Goal: Task Accomplishment & Management: Manage account settings

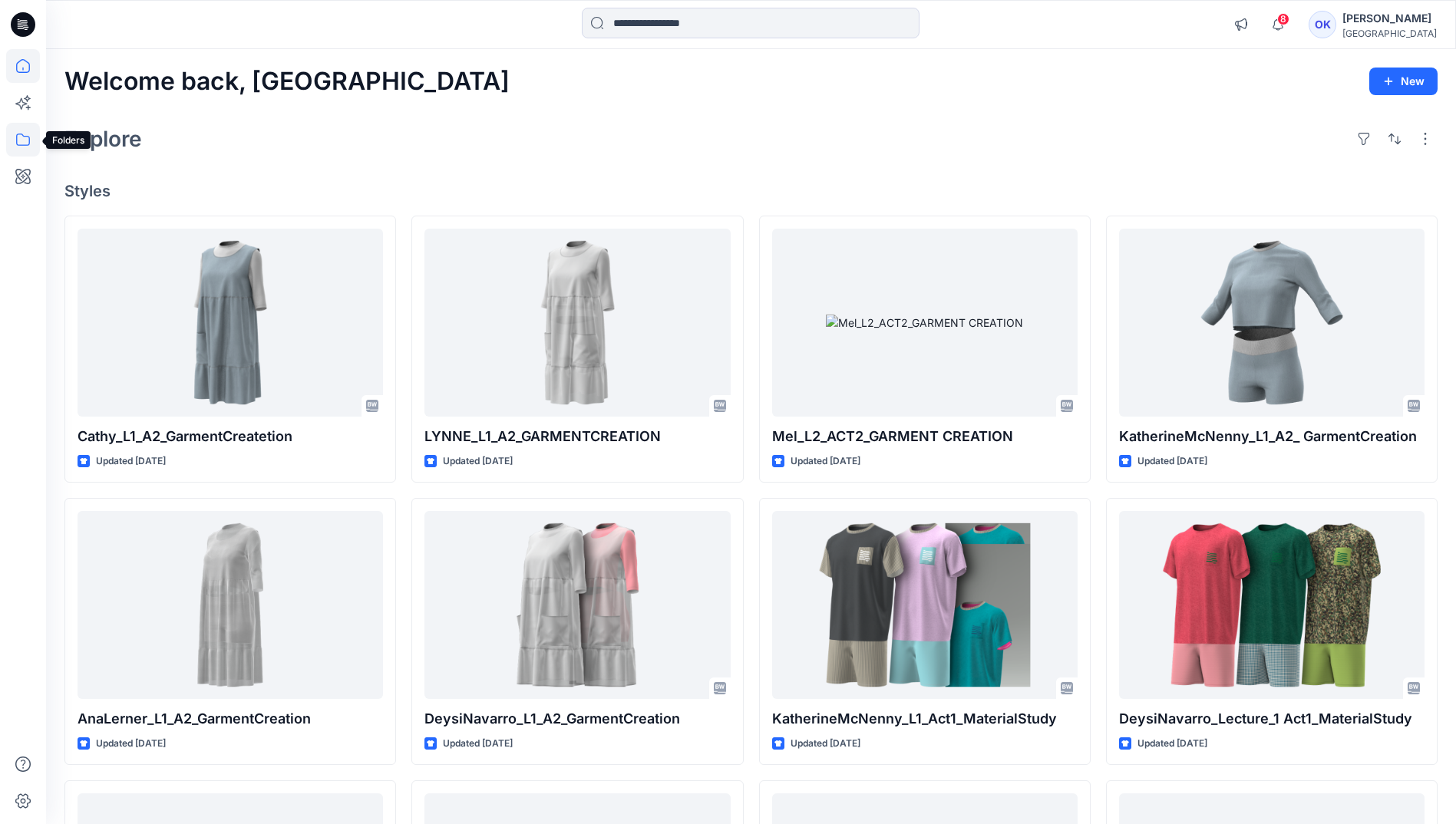
click at [32, 141] on icon at bounding box center [23, 139] width 34 height 34
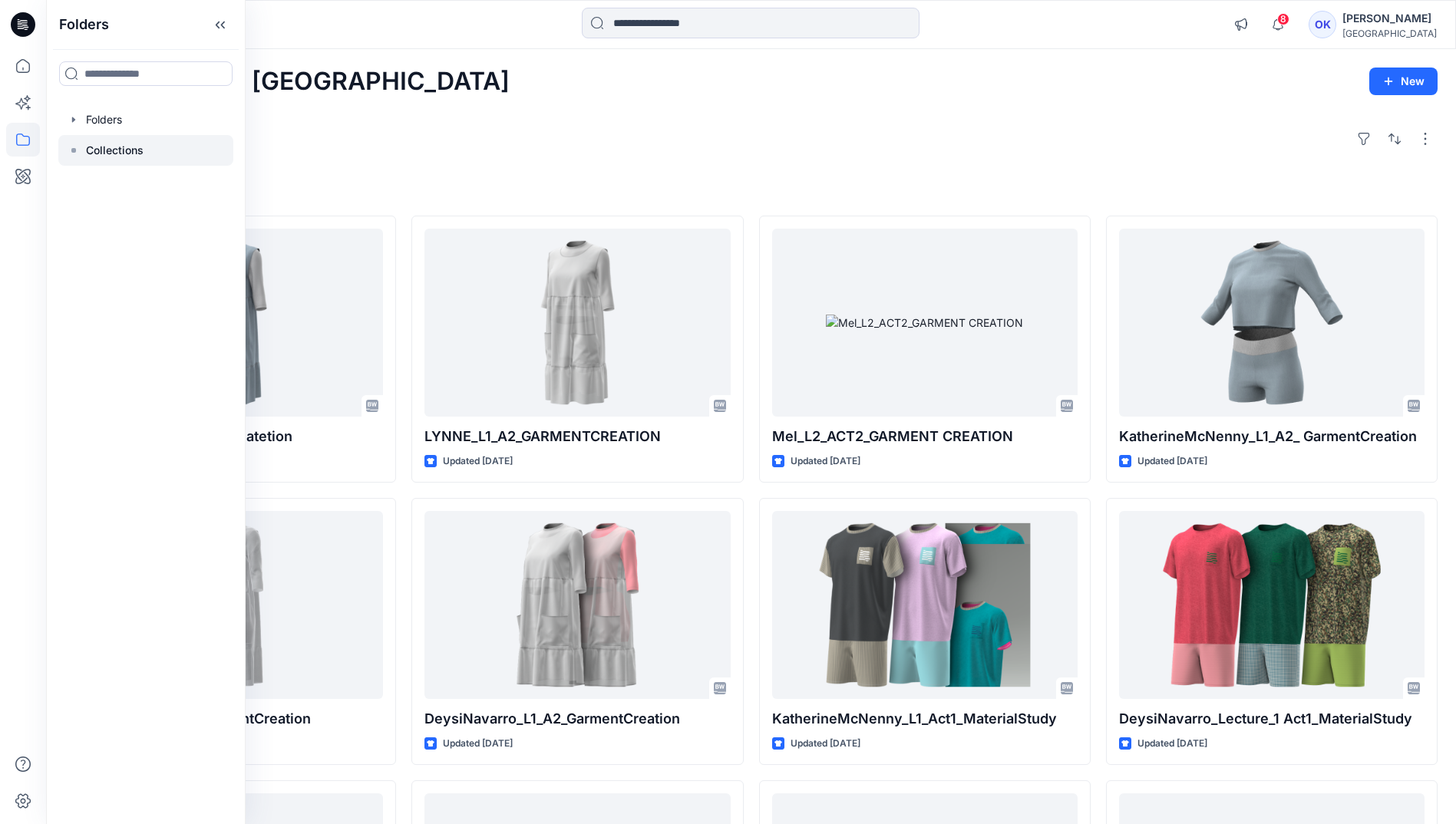
click at [116, 151] on p "Collections" at bounding box center [114, 150] width 58 height 18
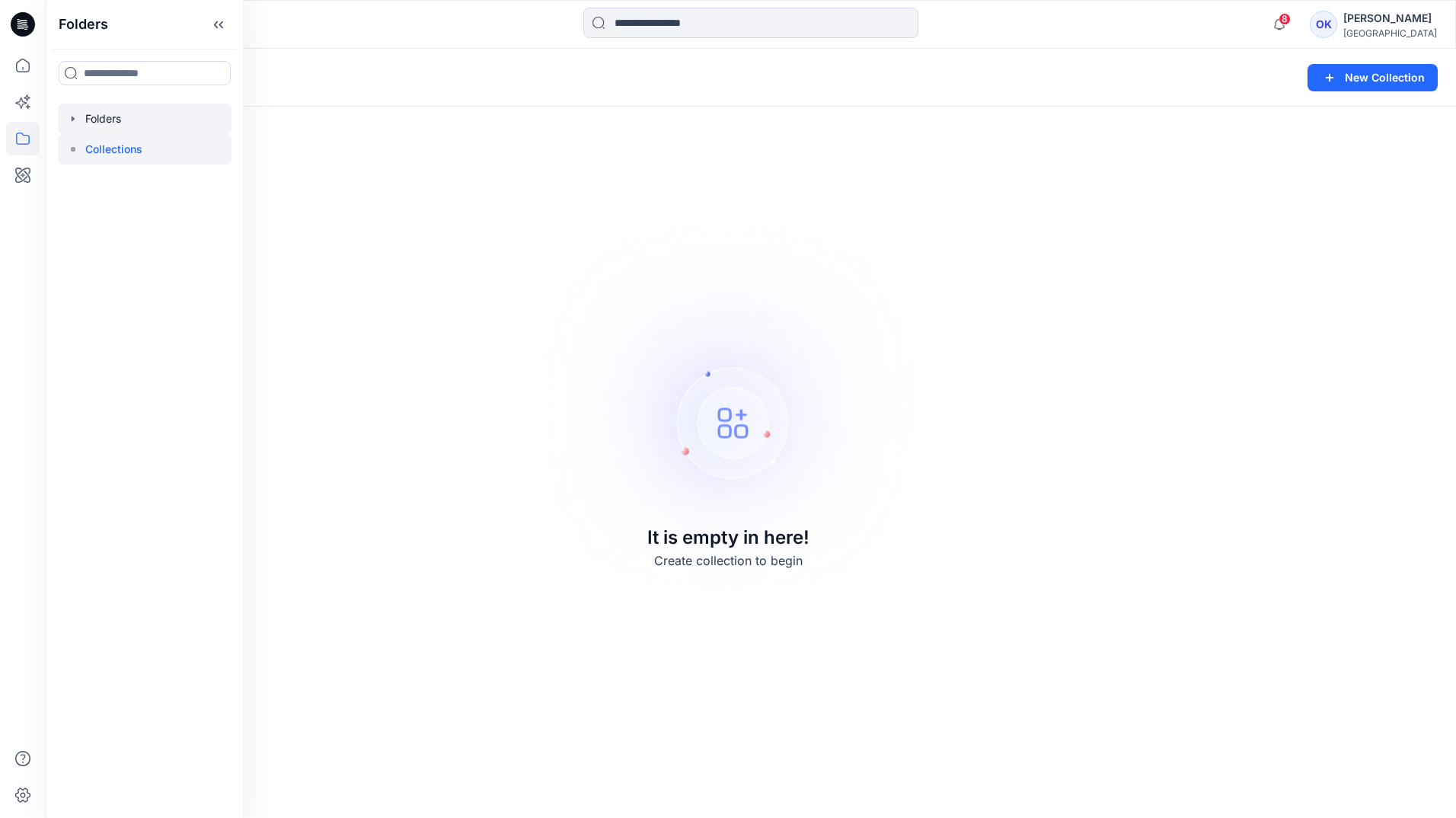
click at [101, 114] on div at bounding box center [145, 119] width 174 height 31
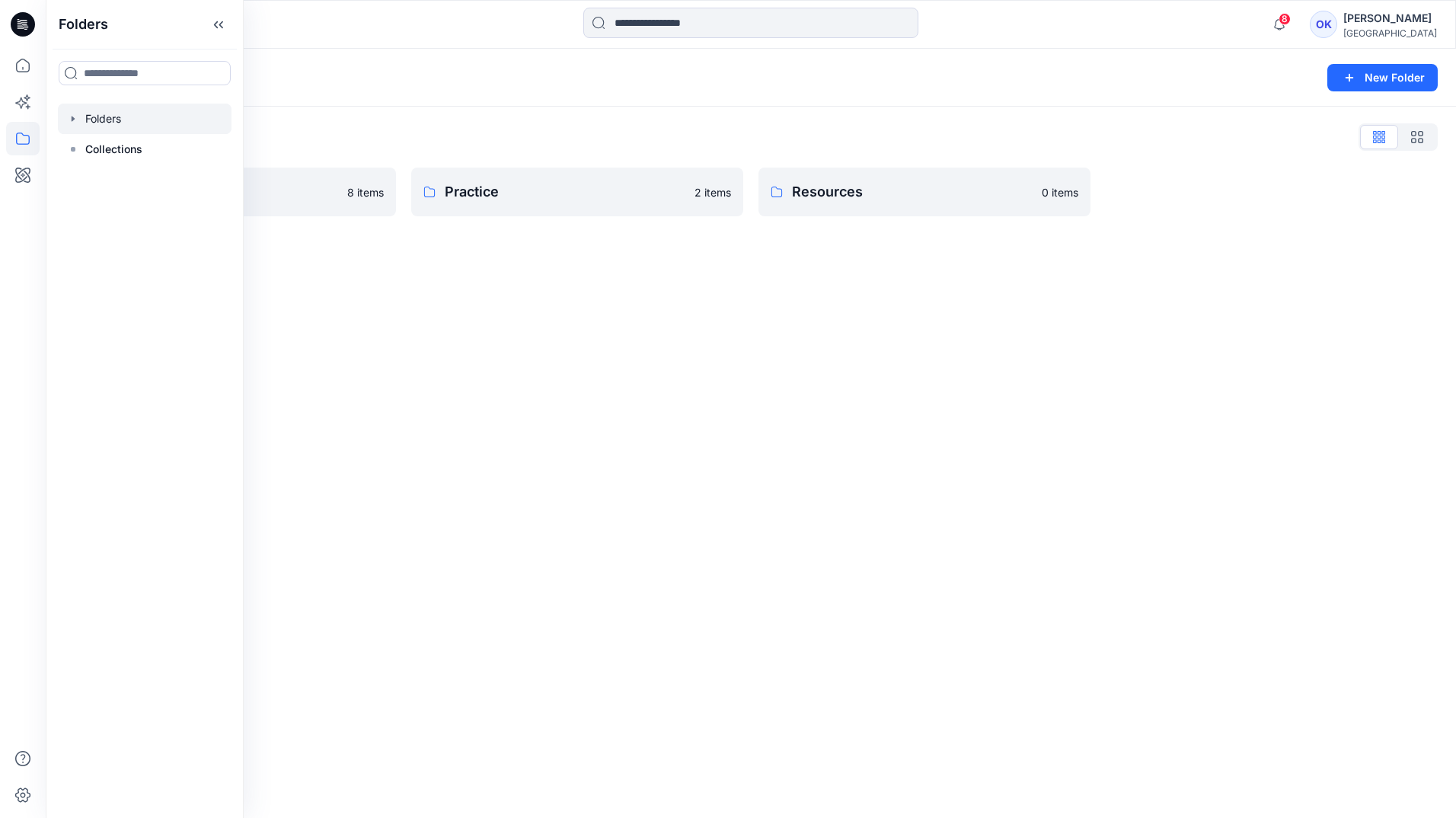
drag, startPoint x: 551, startPoint y: 379, endPoint x: 560, endPoint y: 374, distance: 10.3
click at [552, 379] on div "Folders New Folder Folders List Onboarding Practice 8 items Practice 2 items Re…" at bounding box center [751, 434] width 1411 height 769
click at [918, 198] on p "Resources" at bounding box center [912, 191] width 241 height 21
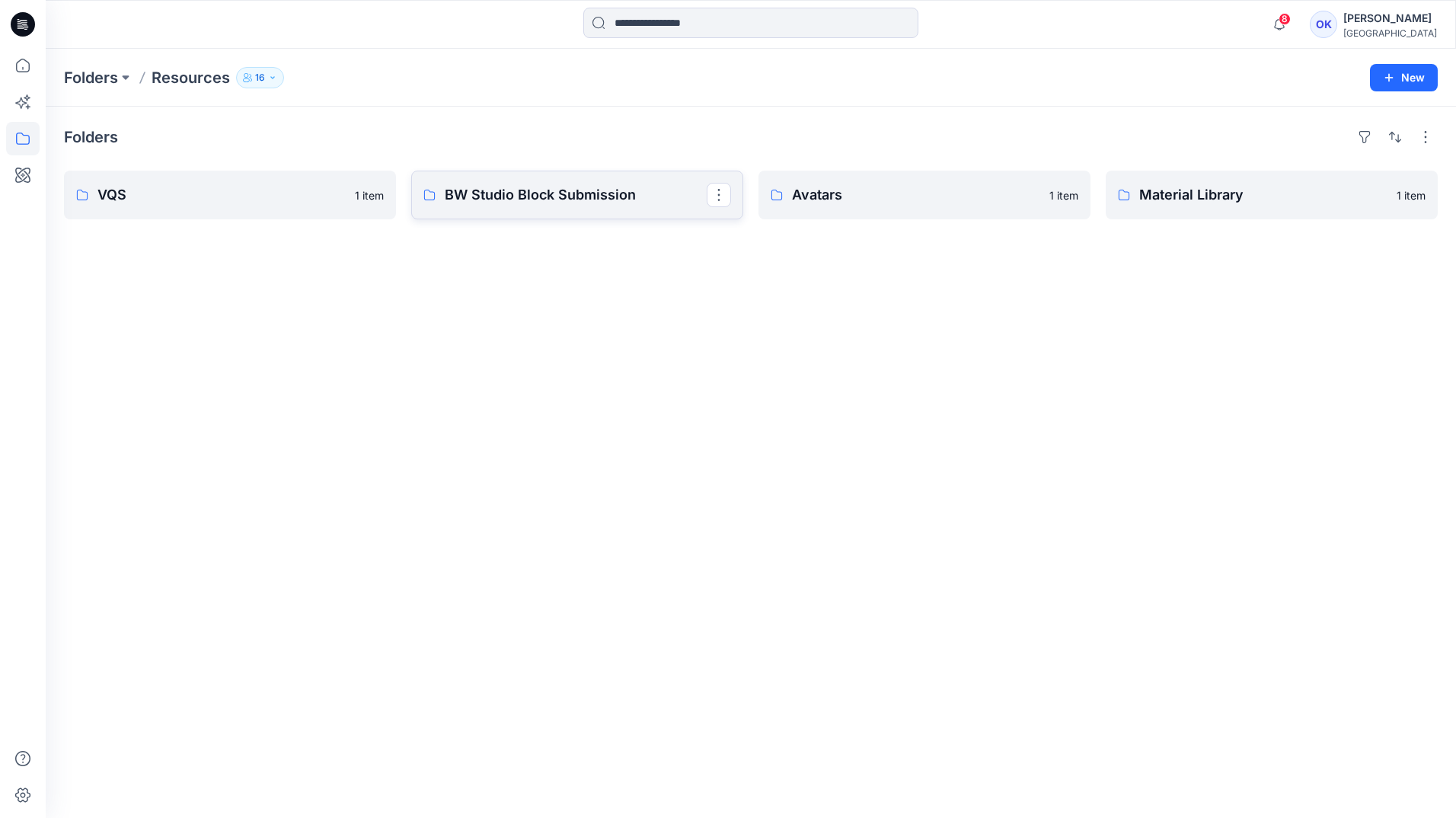
click at [566, 195] on p "BW Studio Block Submission" at bounding box center [575, 195] width 262 height 21
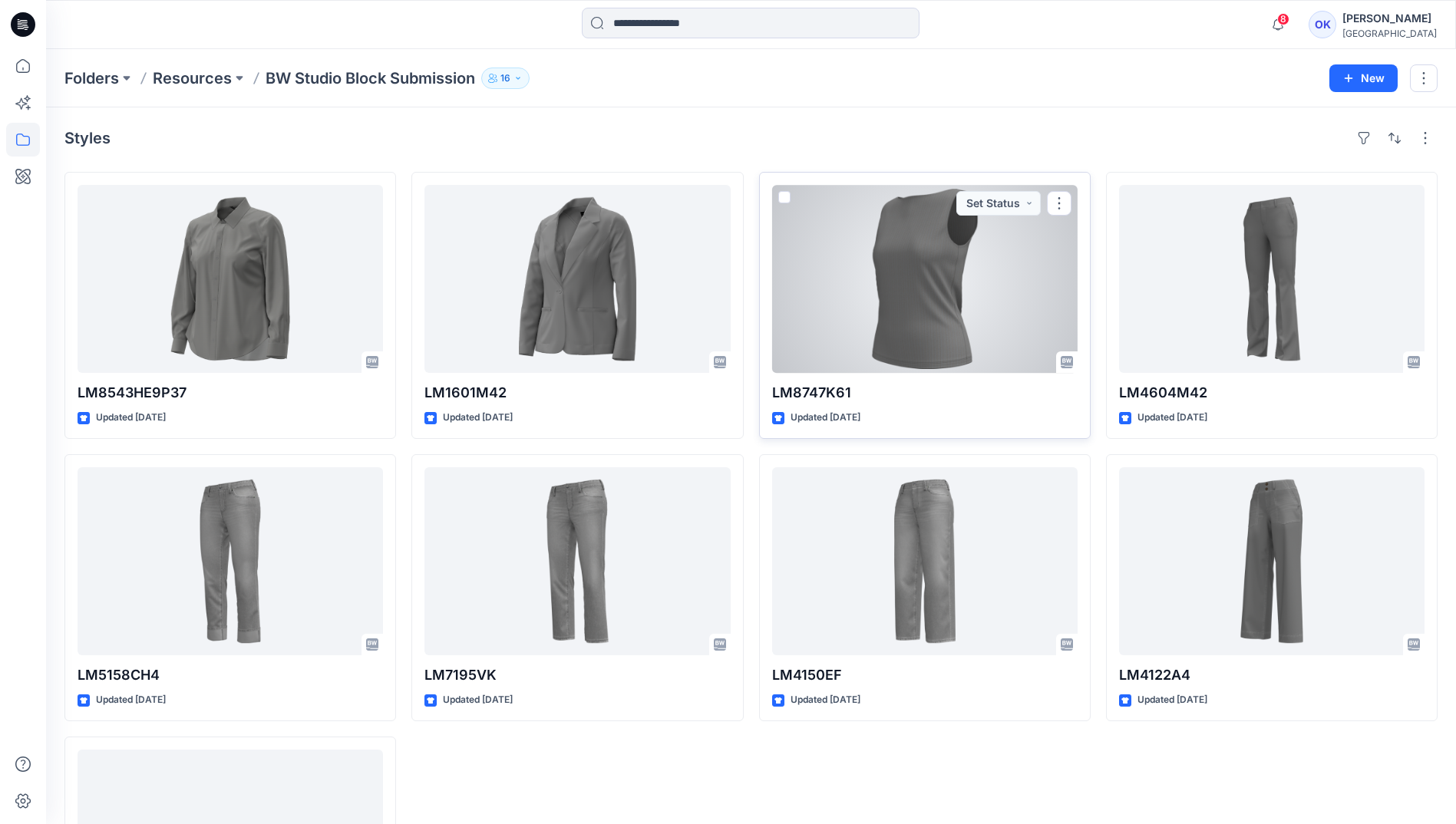
click at [841, 304] on div at bounding box center [925, 278] width 306 height 188
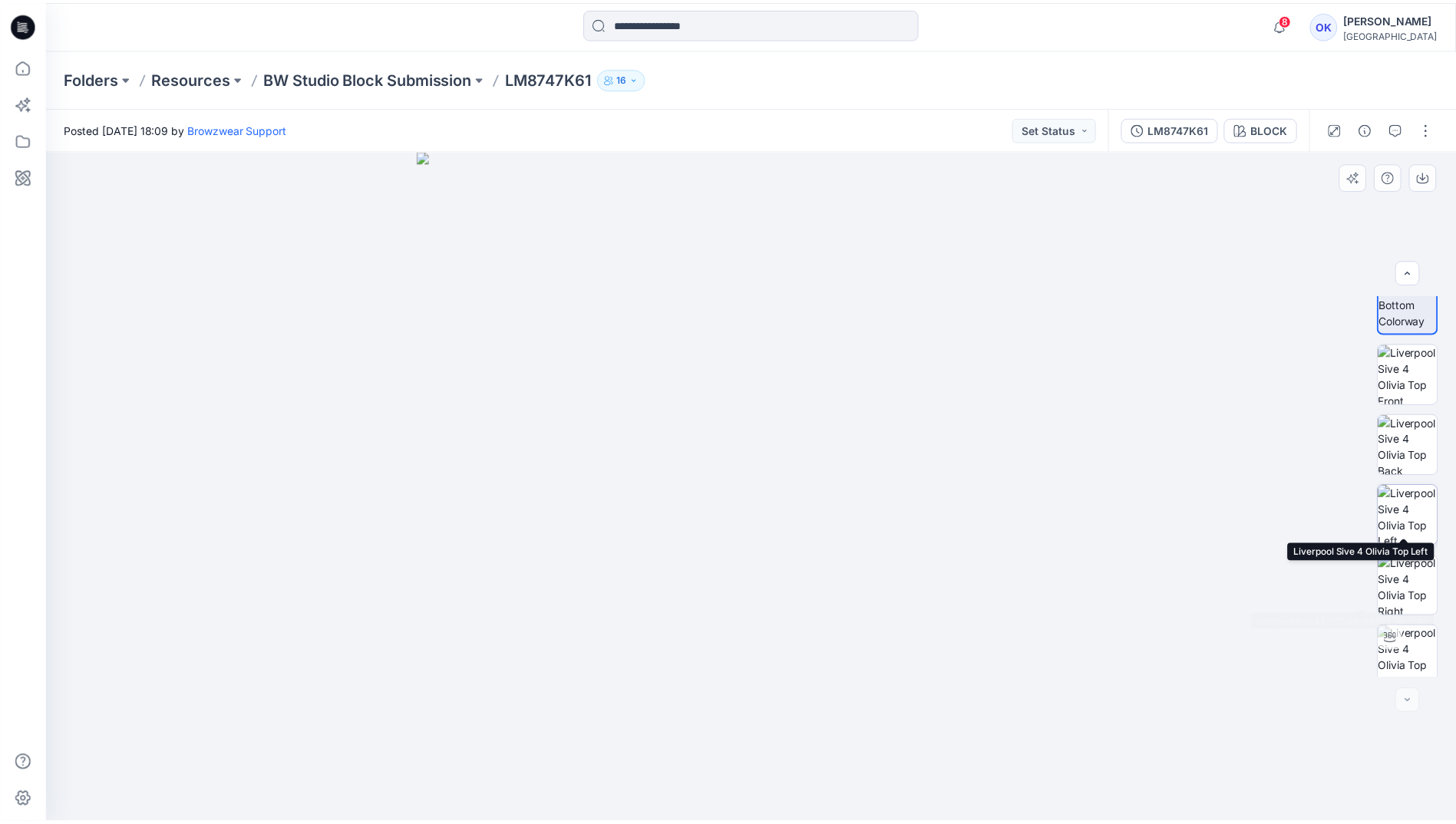
scroll to position [31, 0]
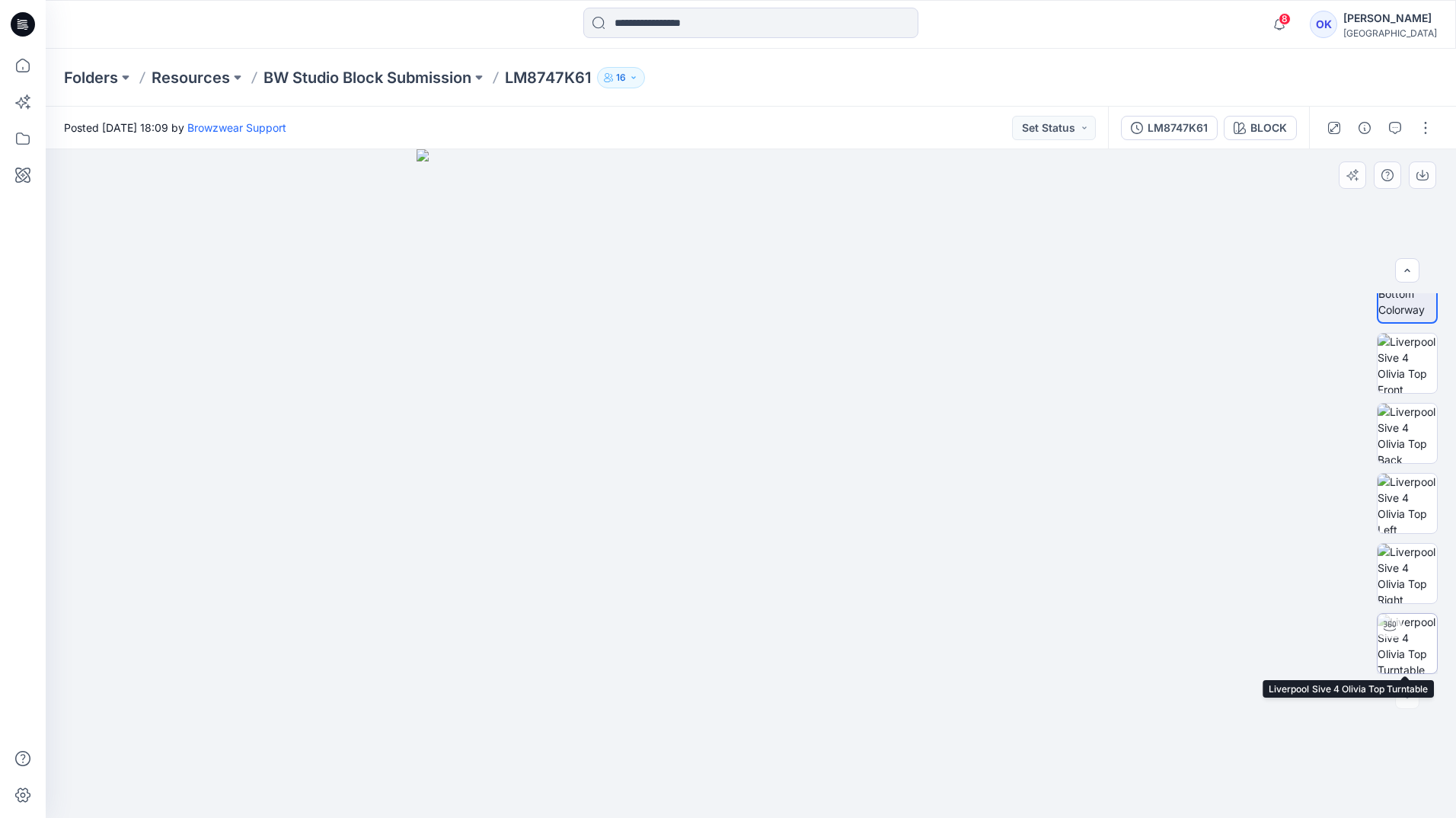
click at [1411, 643] on img at bounding box center [1407, 643] width 59 height 59
drag, startPoint x: 748, startPoint y: 797, endPoint x: 655, endPoint y: 786, distance: 93.6
click at [655, 786] on icon at bounding box center [753, 773] width 461 height 57
drag, startPoint x: 762, startPoint y: 430, endPoint x: 950, endPoint y: 431, distance: 188.0
click at [950, 431] on div at bounding box center [751, 484] width 1411 height 669
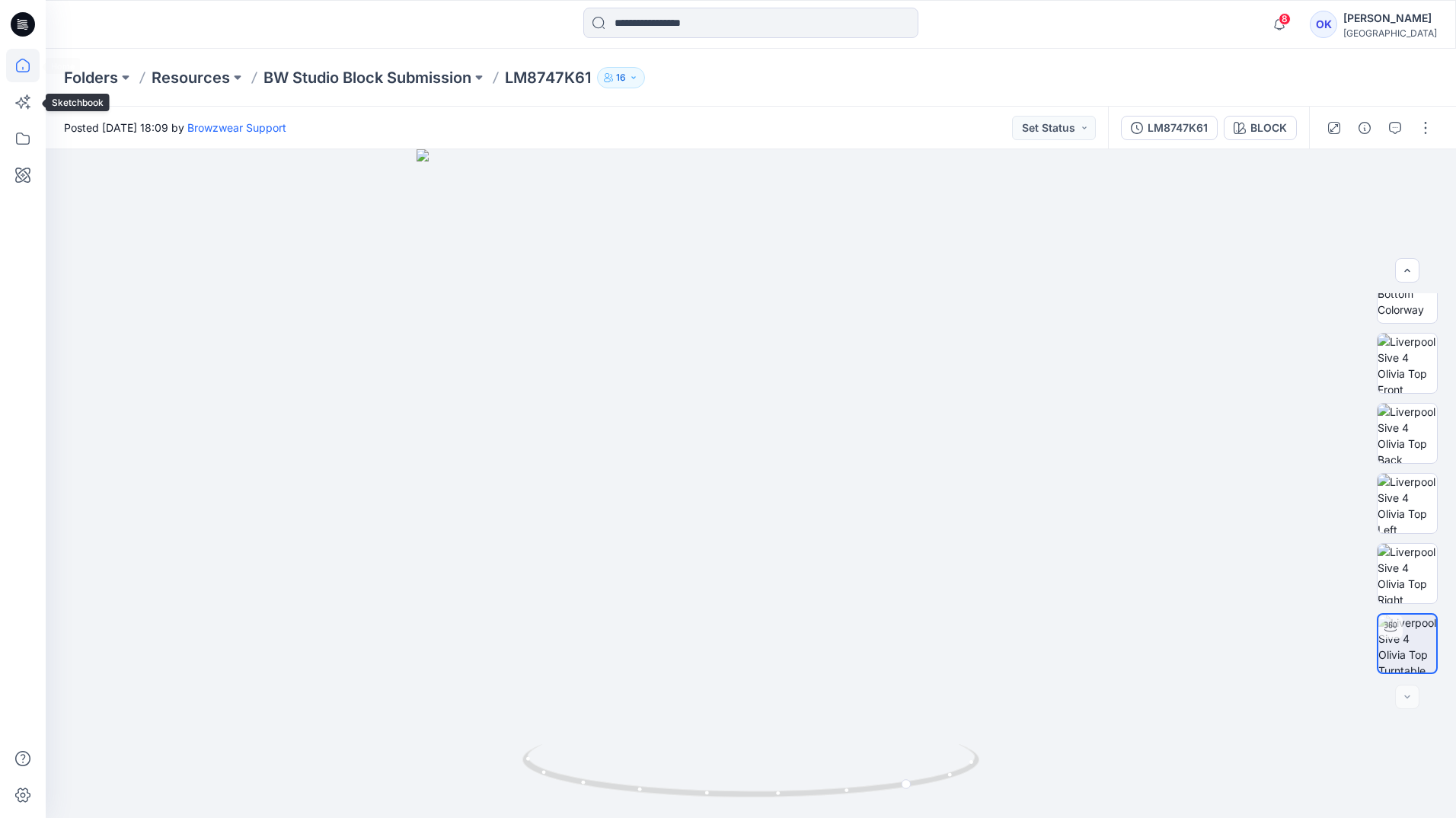
click at [26, 64] on icon at bounding box center [23, 65] width 34 height 34
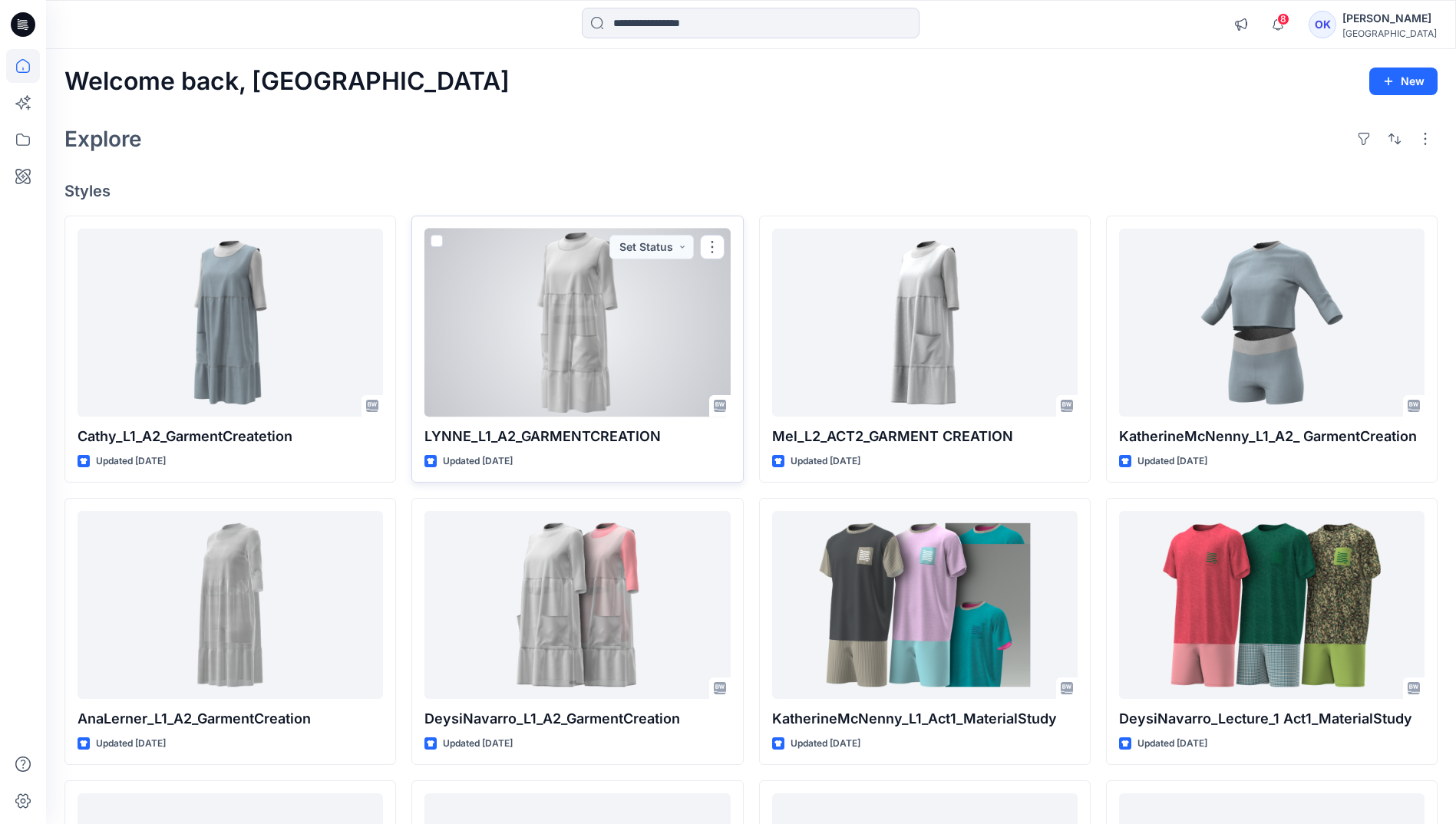
click at [543, 315] on div at bounding box center [577, 322] width 306 height 188
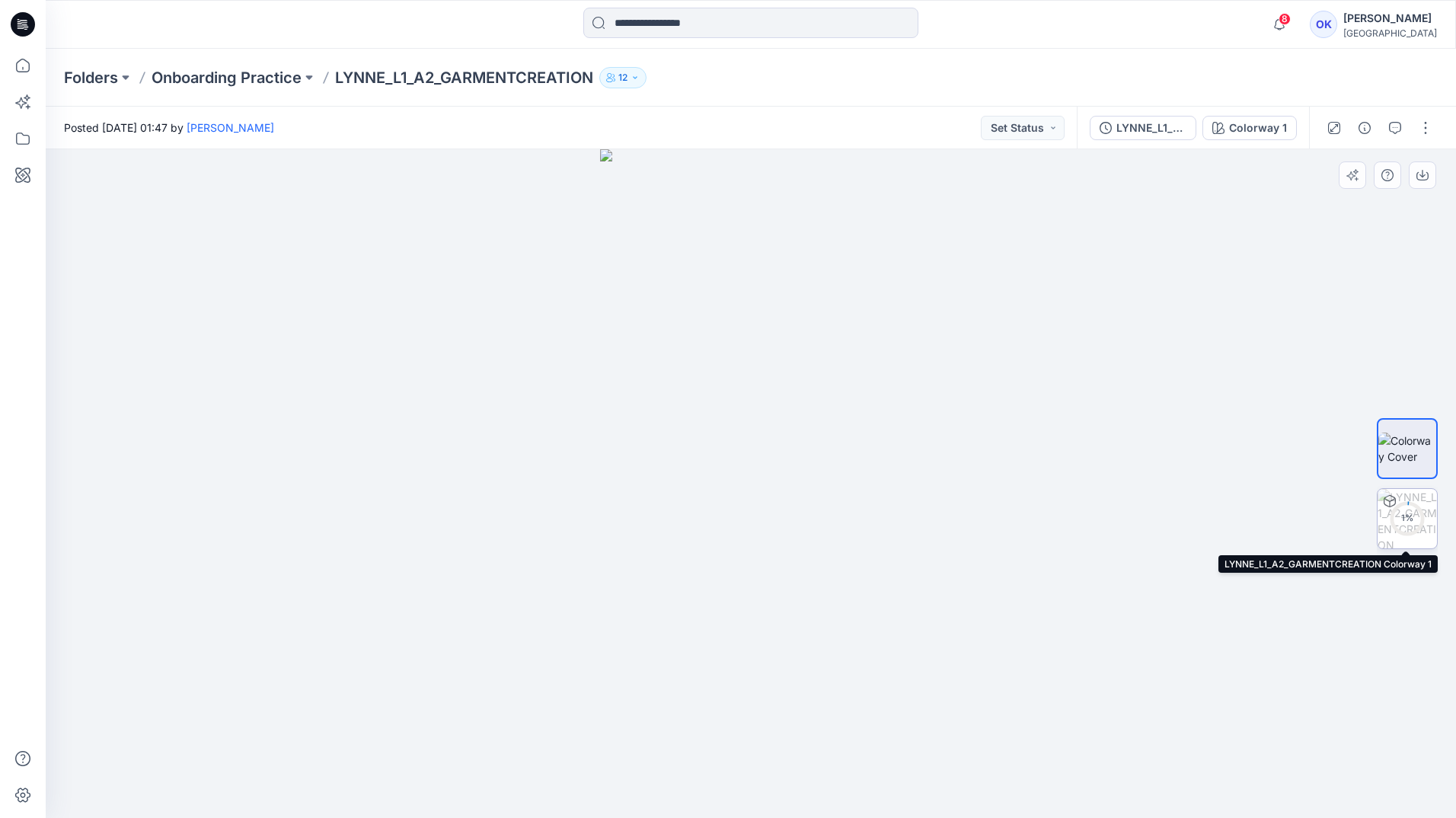
click at [1415, 524] on div "1 %" at bounding box center [1407, 518] width 36 height 13
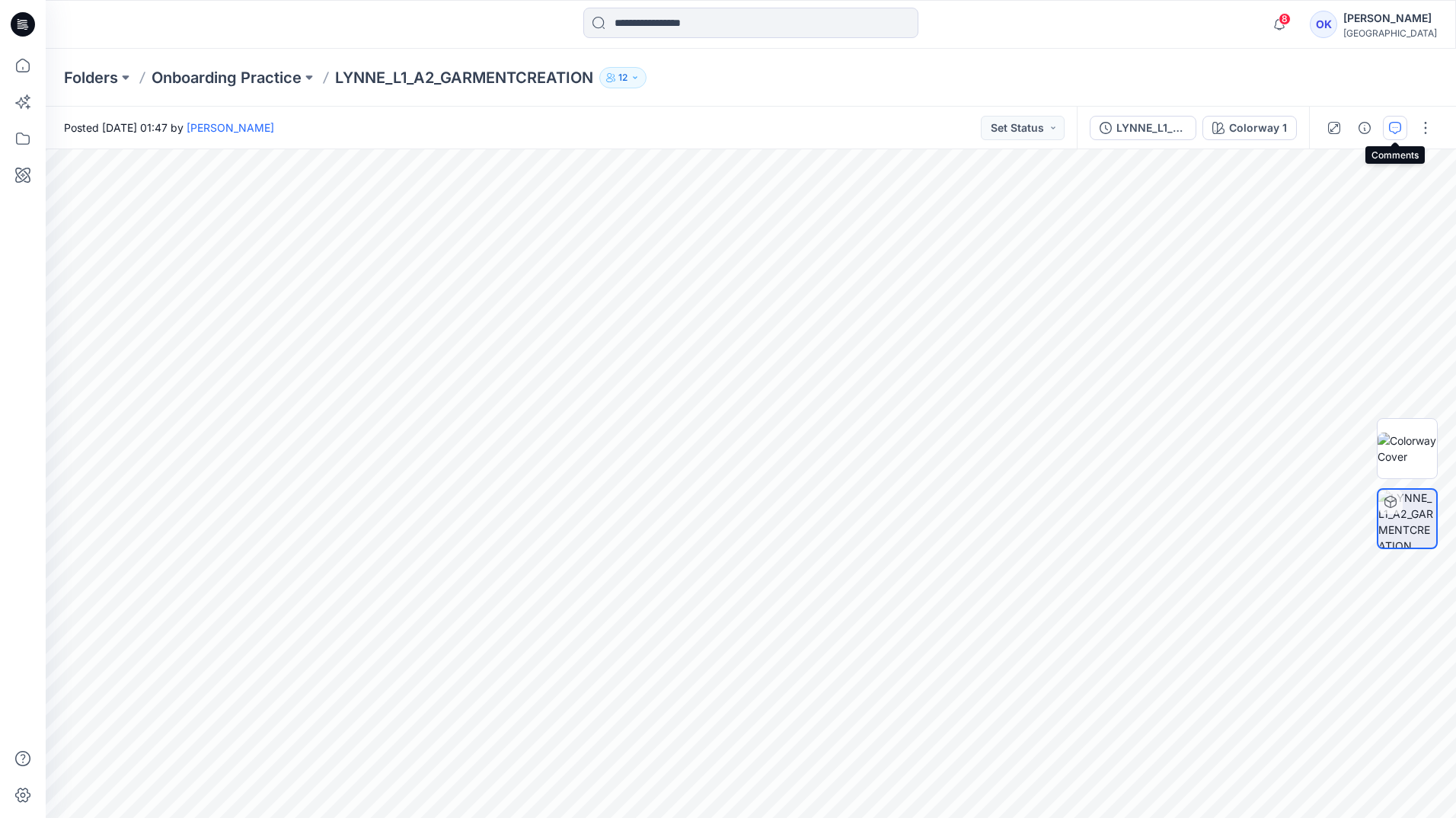
click at [1400, 126] on icon "button" at bounding box center [1394, 127] width 12 height 12
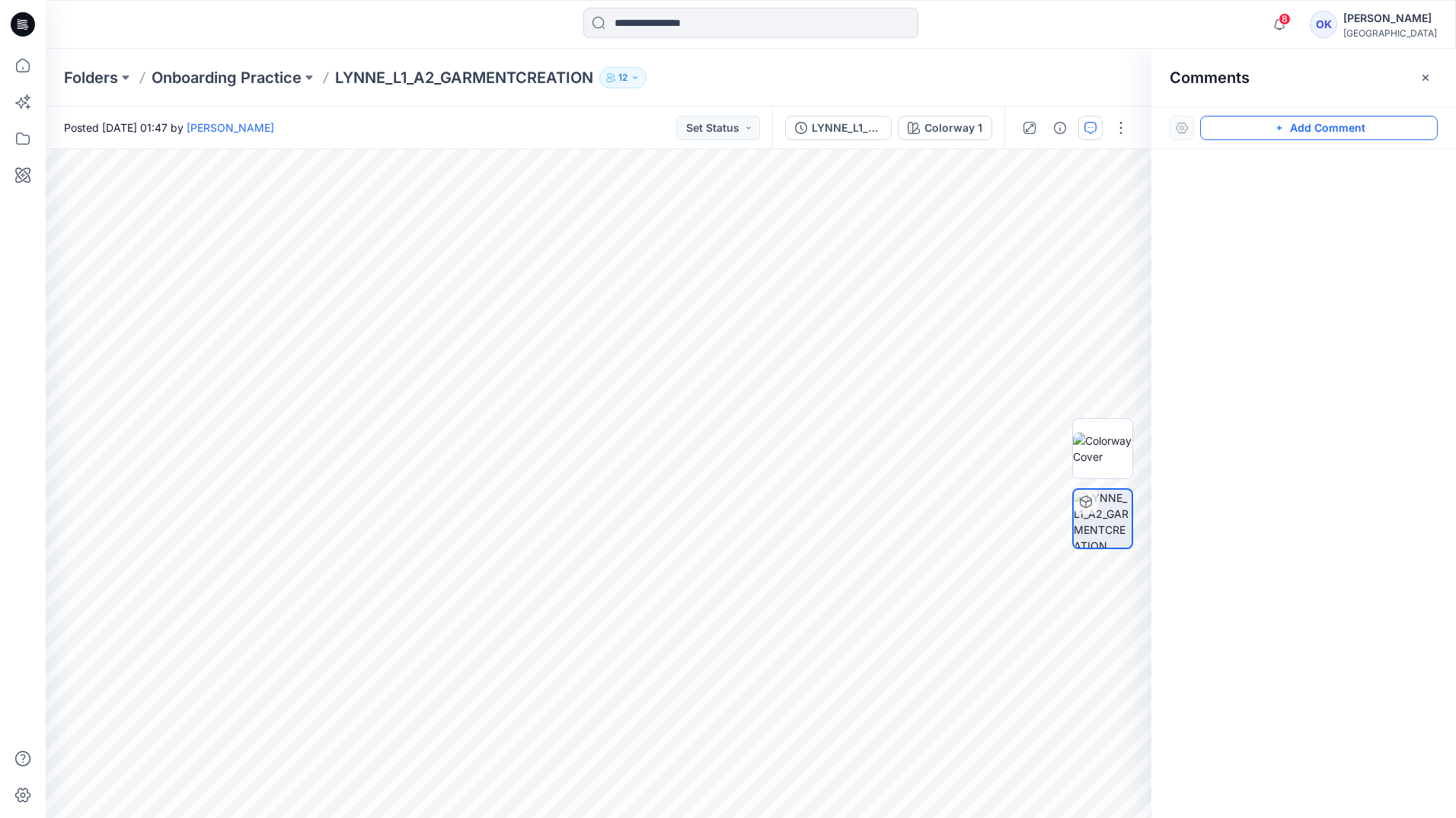
click at [1294, 120] on button "Add Comment" at bounding box center [1319, 127] width 237 height 25
click at [603, 382] on textarea at bounding box center [644, 388] width 250 height 61
type textarea "**********"
click at [667, 446] on button "Cancel" at bounding box center [676, 444] width 62 height 25
click at [742, 132] on button "Set Status" at bounding box center [718, 127] width 84 height 25
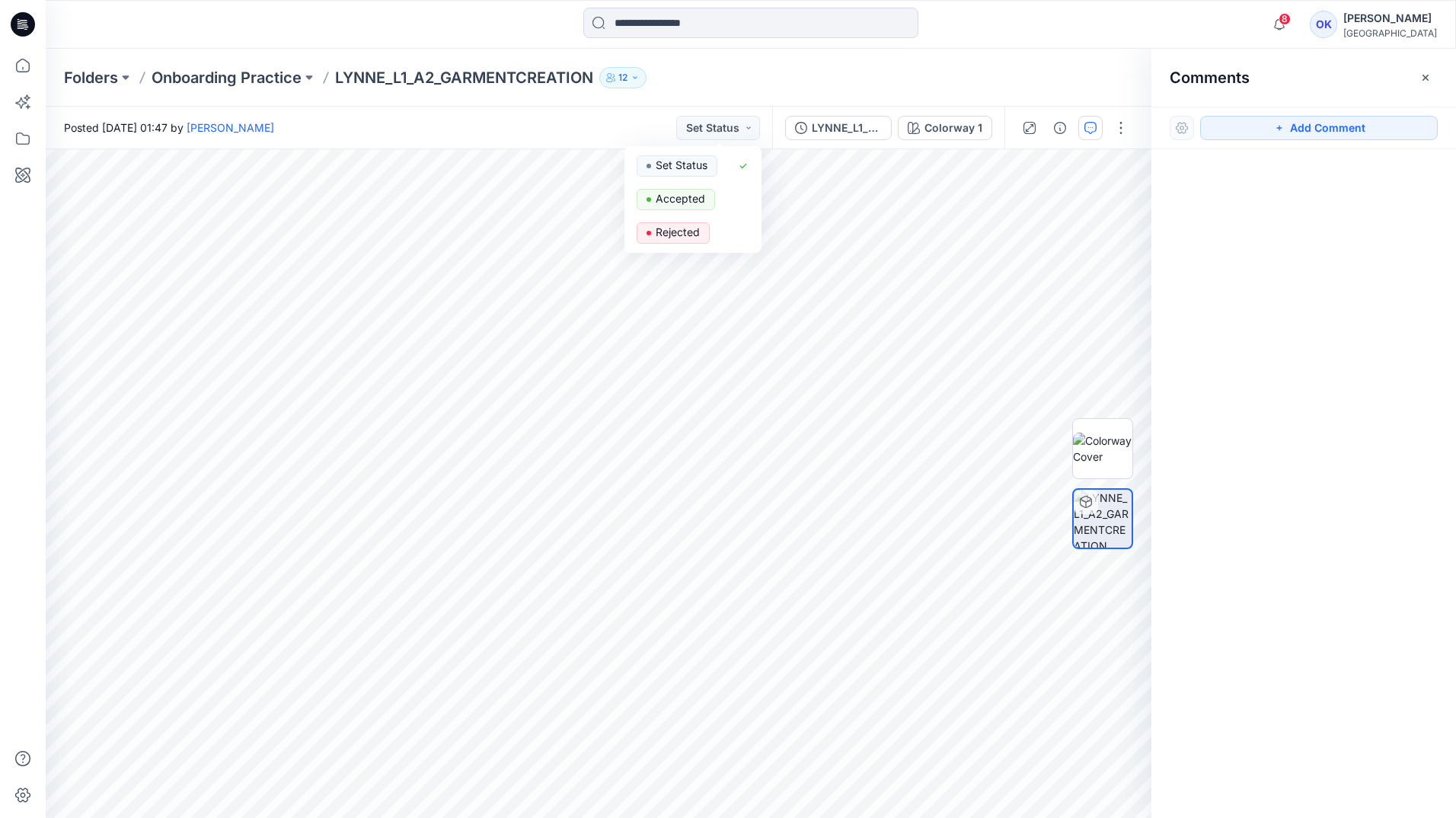
click at [1337, 28] on div "OK" at bounding box center [1323, 25] width 27 height 27
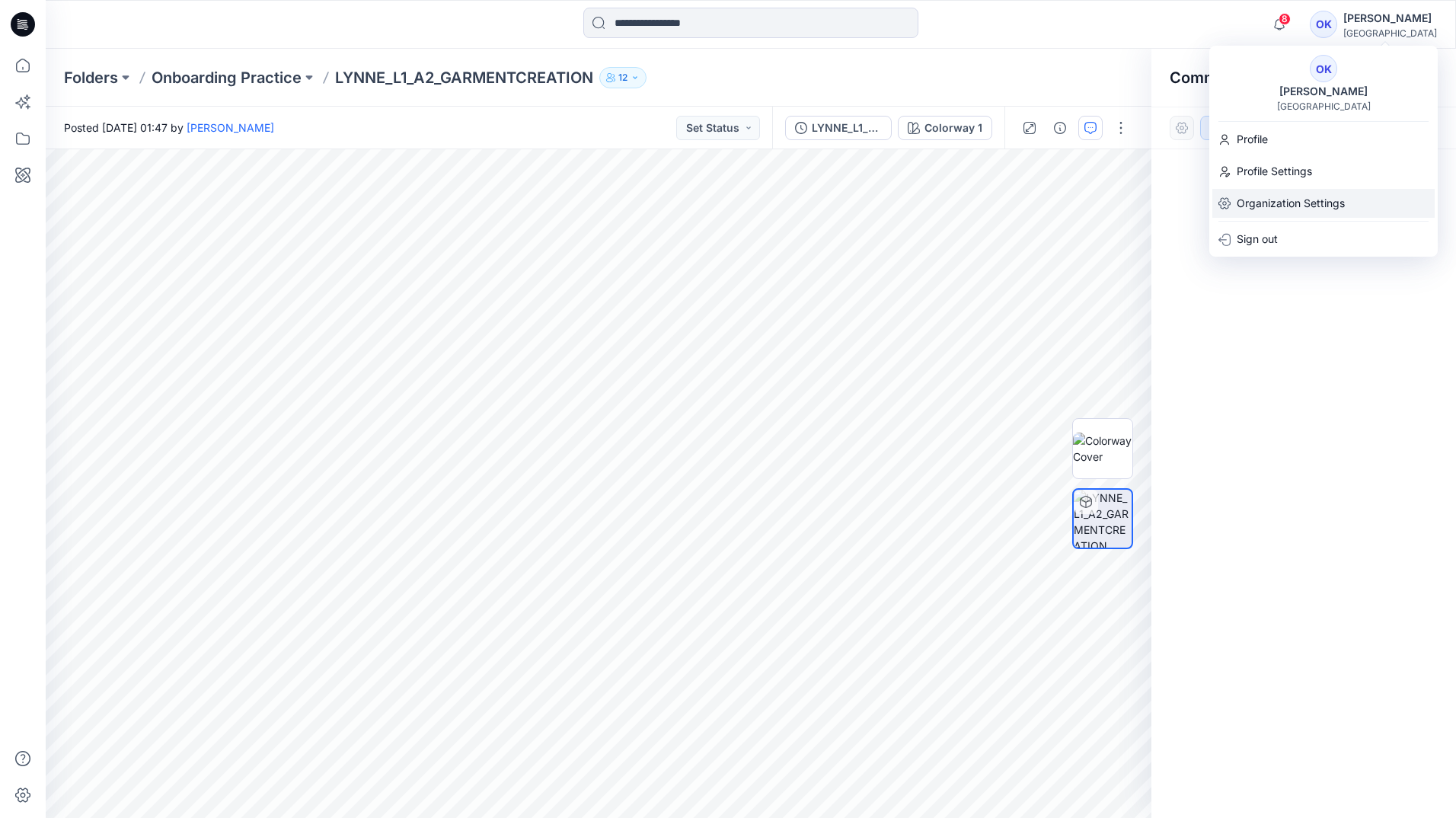
click at [1280, 204] on p "Organization Settings" at bounding box center [1291, 204] width 108 height 29
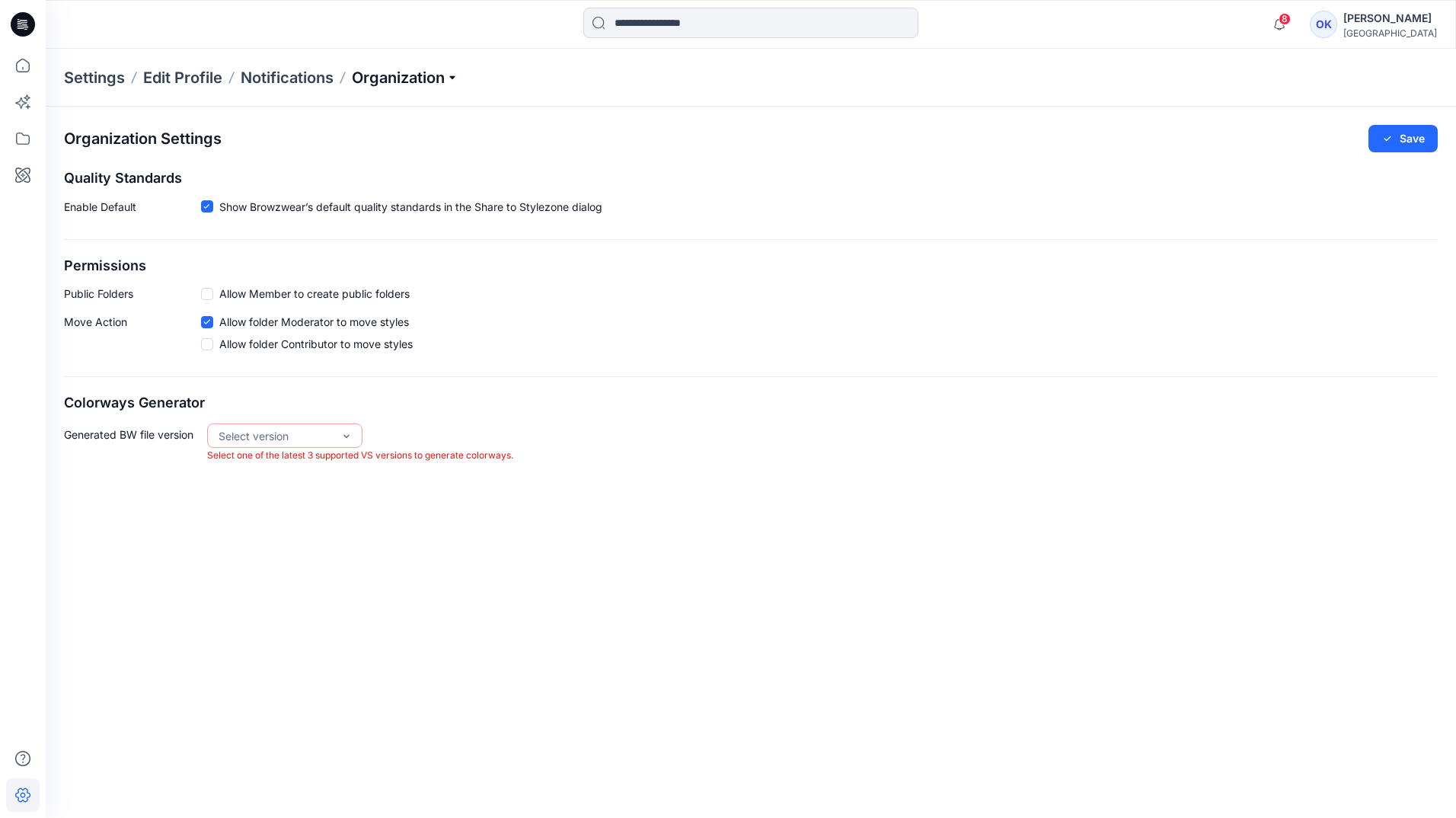
click at [437, 81] on p "Organization" at bounding box center [404, 77] width 106 height 21
click at [1413, 23] on div "[PERSON_NAME]" at bounding box center [1390, 18] width 94 height 18
click at [403, 79] on p "Organization" at bounding box center [404, 77] width 106 height 21
click at [386, 145] on link "Edit Status Labels" at bounding box center [407, 144] width 223 height 31
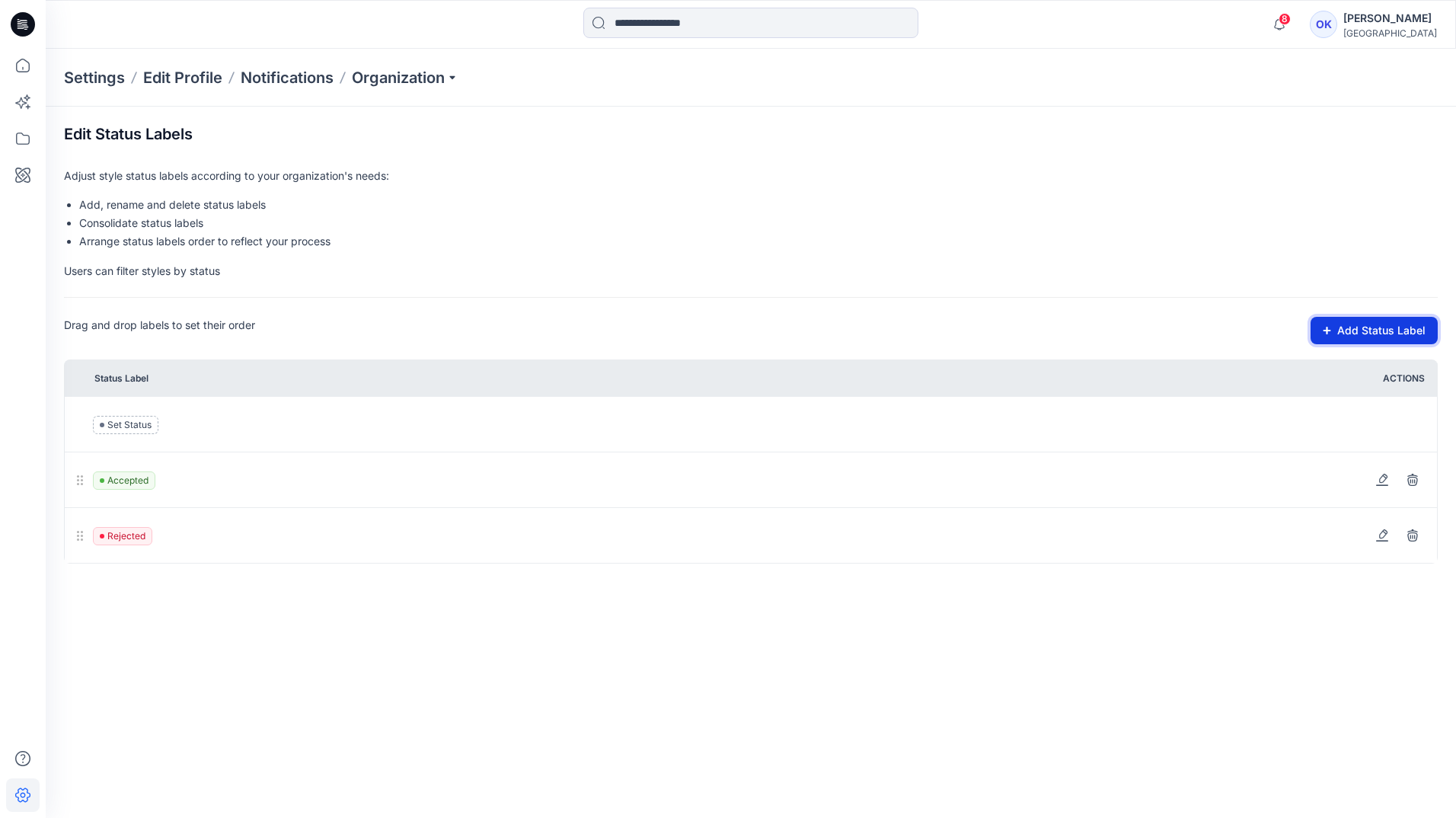
click at [1382, 334] on button "Add Status Label" at bounding box center [1374, 331] width 127 height 27
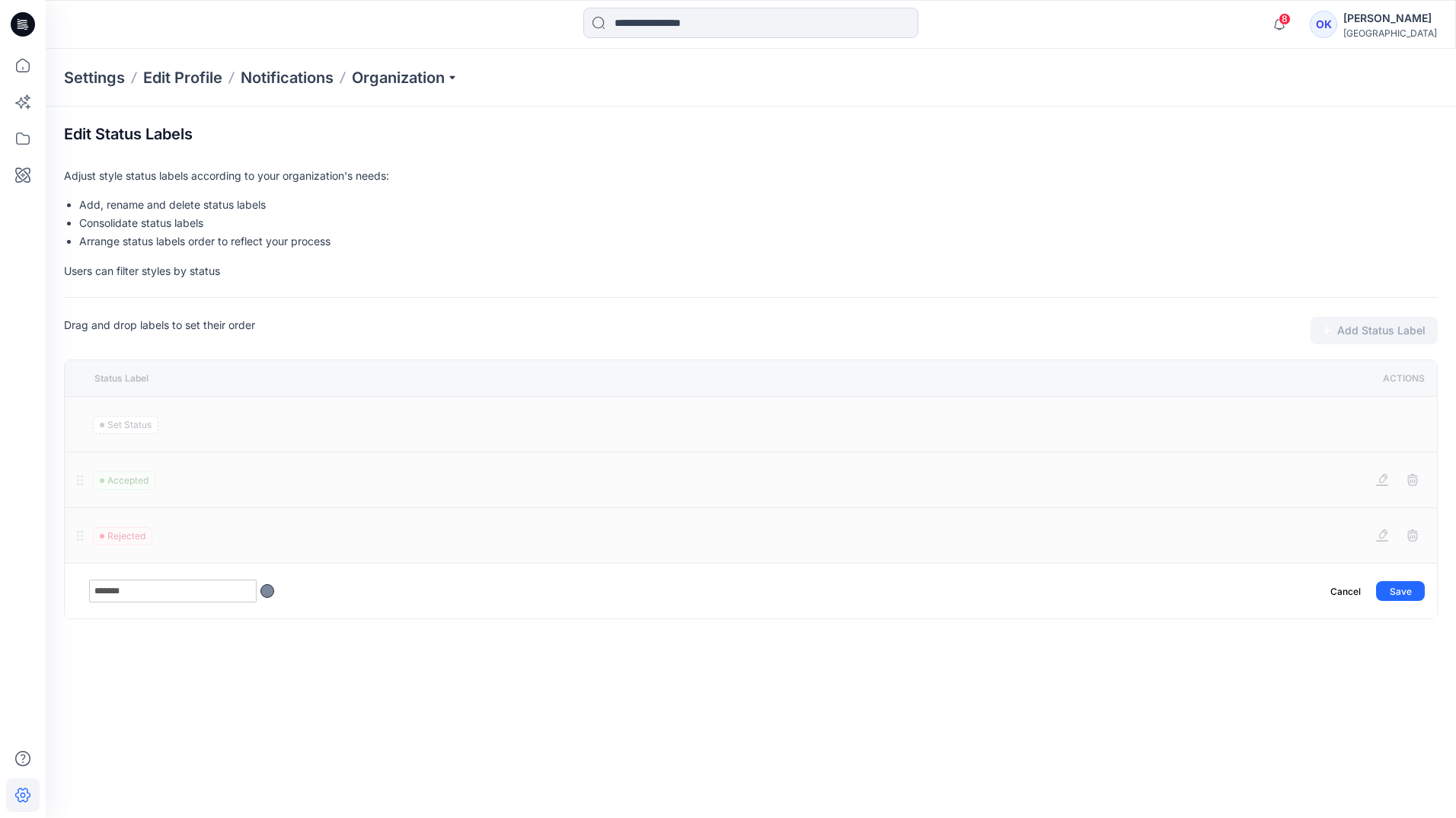
click at [268, 592] on div at bounding box center [267, 591] width 14 height 14
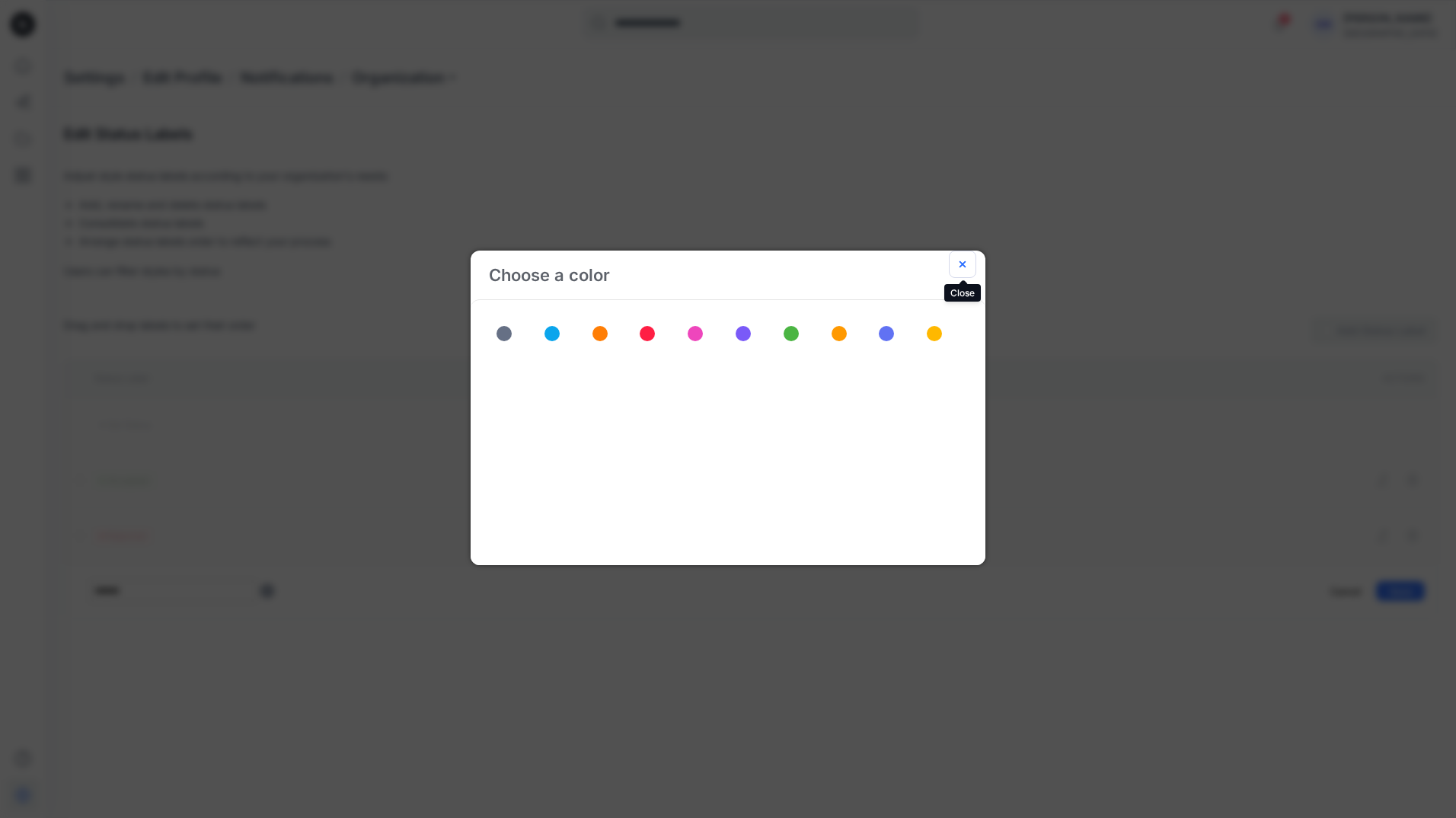
click at [962, 259] on icon "Close" at bounding box center [962, 264] width 12 height 12
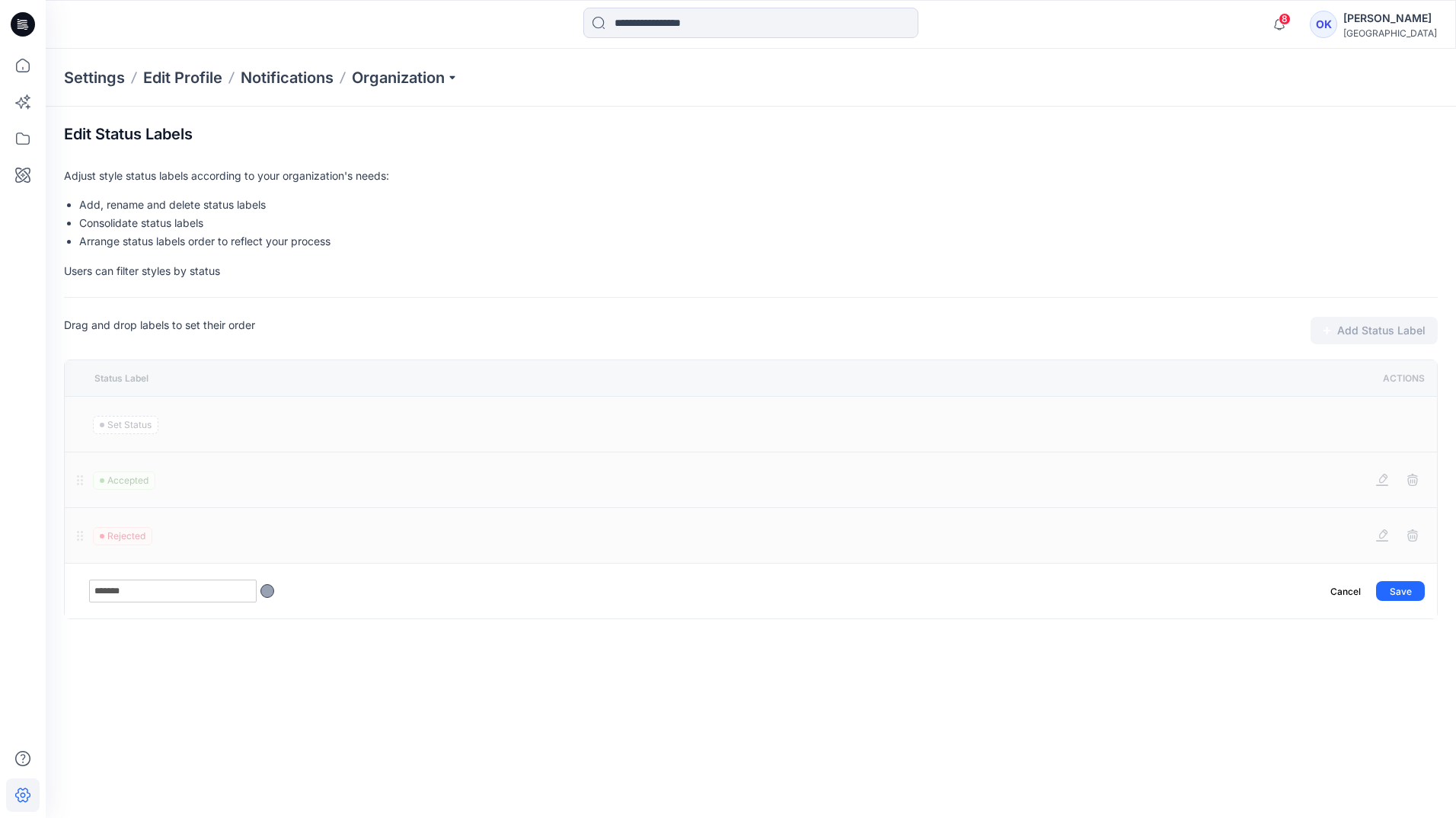
drag, startPoint x: 135, startPoint y: 589, endPoint x: 87, endPoint y: 589, distance: 48.0
click at [87, 589] on tr "******* Cancel Save" at bounding box center [751, 591] width 1373 height 55
type input "********"
click at [1398, 588] on button "Save" at bounding box center [1401, 591] width 49 height 20
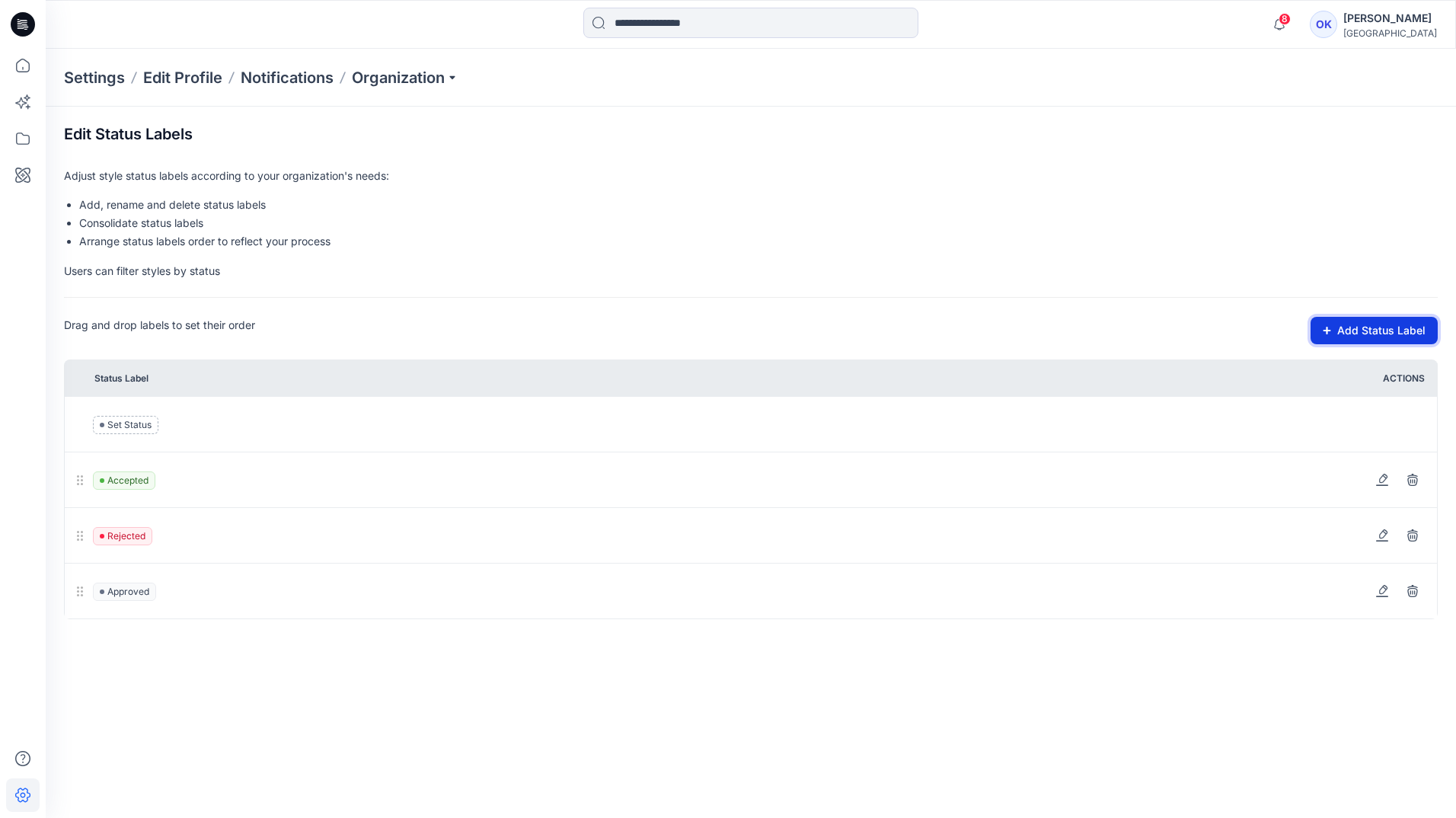
click at [1331, 330] on icon at bounding box center [1327, 330] width 8 height 15
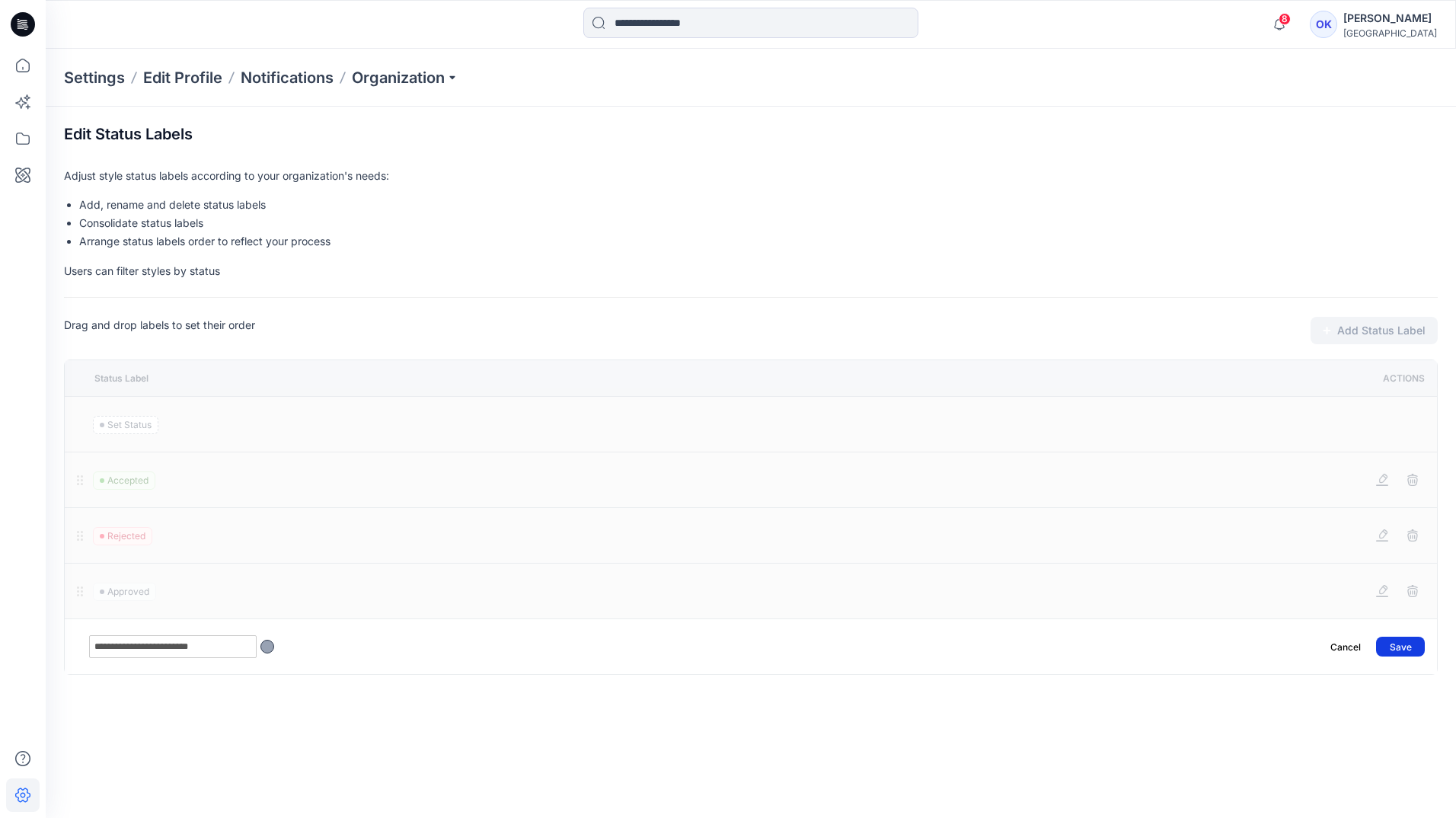
type input "**********"
click at [1390, 648] on button "Save" at bounding box center [1401, 647] width 49 height 20
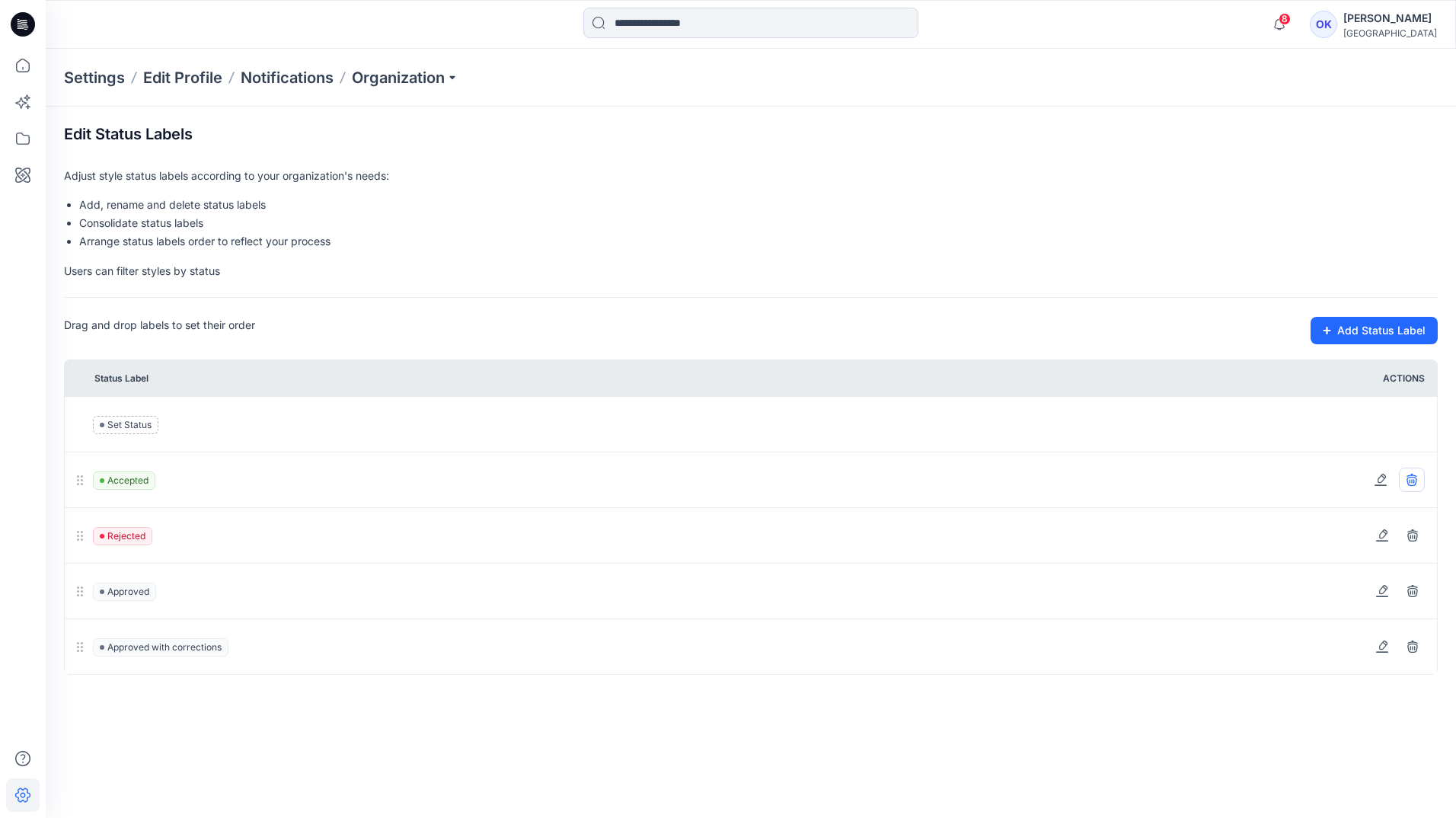
click at [1411, 482] on icon at bounding box center [1411, 478] width 10 height 10
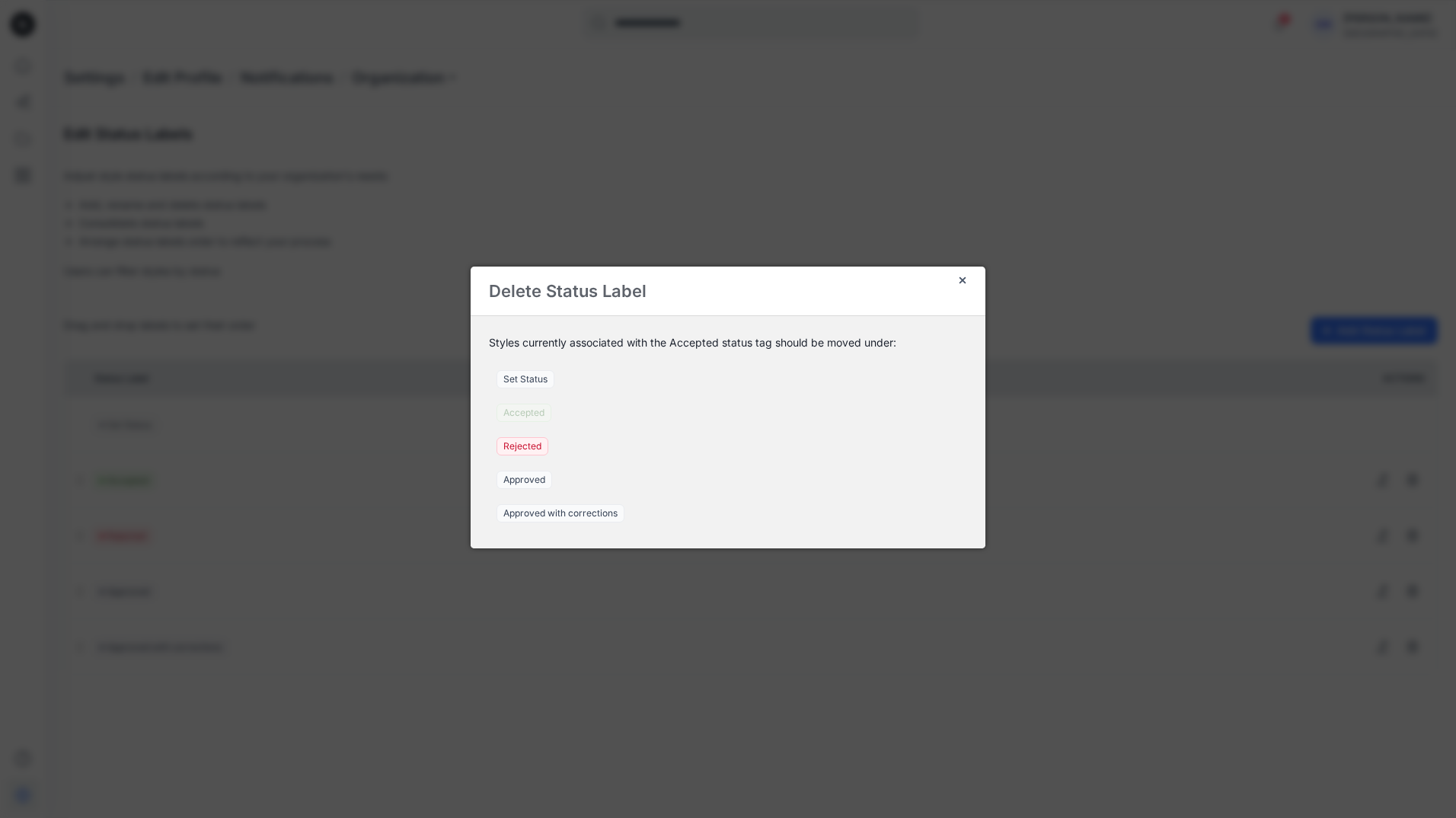
click at [532, 477] on span "Approved" at bounding box center [524, 480] width 55 height 18
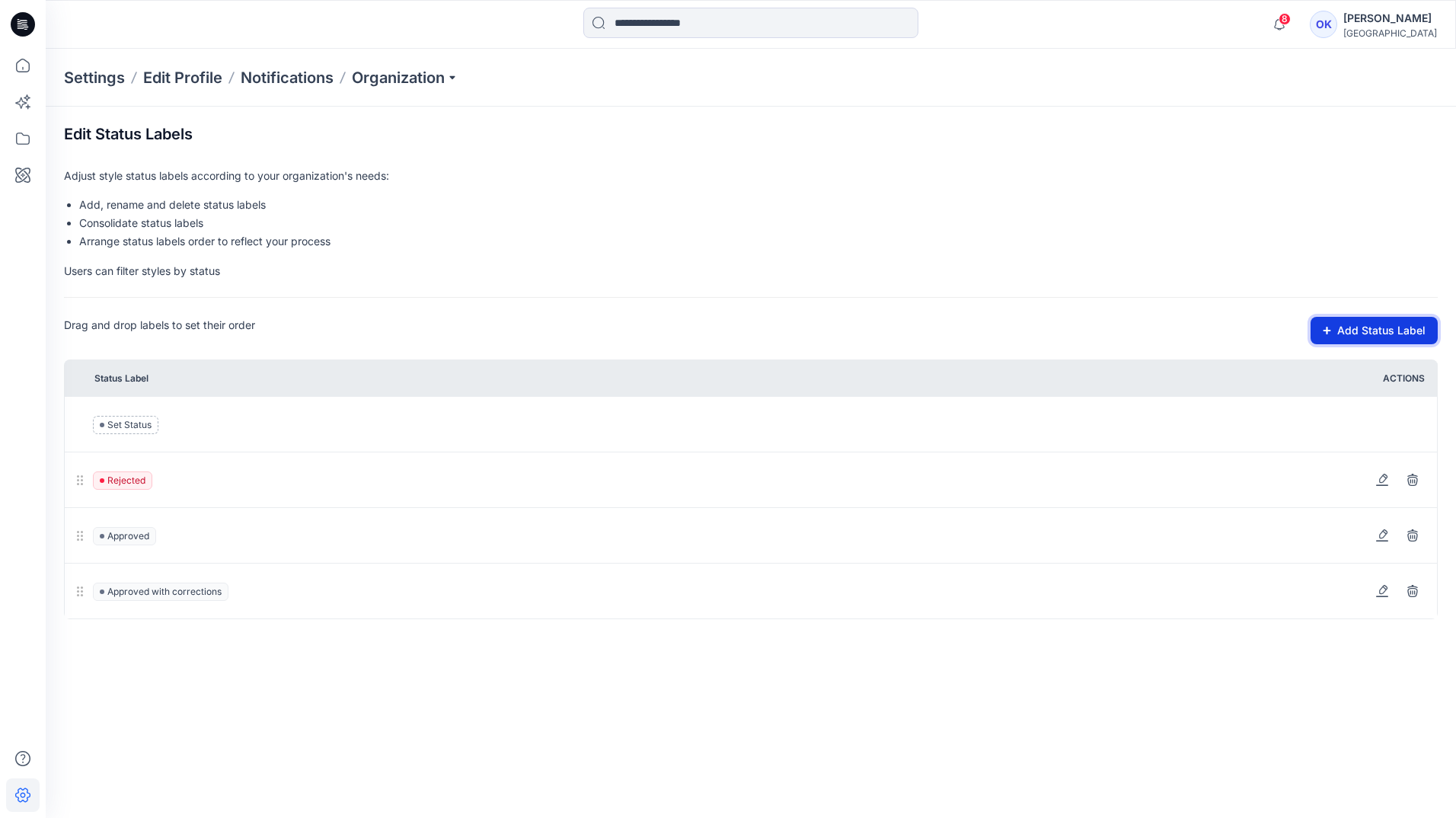
click at [1365, 330] on button "Add Status Label" at bounding box center [1374, 331] width 127 height 27
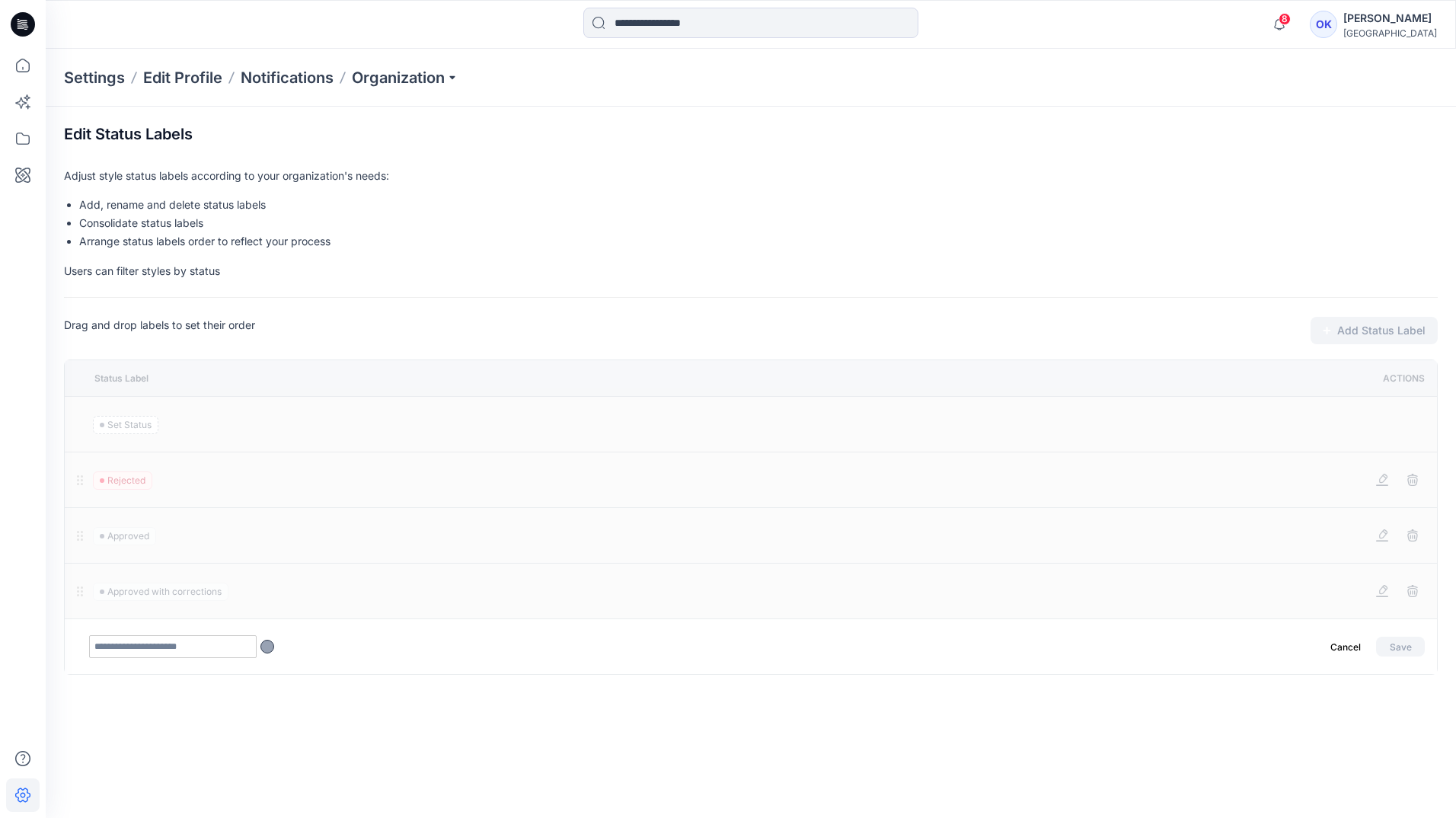
click at [160, 644] on input "text" at bounding box center [173, 646] width 167 height 23
type input "**********"
click at [1409, 639] on button "Save" at bounding box center [1401, 647] width 49 height 20
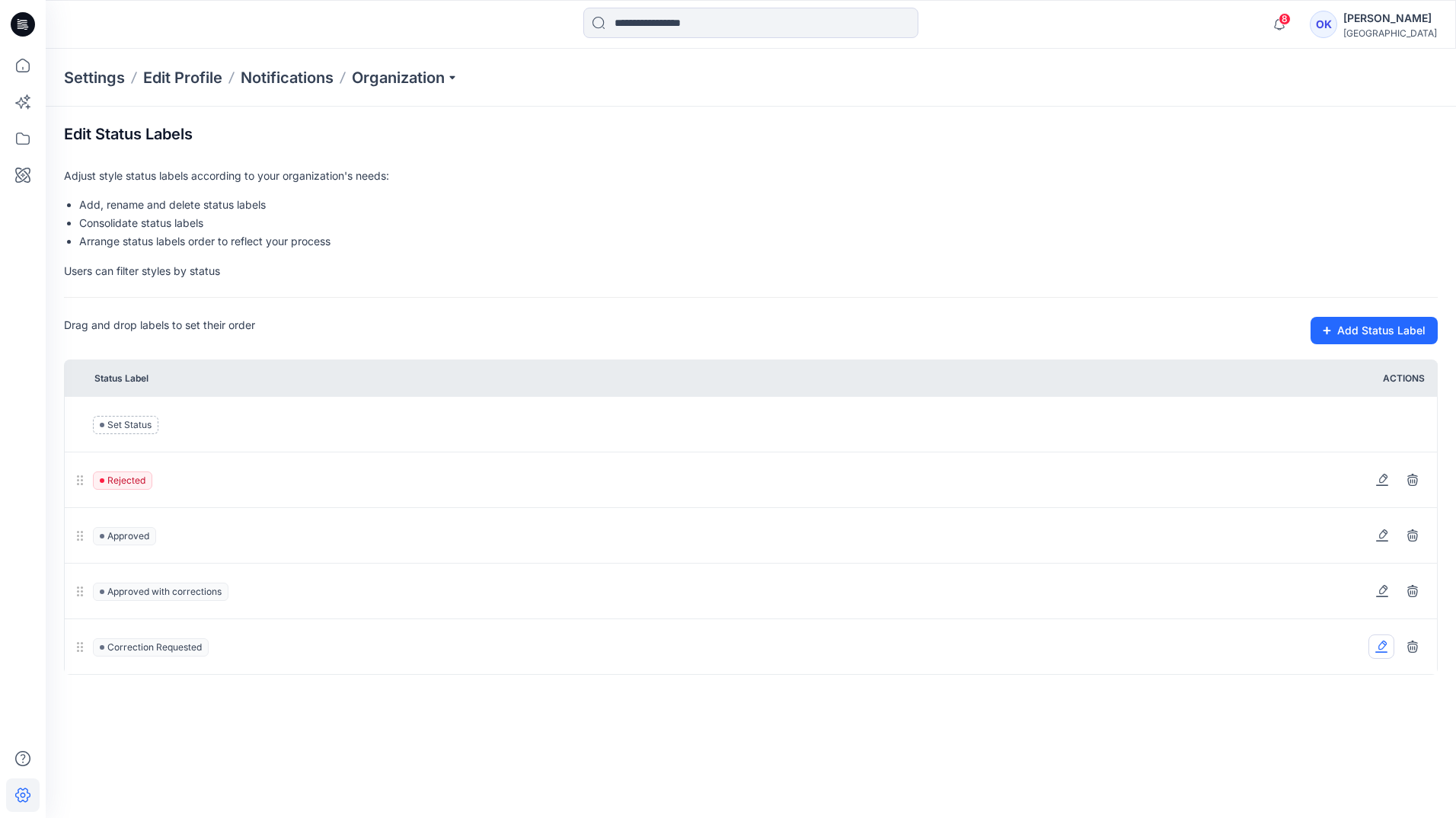
click at [1385, 643] on icon at bounding box center [1381, 646] width 12 height 12
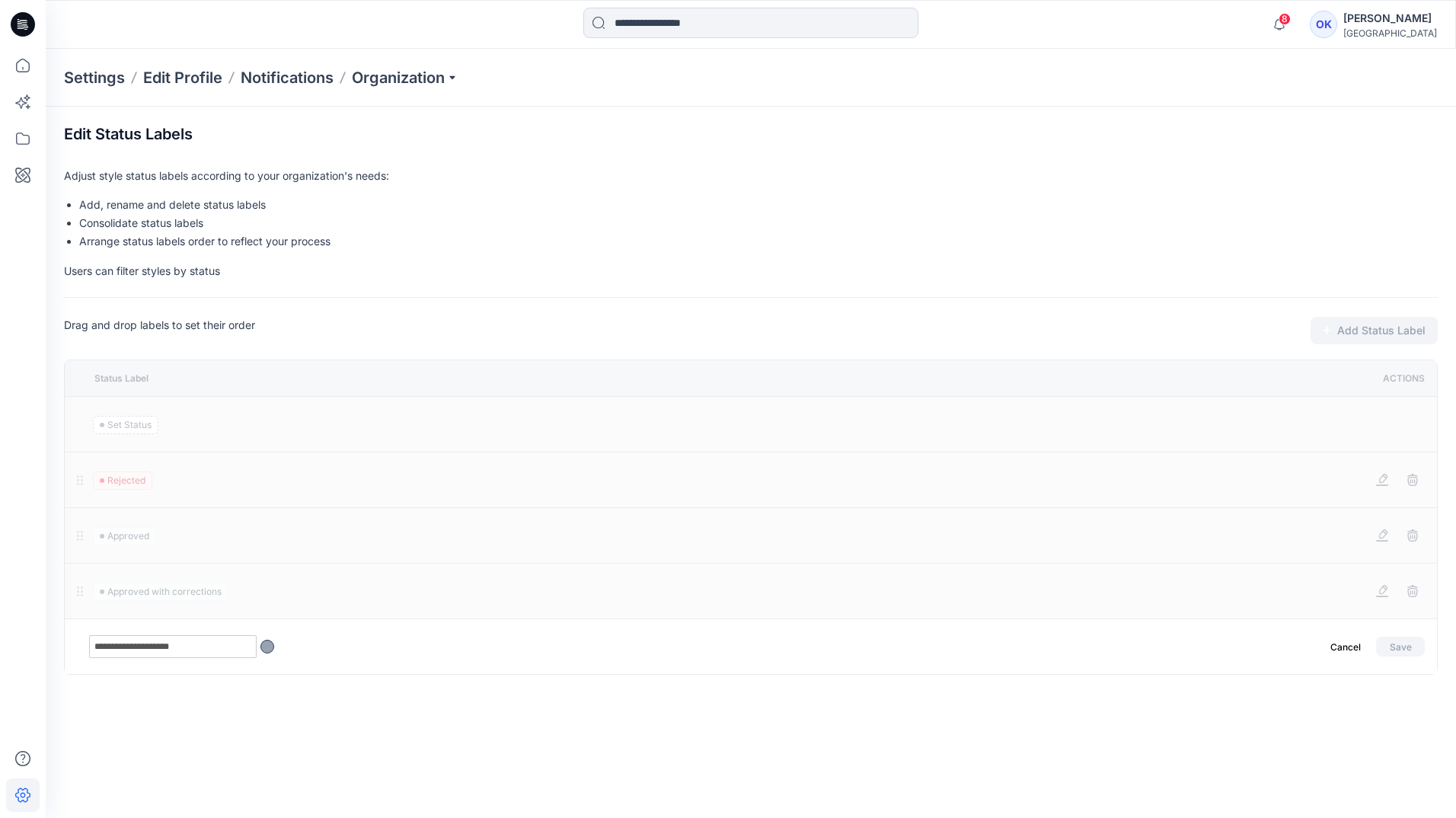
click at [274, 646] on div "**********" at bounding box center [733, 646] width 1287 height 23
click at [265, 646] on div at bounding box center [267, 646] width 14 height 14
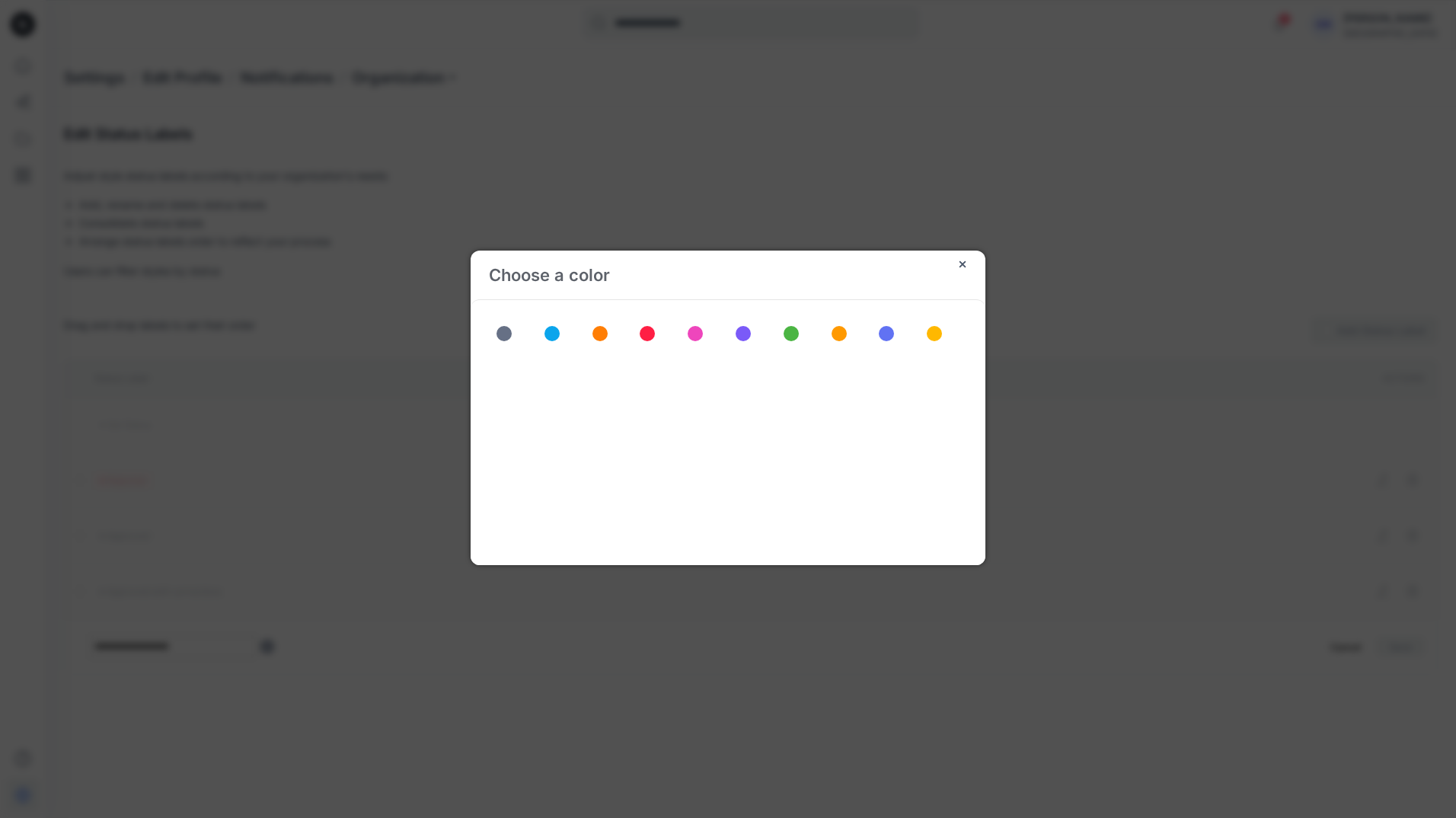
click at [604, 328] on span at bounding box center [600, 334] width 15 height 15
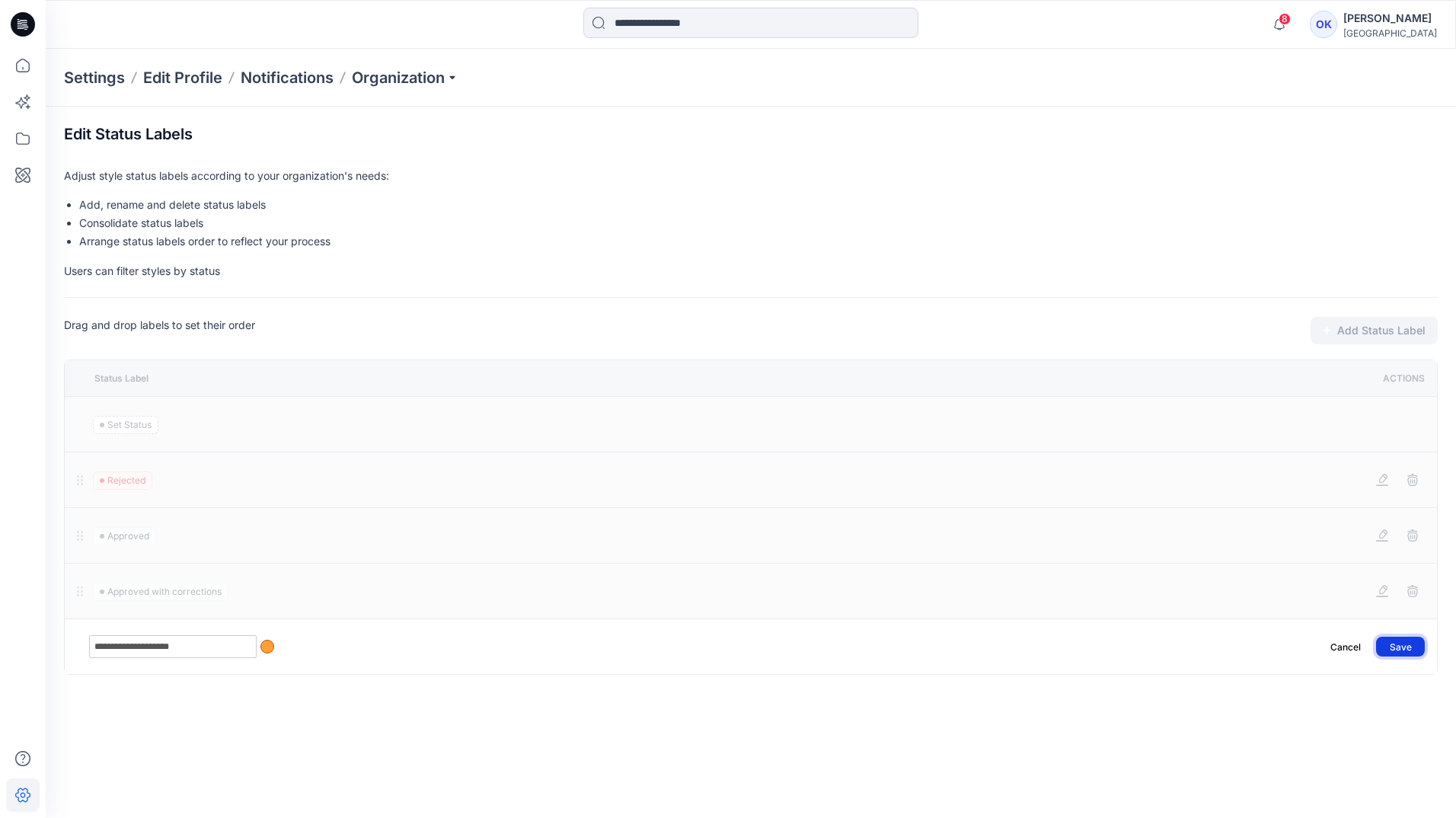
click at [1389, 646] on button "Save" at bounding box center [1401, 647] width 49 height 20
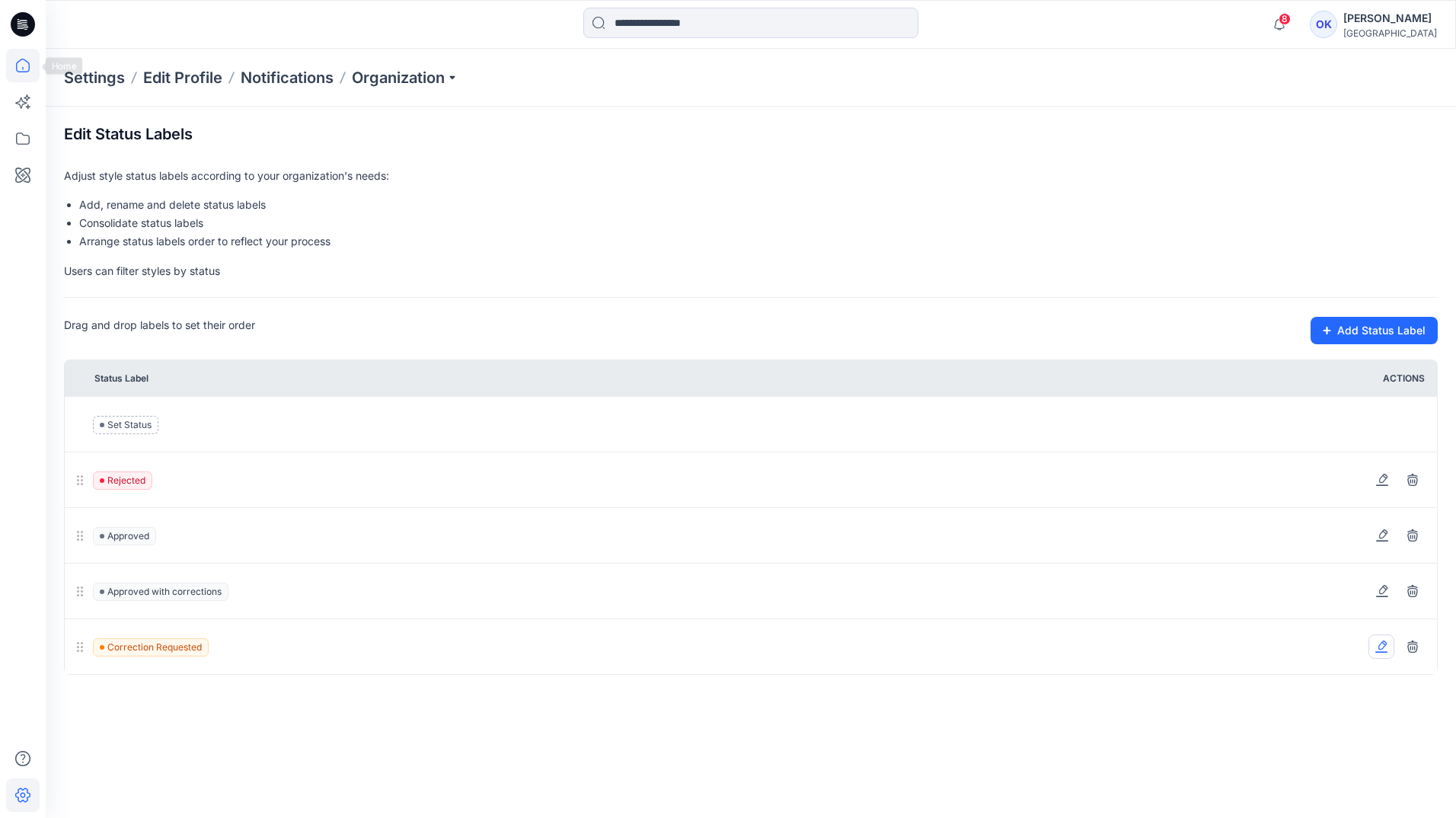
click at [25, 68] on icon at bounding box center [23, 65] width 34 height 34
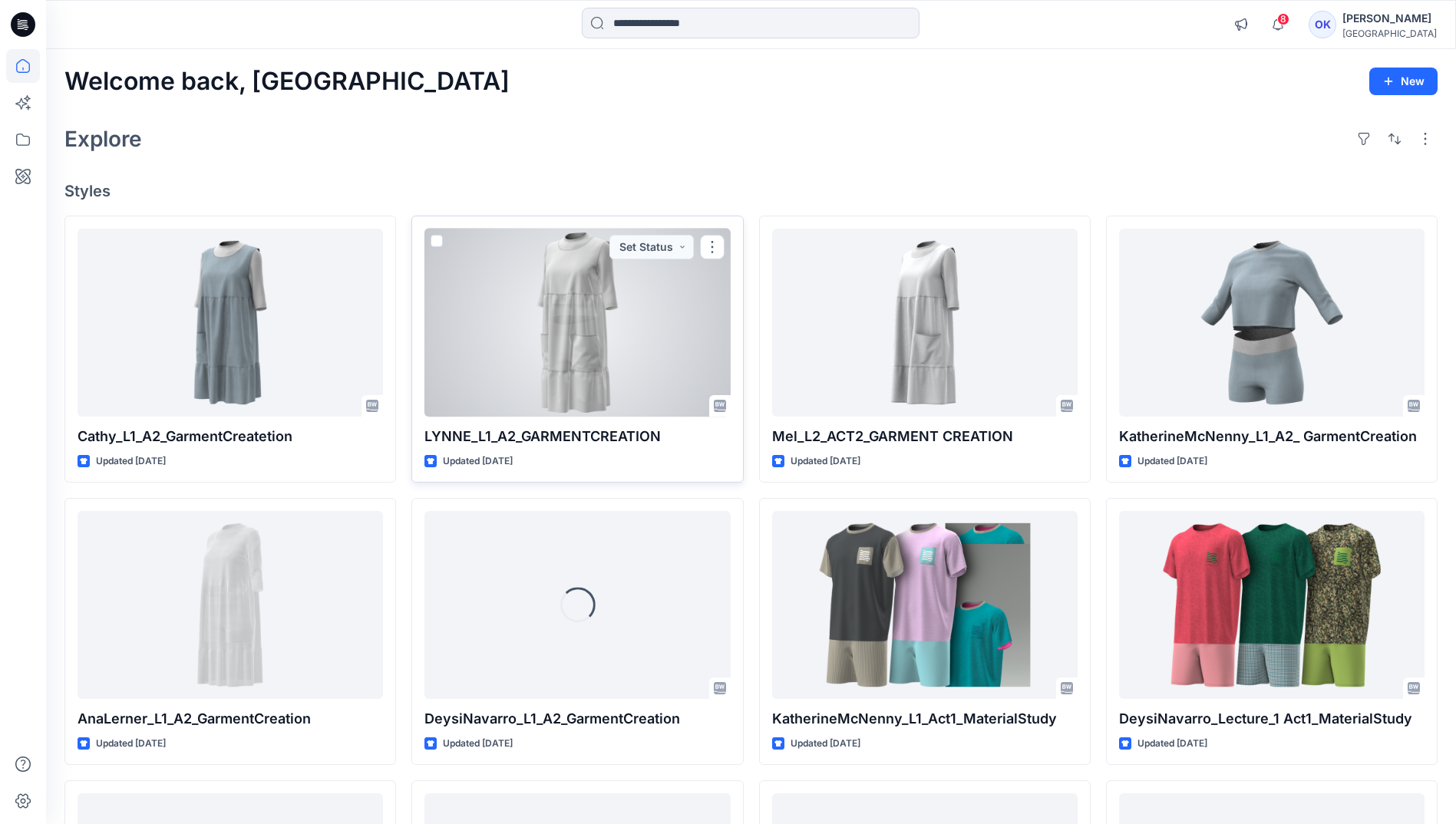
click at [547, 335] on div at bounding box center [577, 322] width 306 height 188
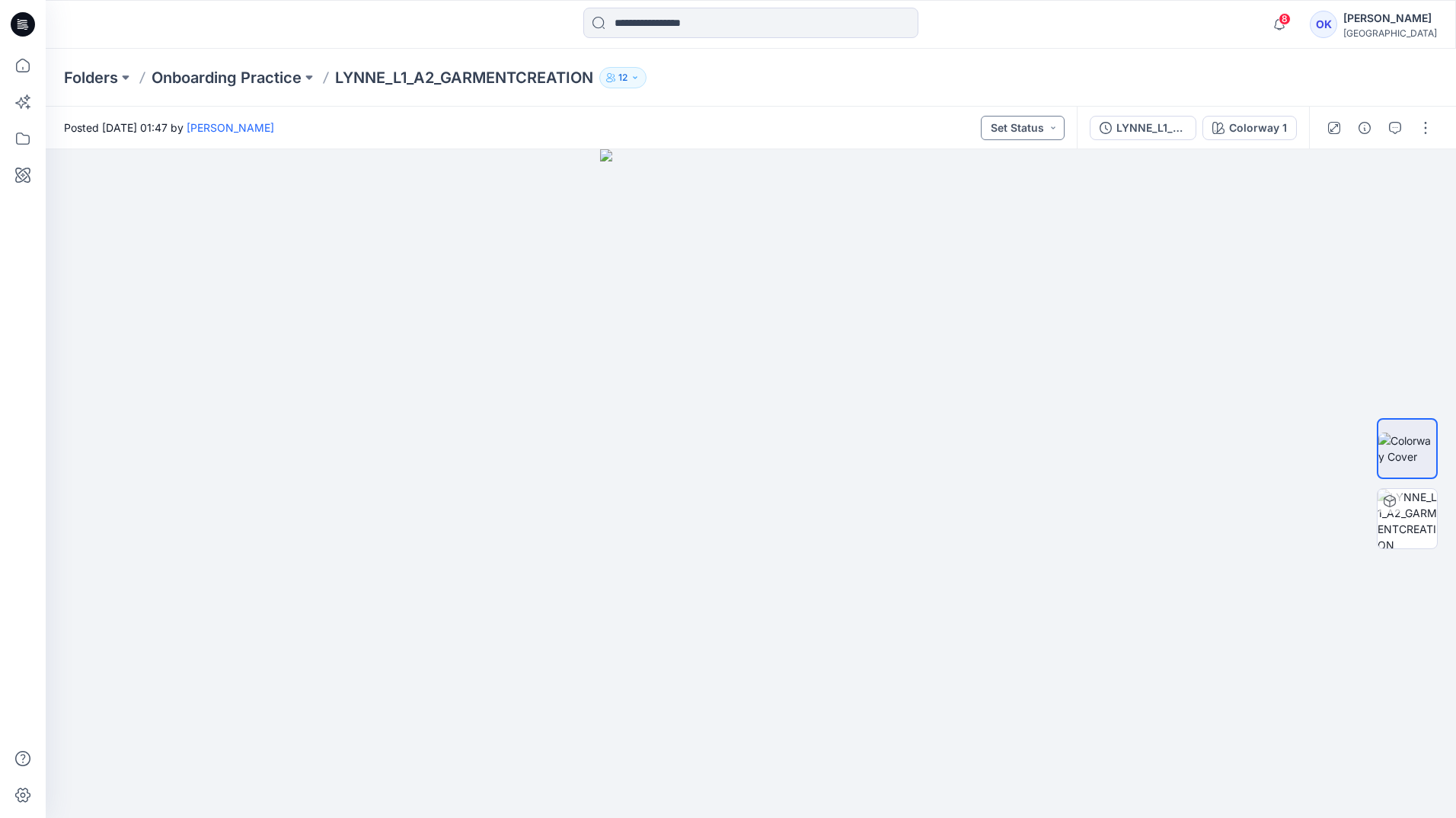
click at [1053, 131] on button "Set Status" at bounding box center [1022, 127] width 84 height 25
click at [1003, 298] on p "Correction Requested" at bounding box center [1003, 299] width 85 height 20
click at [1054, 129] on button "Correction Requested" at bounding box center [996, 127] width 137 height 25
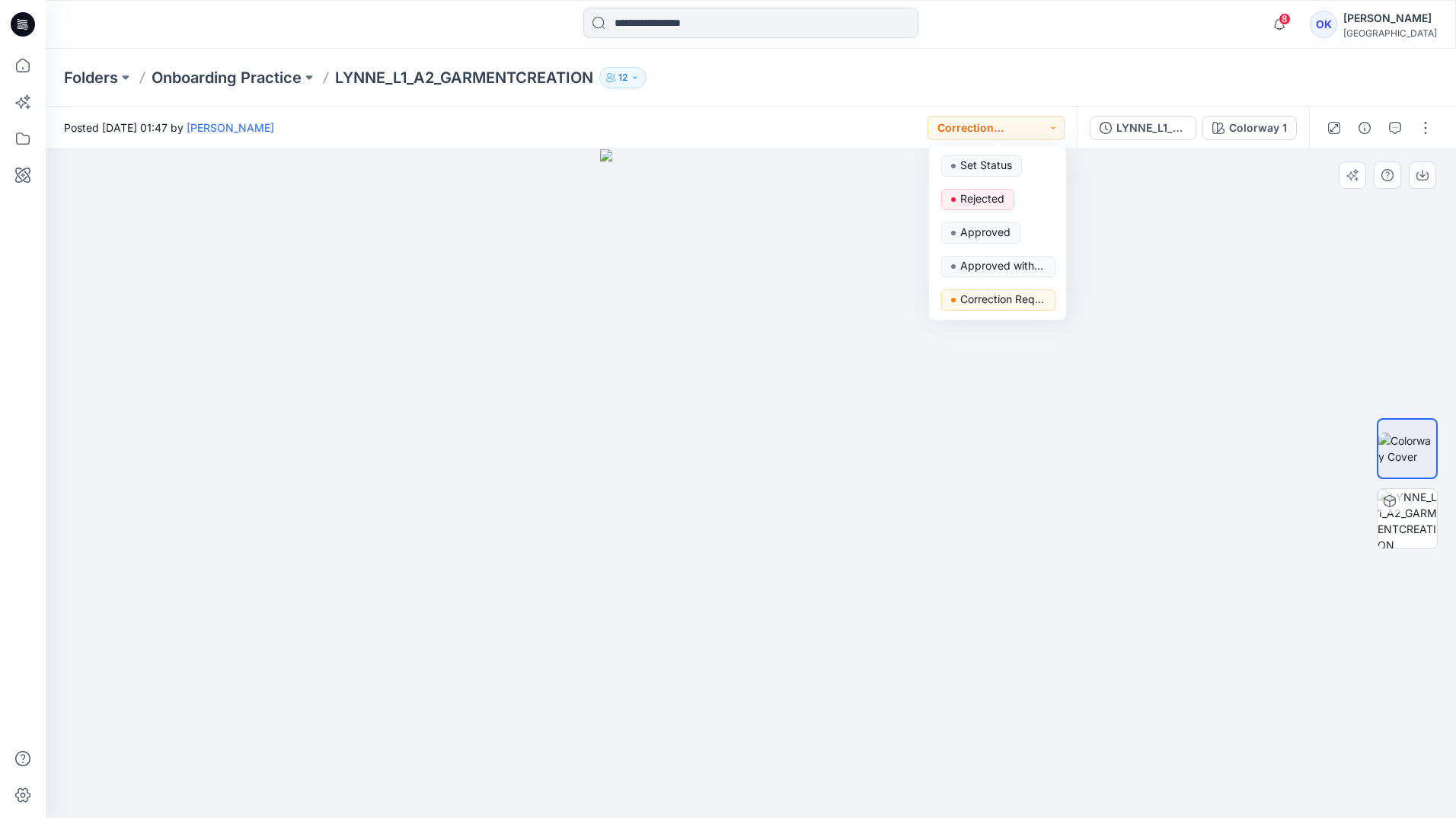
click at [1164, 251] on div at bounding box center [751, 484] width 1411 height 669
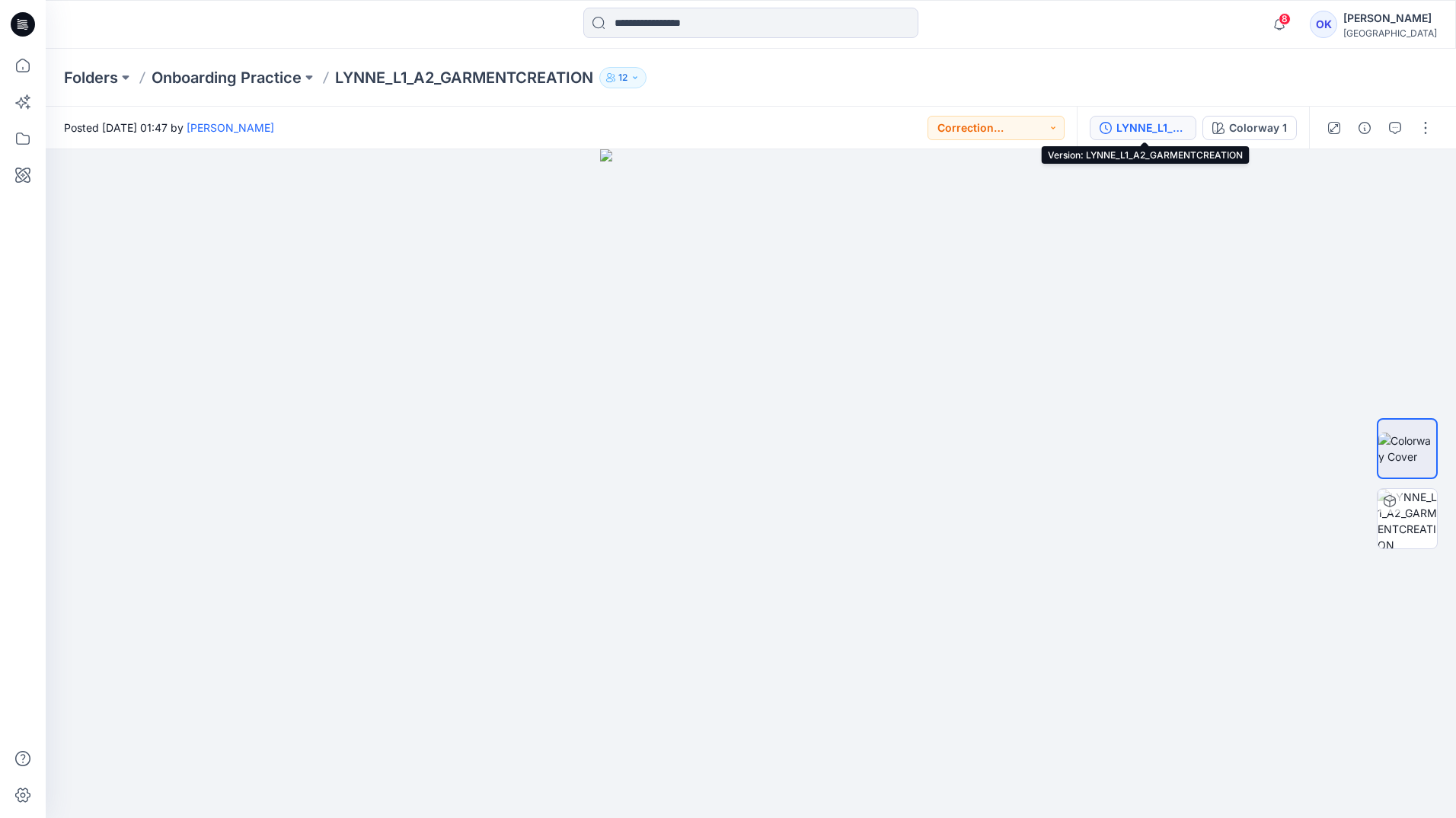
click at [1139, 120] on div "LYNNE_L1_A2_GARMENTCREATION" at bounding box center [1151, 128] width 70 height 16
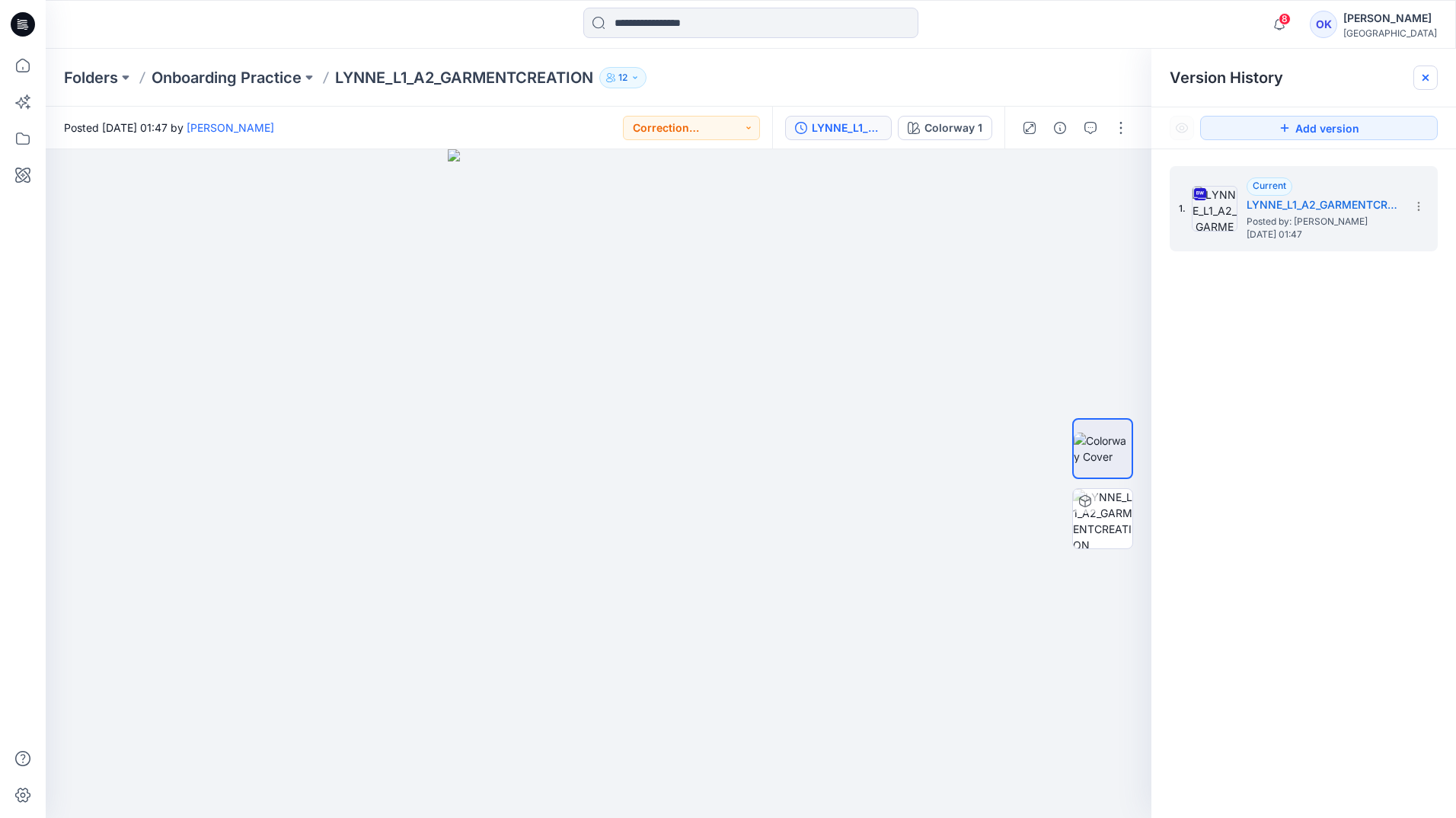
click at [1425, 79] on icon at bounding box center [1425, 77] width 6 height 6
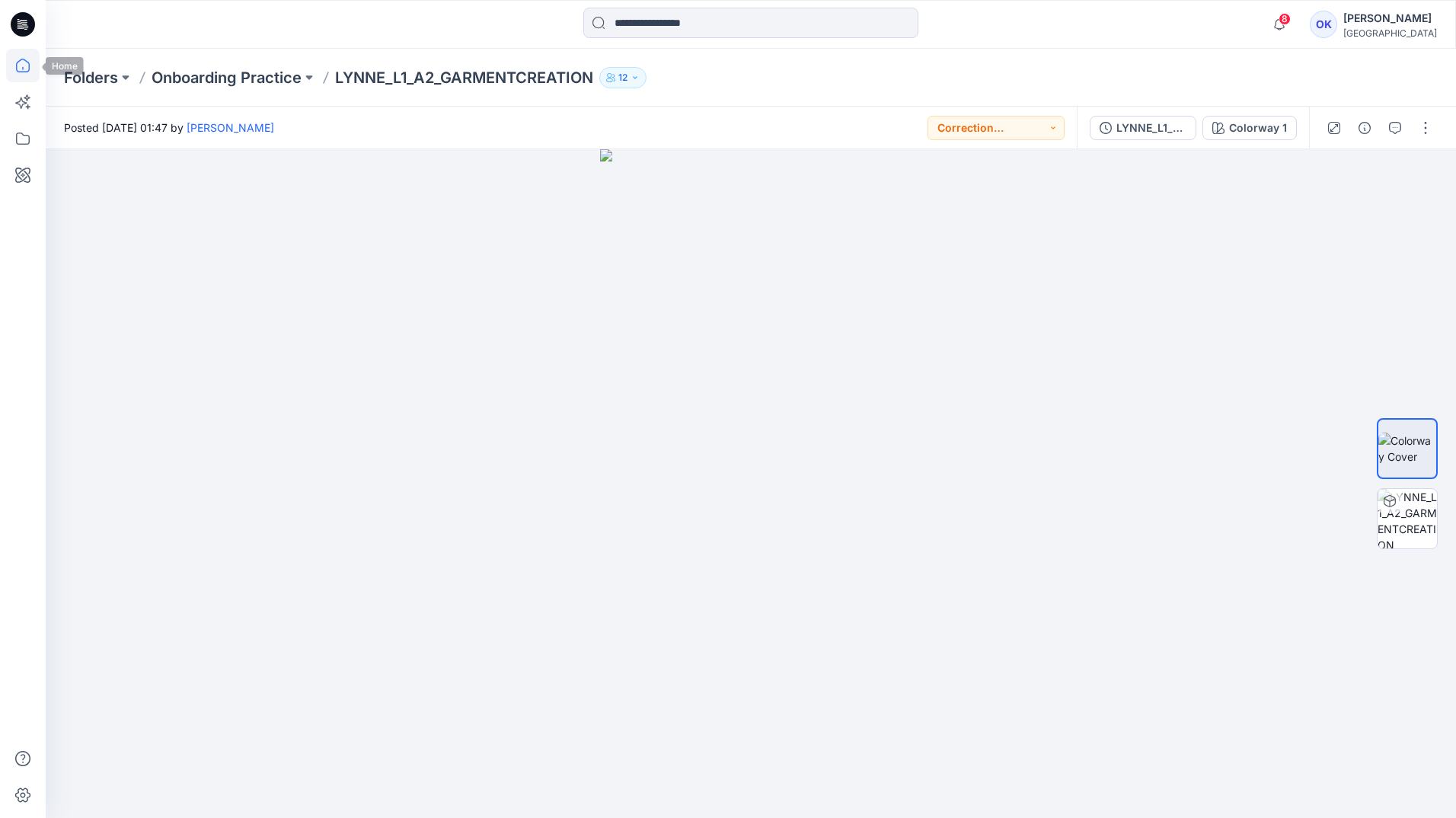
click at [25, 64] on icon at bounding box center [23, 65] width 34 height 34
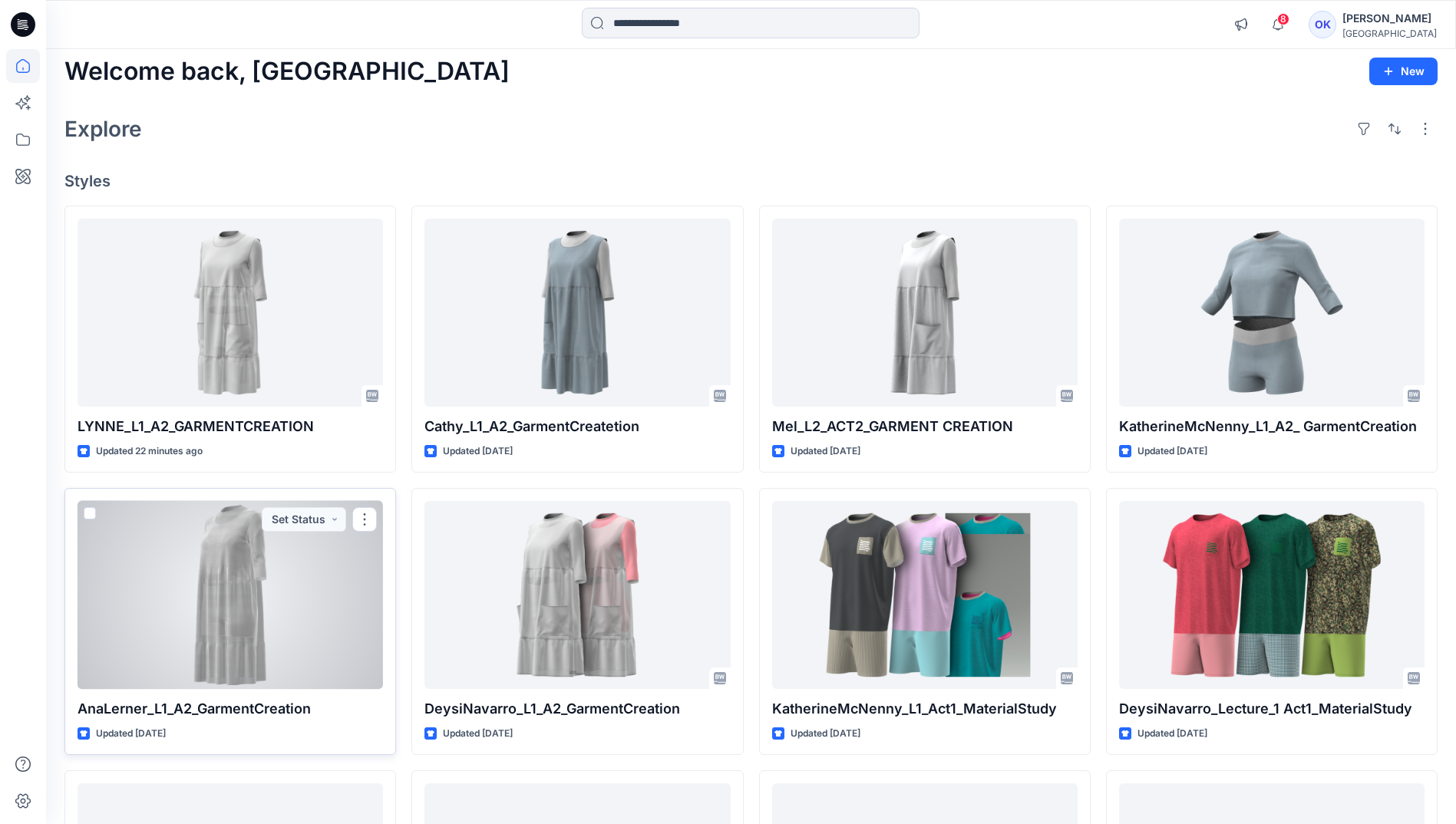
scroll to position [77, 0]
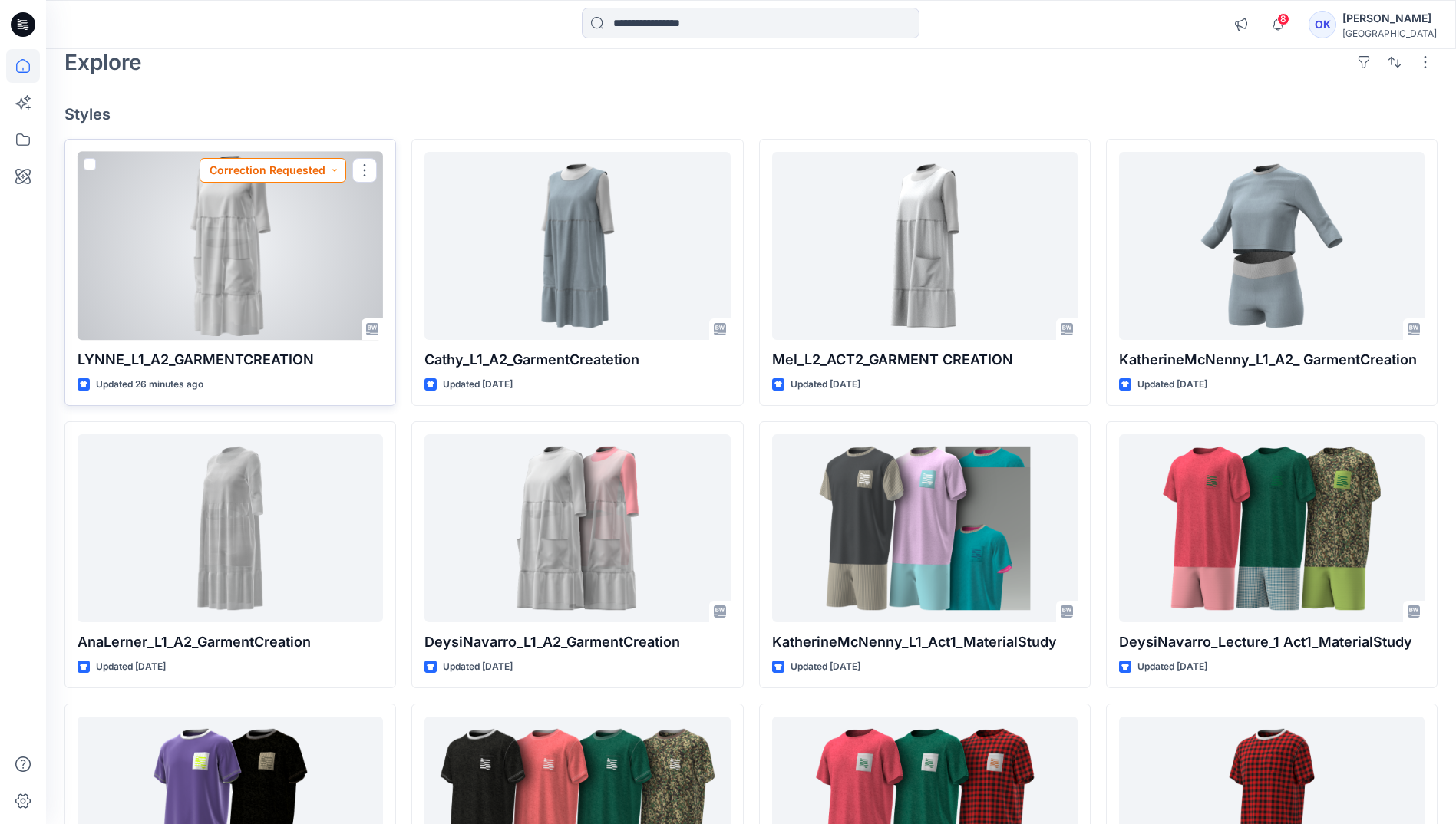
click at [336, 168] on button "Correction Requested" at bounding box center [273, 170] width 147 height 25
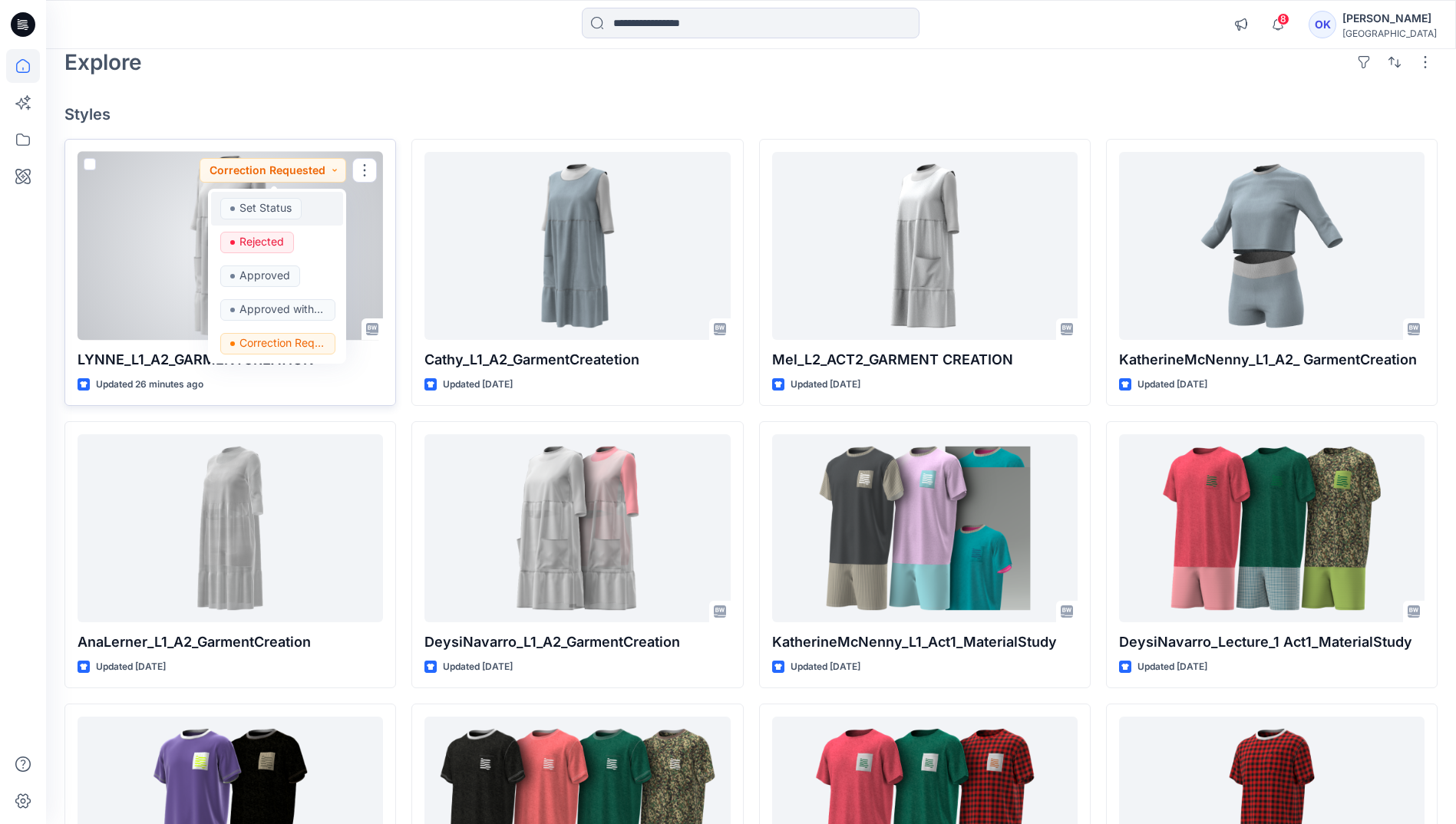
click at [283, 206] on p "Set Status" at bounding box center [265, 208] width 52 height 20
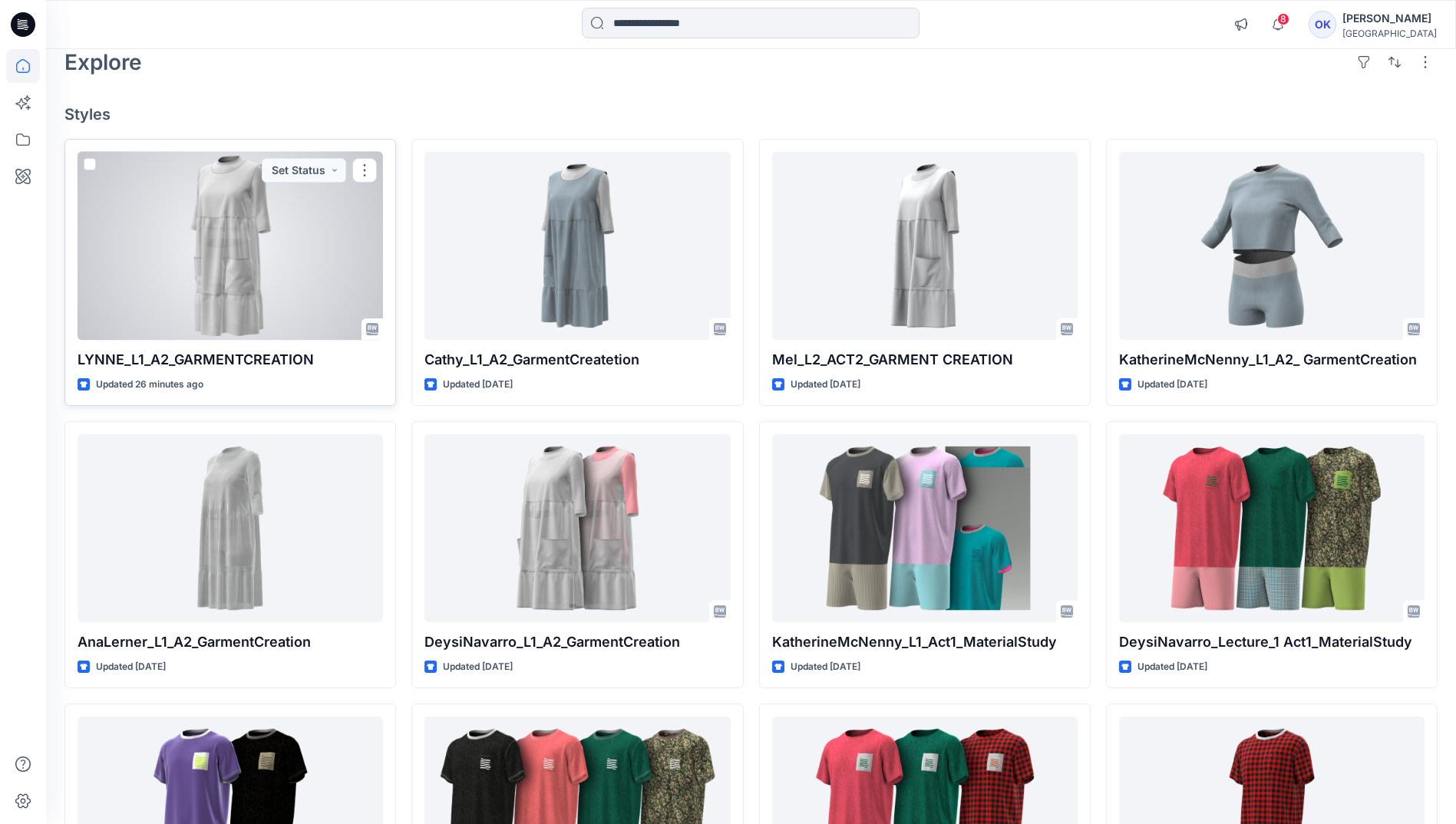
click at [230, 279] on div at bounding box center [231, 245] width 306 height 188
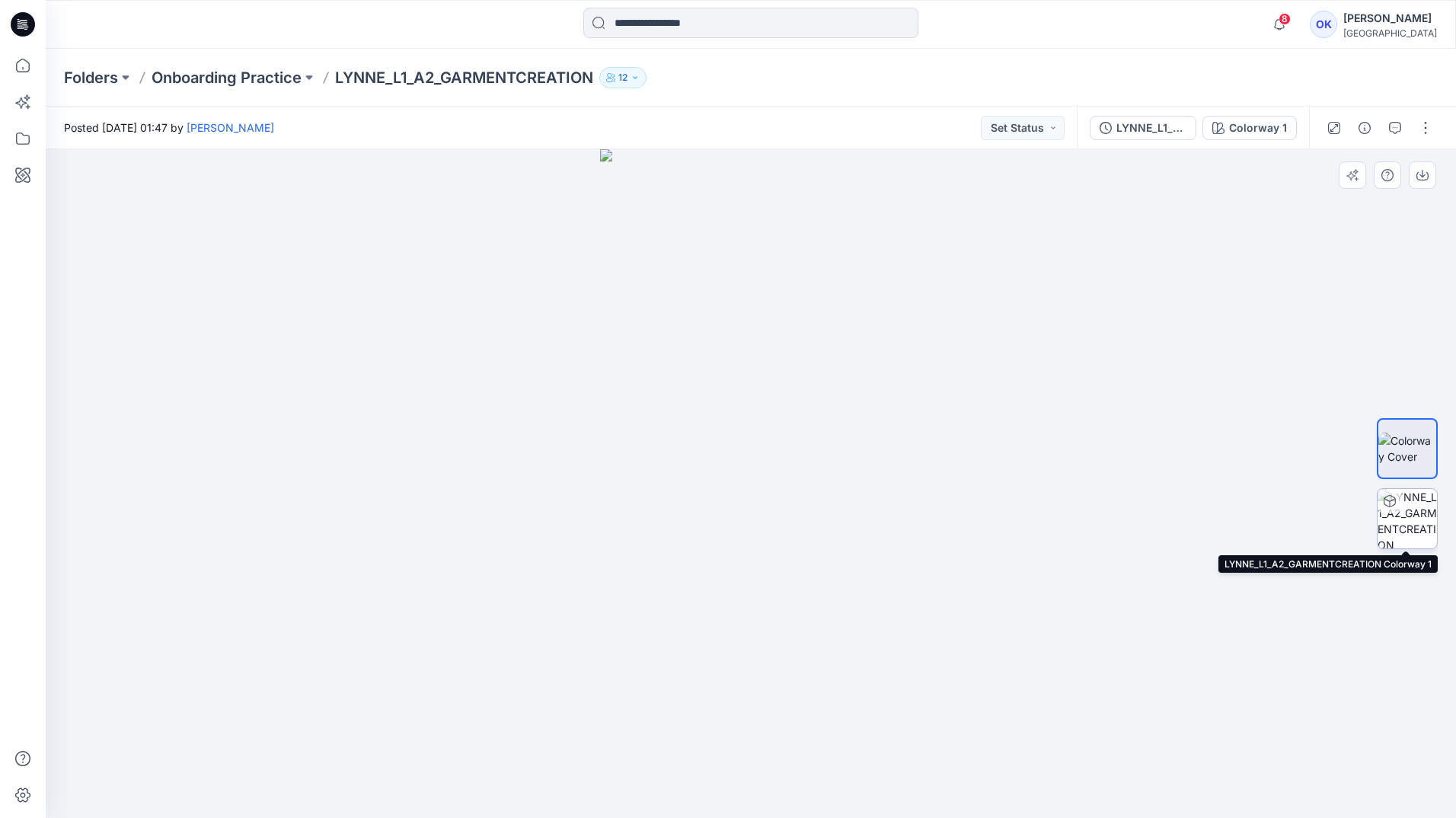
click at [1411, 523] on img at bounding box center [1407, 518] width 59 height 59
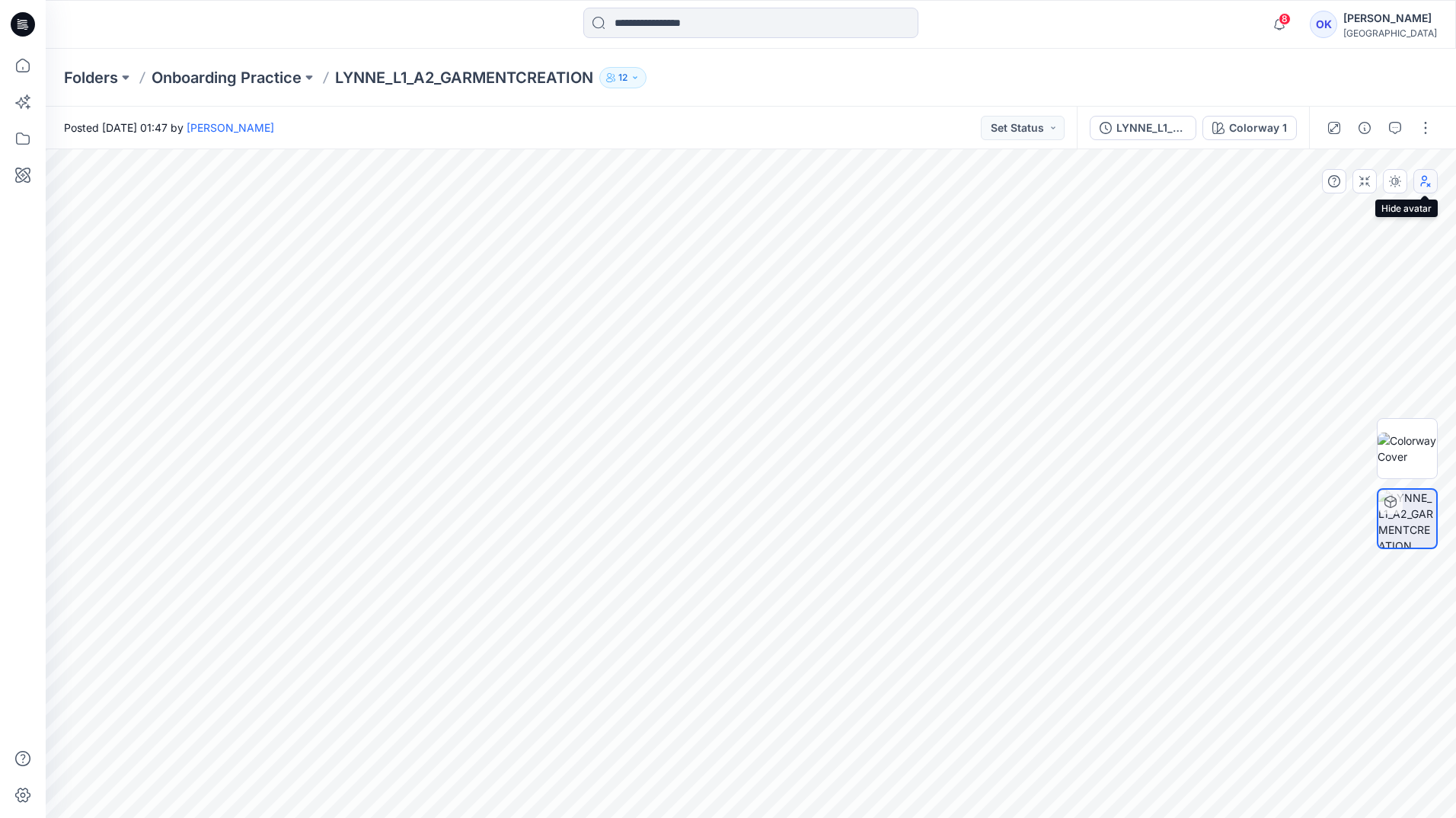
click at [1431, 181] on button "button" at bounding box center [1425, 181] width 25 height 25
click at [1401, 129] on icon "button" at bounding box center [1394, 127] width 12 height 12
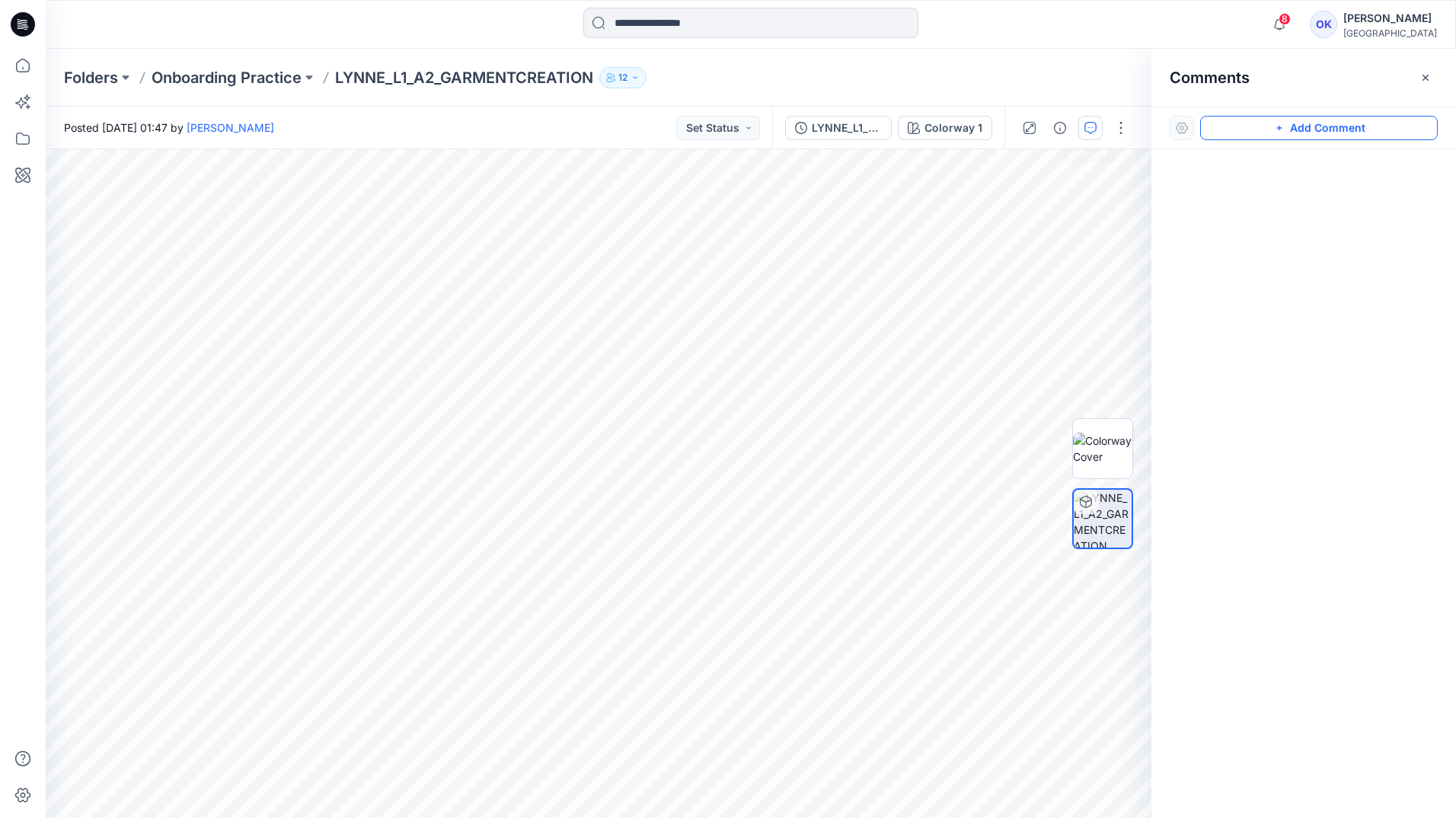
click at [1290, 129] on button "Add Comment" at bounding box center [1319, 127] width 237 height 25
drag, startPoint x: 706, startPoint y: 412, endPoint x: 863, endPoint y: 355, distance: 167.0
click at [863, 355] on icon at bounding box center [864, 355] width 12 height 12
click at [796, 383] on textarea at bounding box center [865, 388] width 250 height 61
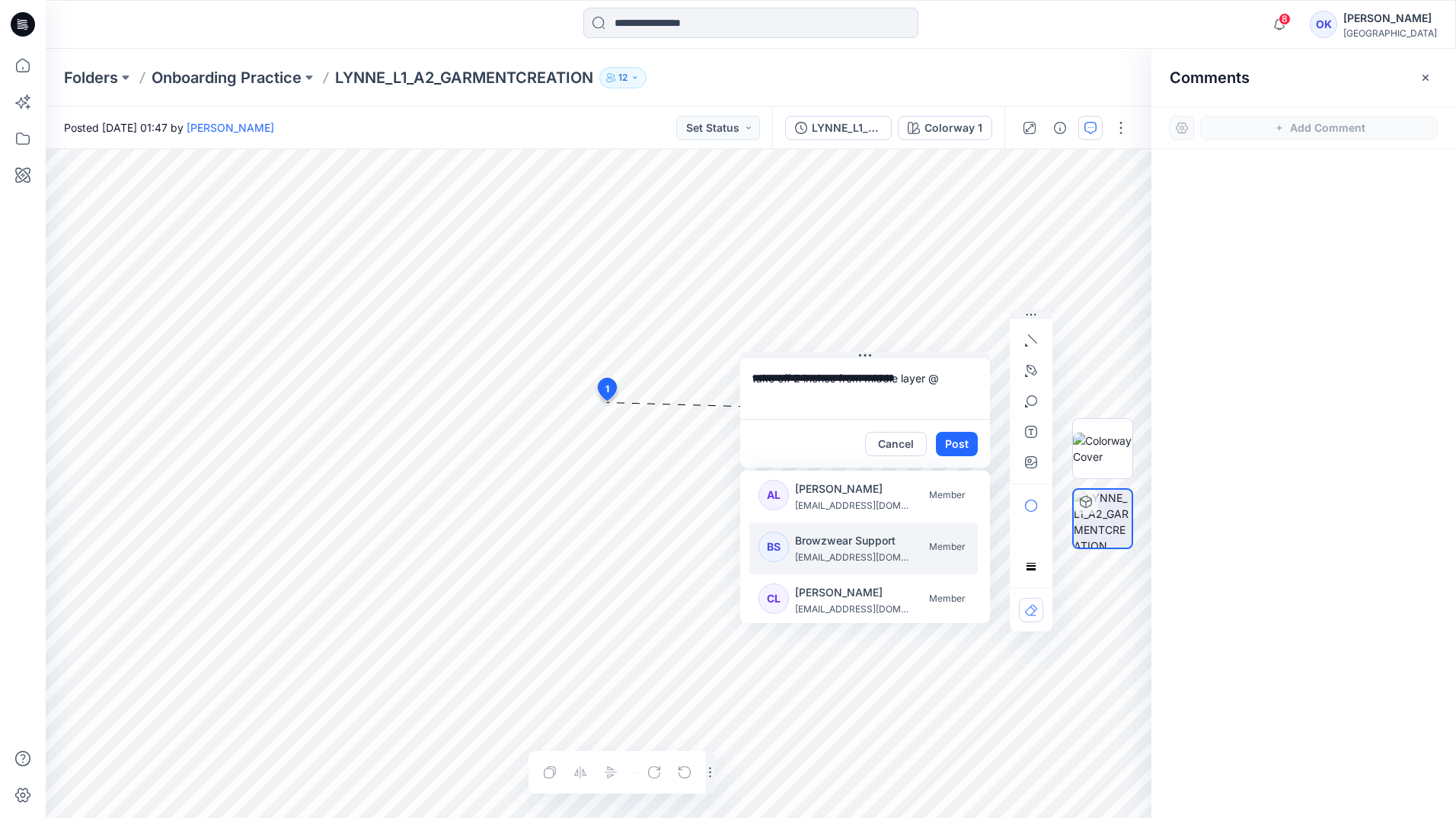
click at [838, 547] on p "Browzwear Support" at bounding box center [853, 541] width 115 height 18
type textarea "**********"
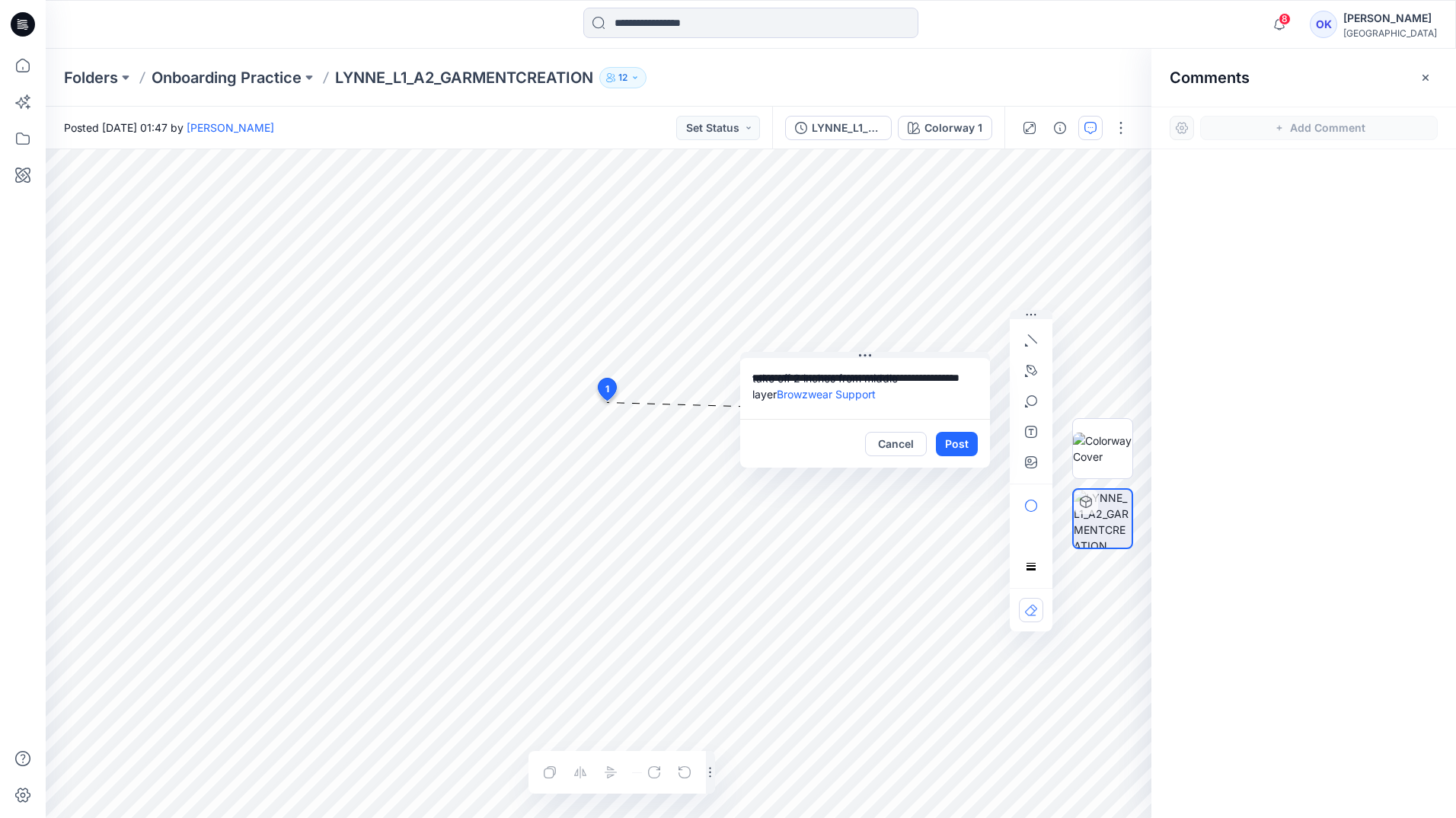
click at [637, 70] on button "12" at bounding box center [623, 77] width 47 height 21
click at [959, 444] on button "Post" at bounding box center [957, 444] width 42 height 25
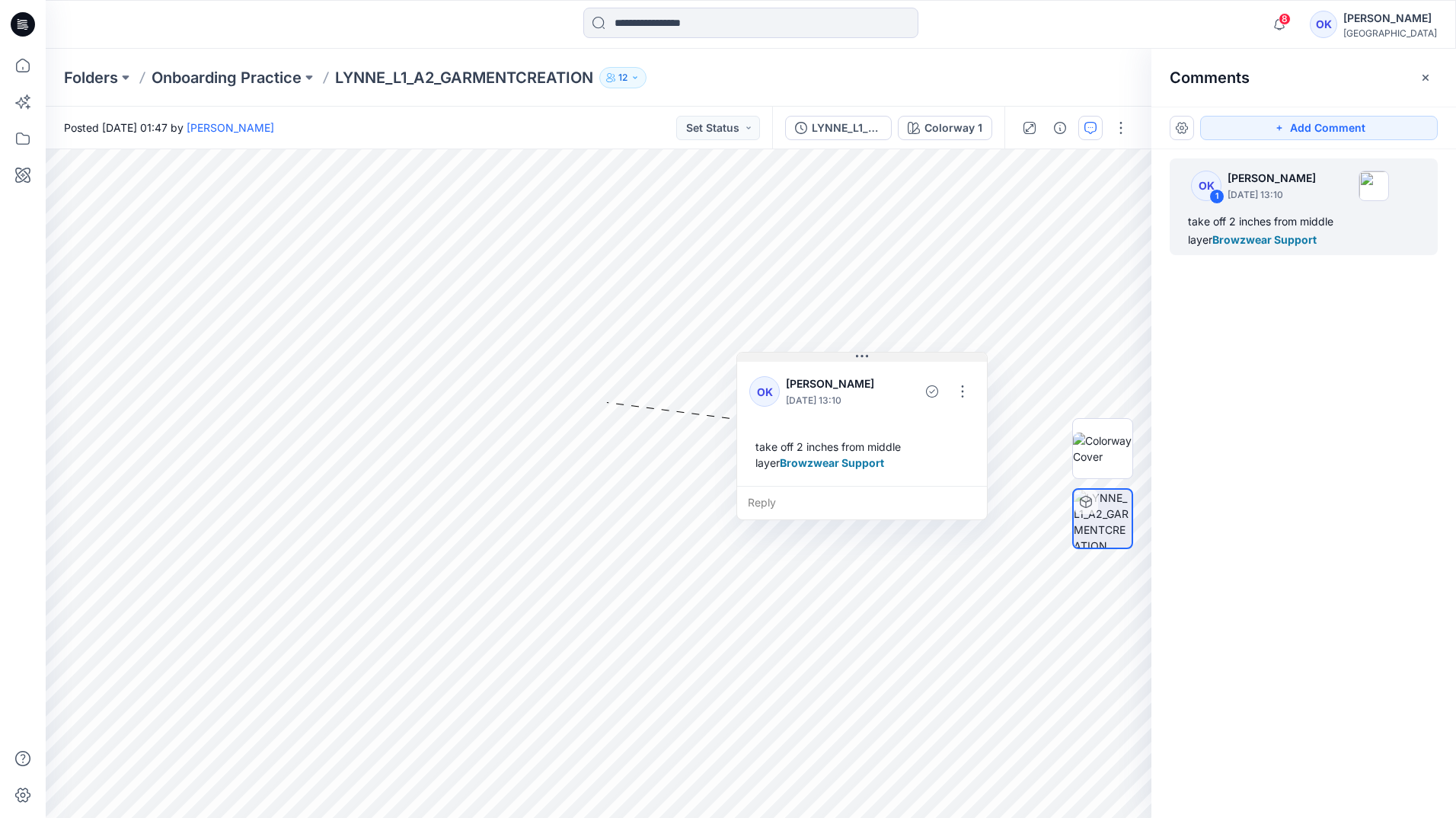
click at [862, 354] on icon at bounding box center [862, 355] width 12 height 12
click at [750, 129] on button "Set Status" at bounding box center [718, 127] width 84 height 25
click at [670, 301] on p "Correction Requested" at bounding box center [698, 299] width 85 height 20
click at [24, 61] on icon at bounding box center [23, 65] width 34 height 34
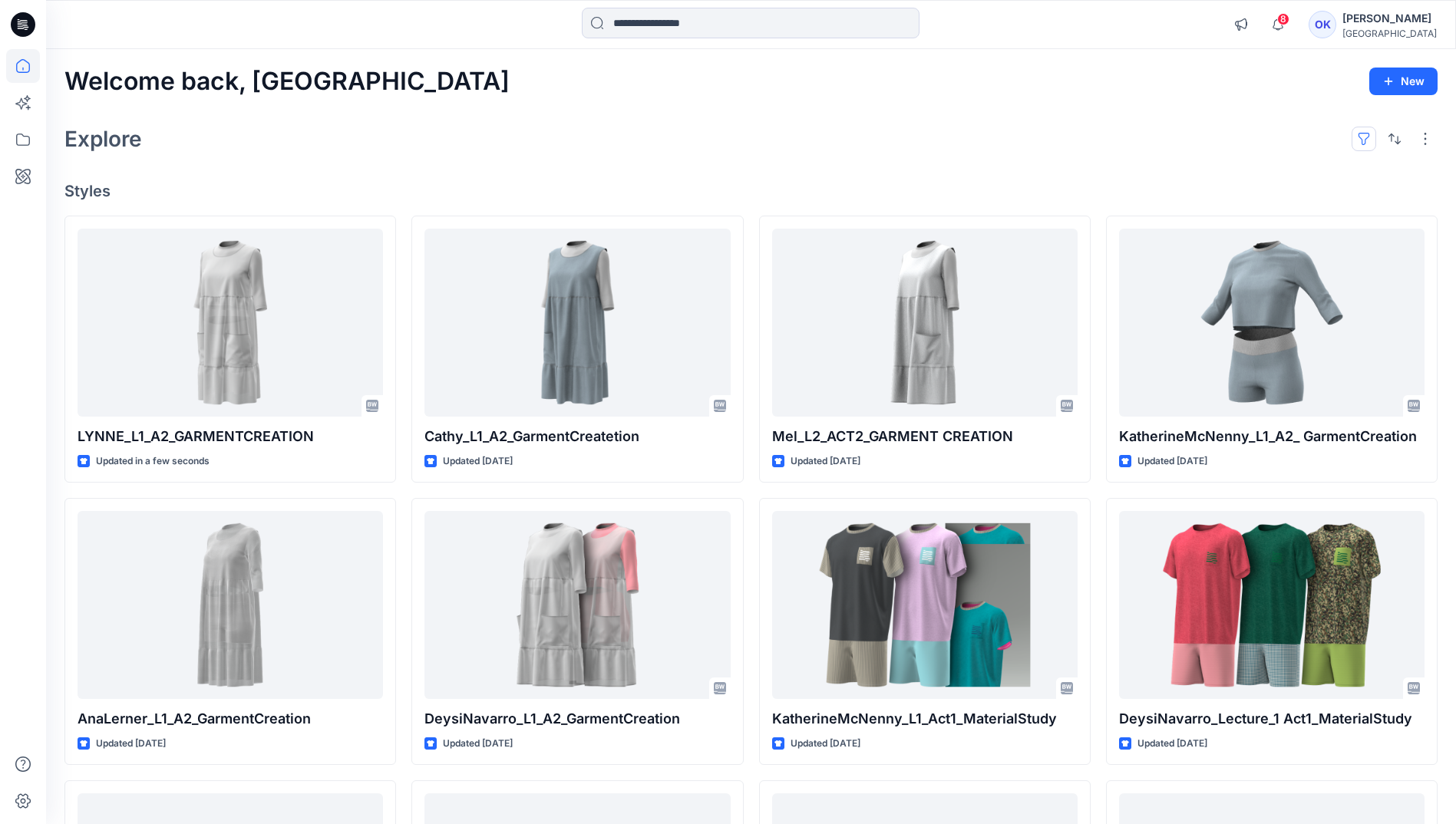
click at [1366, 136] on button "button" at bounding box center [1364, 138] width 25 height 25
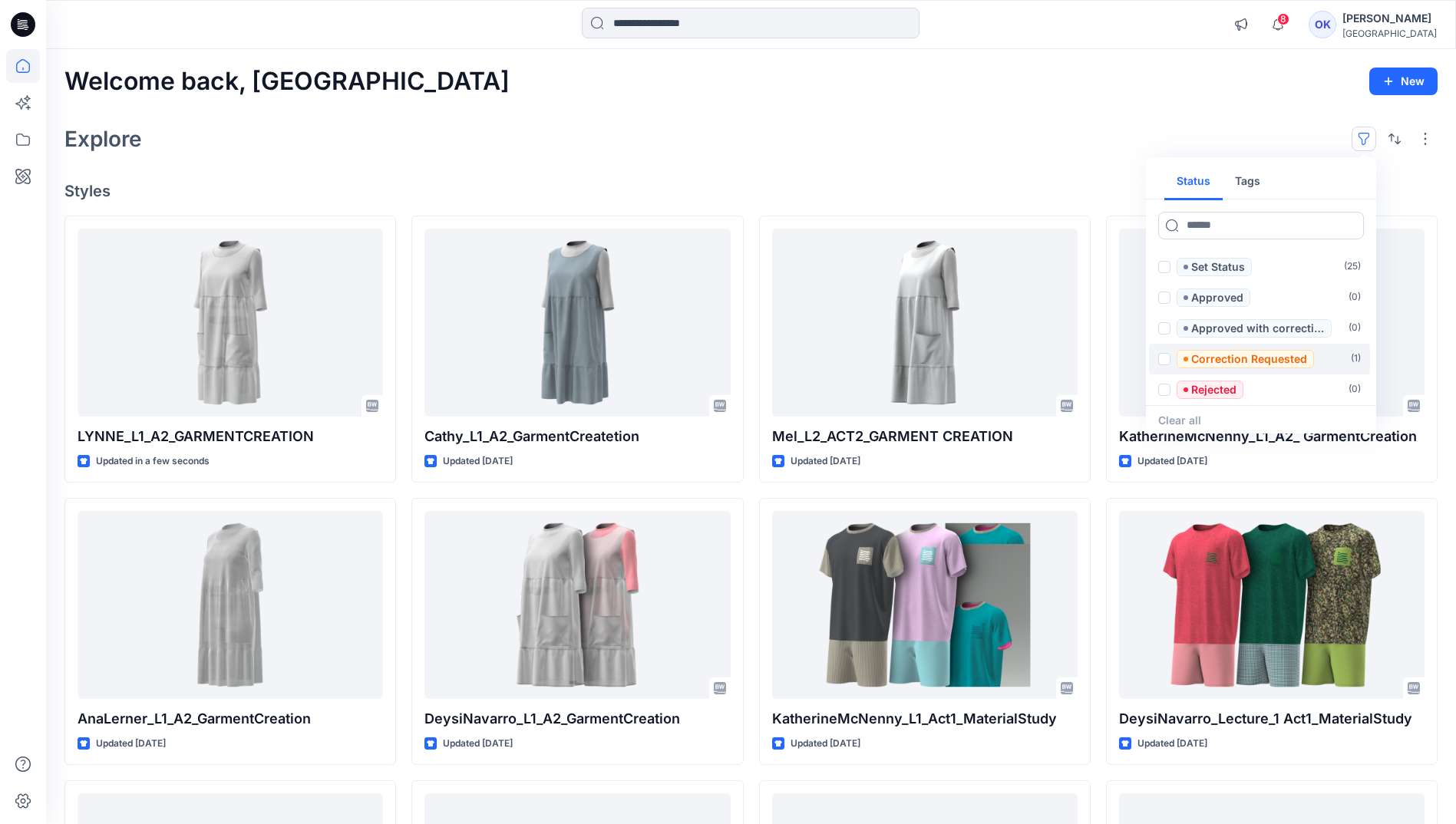
click at [1218, 360] on p "Correction Requested" at bounding box center [1249, 359] width 116 height 18
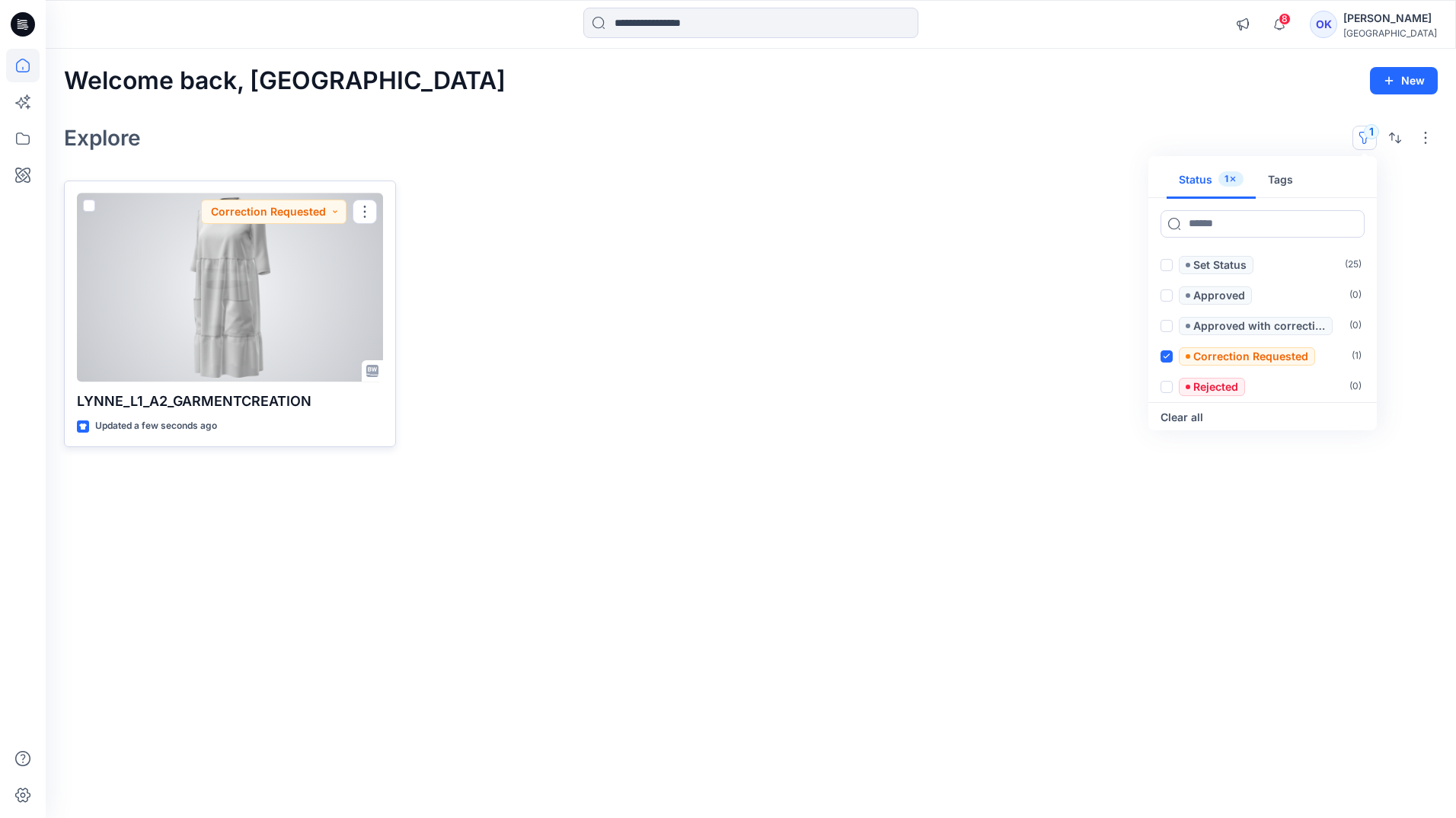
click at [190, 325] on div at bounding box center [230, 288] width 306 height 189
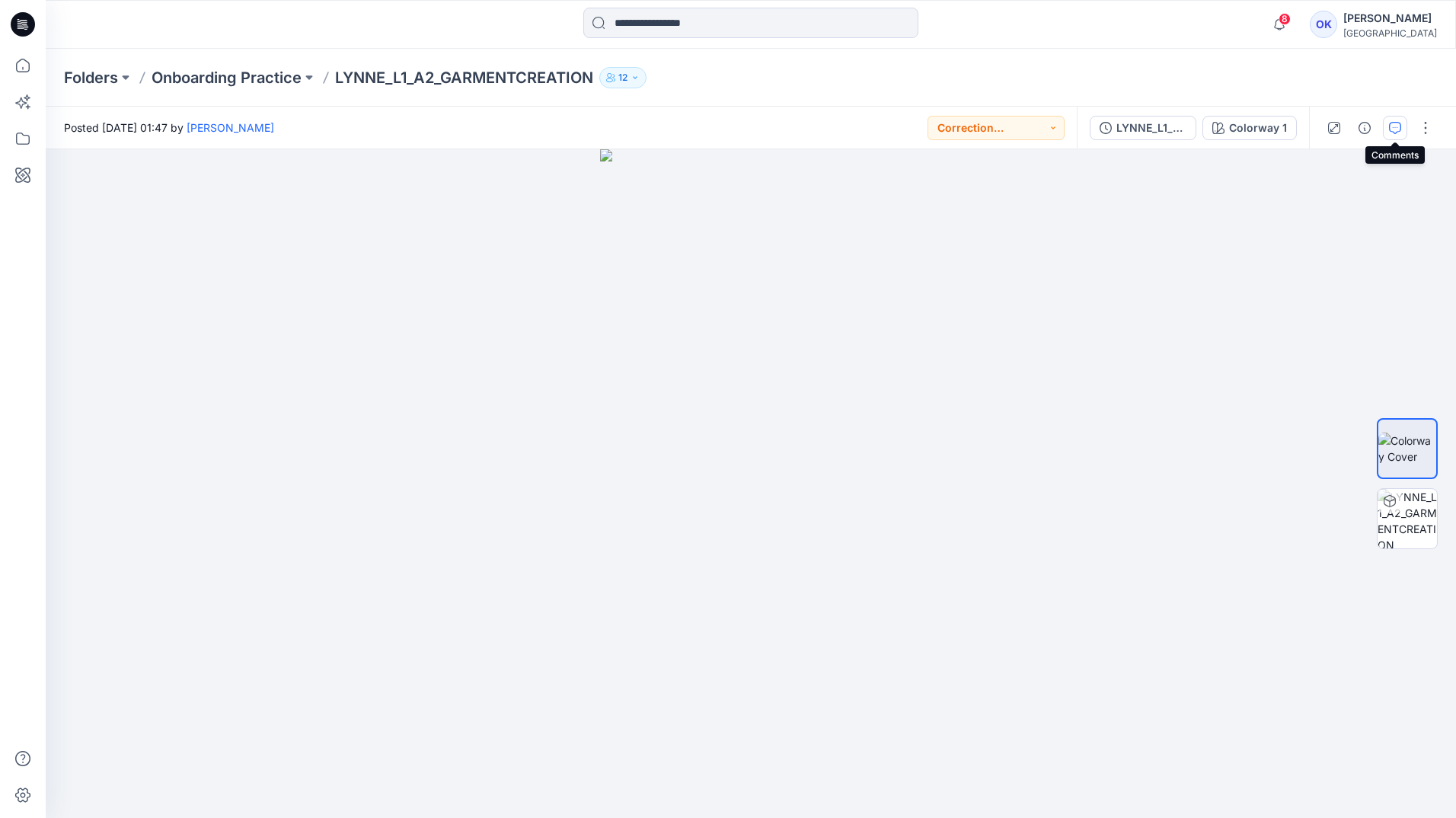
click at [1395, 130] on icon "button" at bounding box center [1394, 127] width 12 height 12
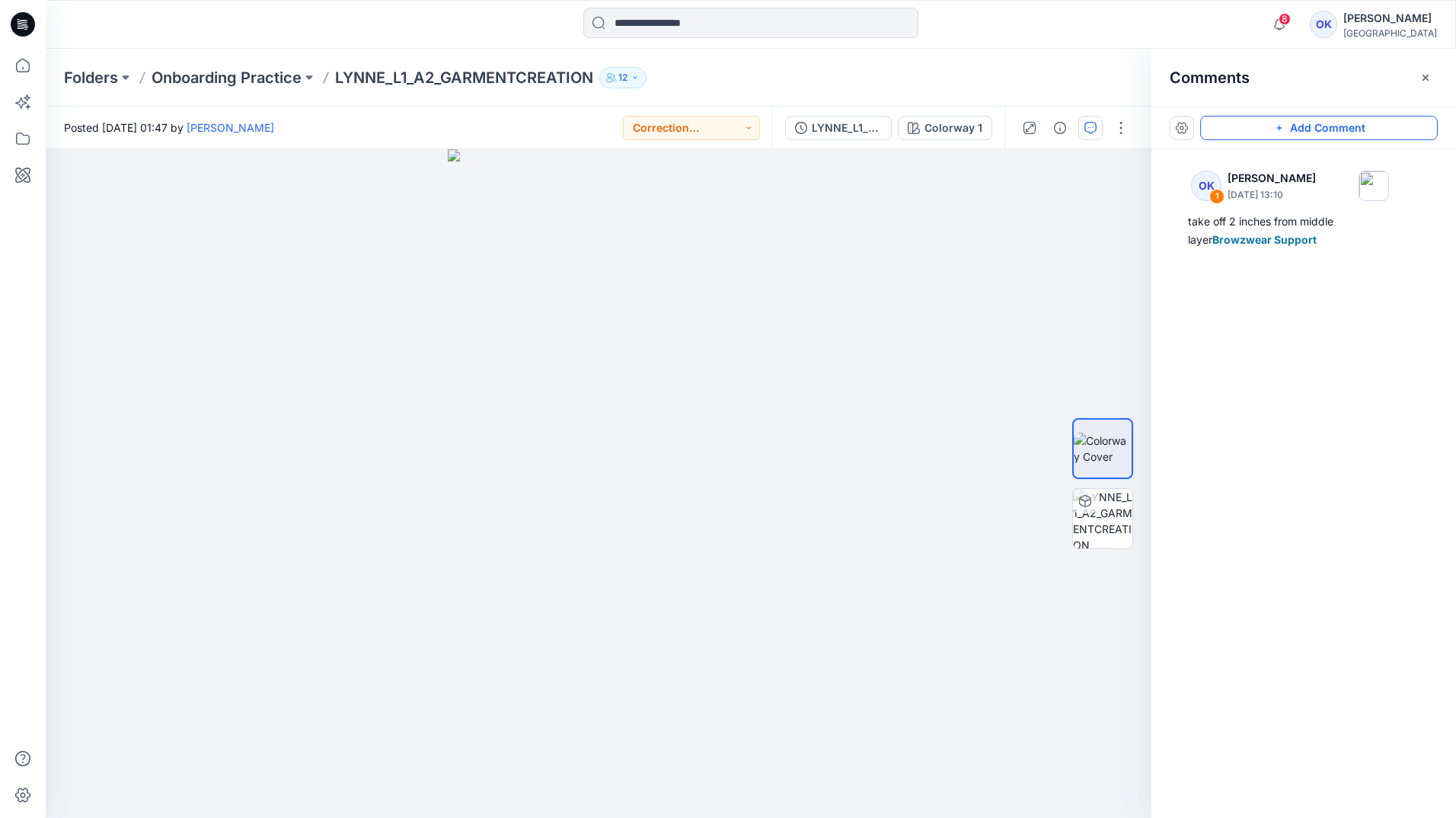
click at [1273, 125] on icon "button" at bounding box center [1279, 127] width 12 height 12
click at [576, 258] on div "2" at bounding box center [598, 484] width 1106 height 669
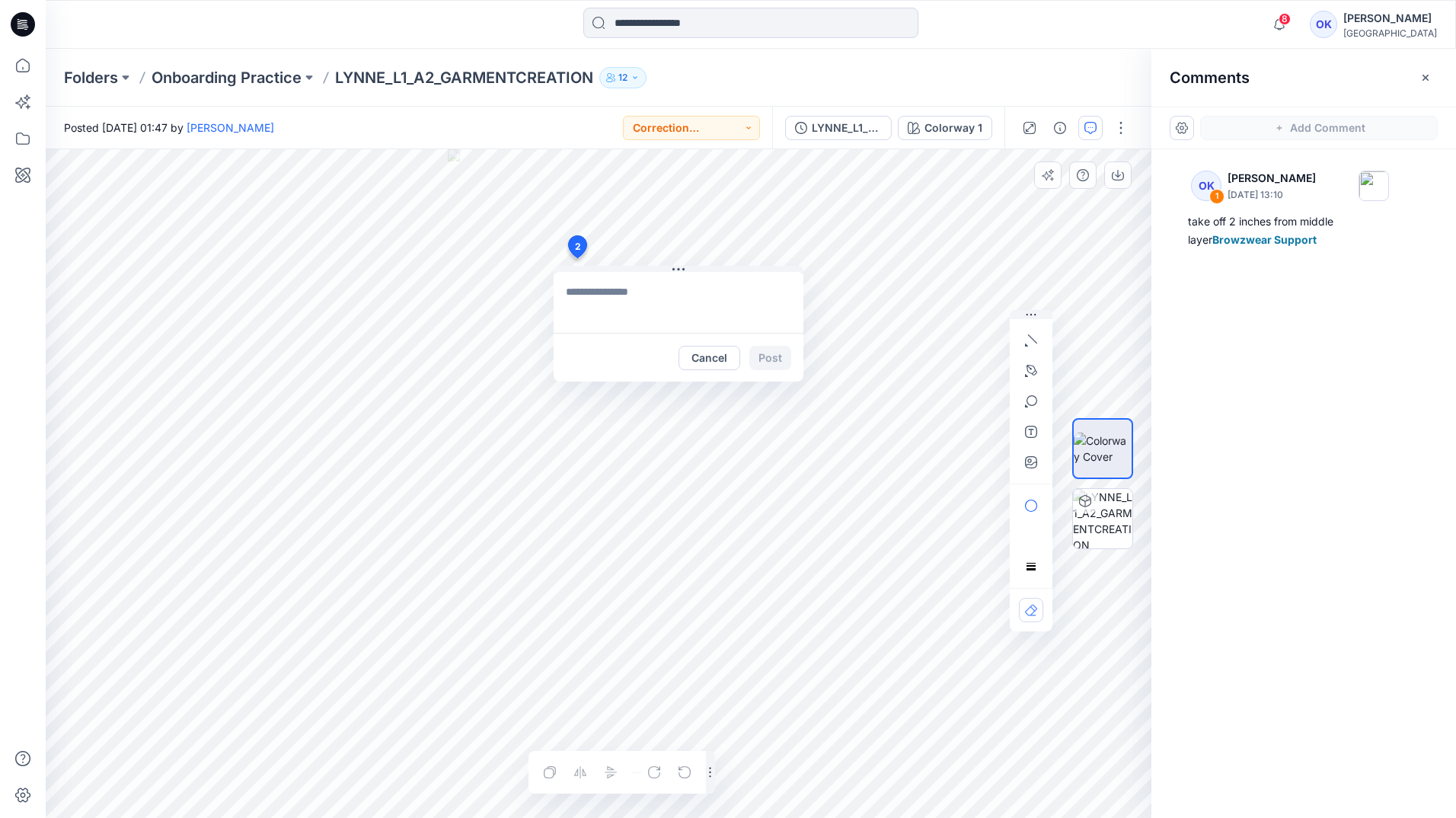
click at [633, 285] on textarea at bounding box center [678, 302] width 250 height 61
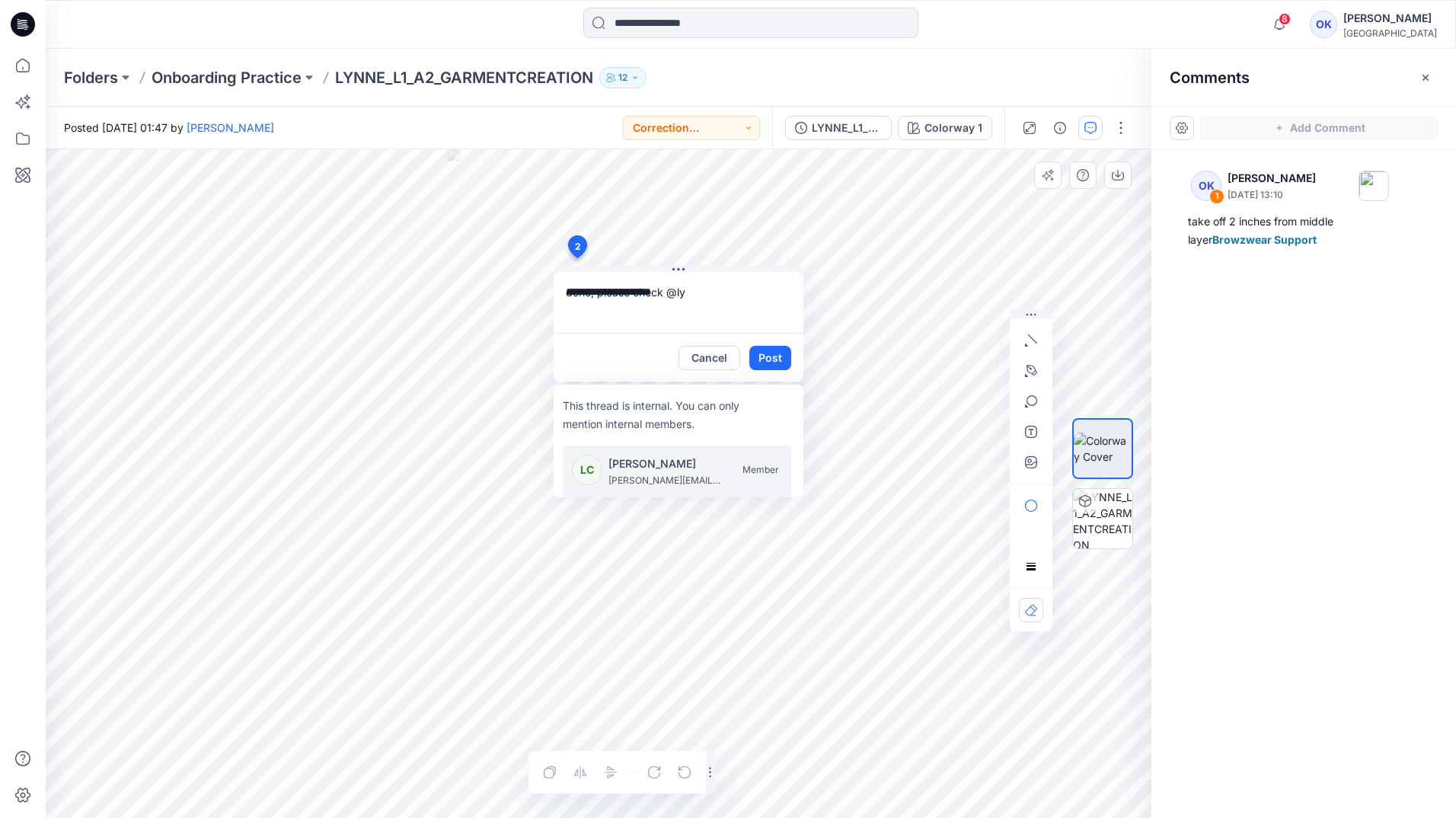
click at [655, 454] on p "[PERSON_NAME]" at bounding box center [666, 464] width 115 height 18
type textarea "**********"
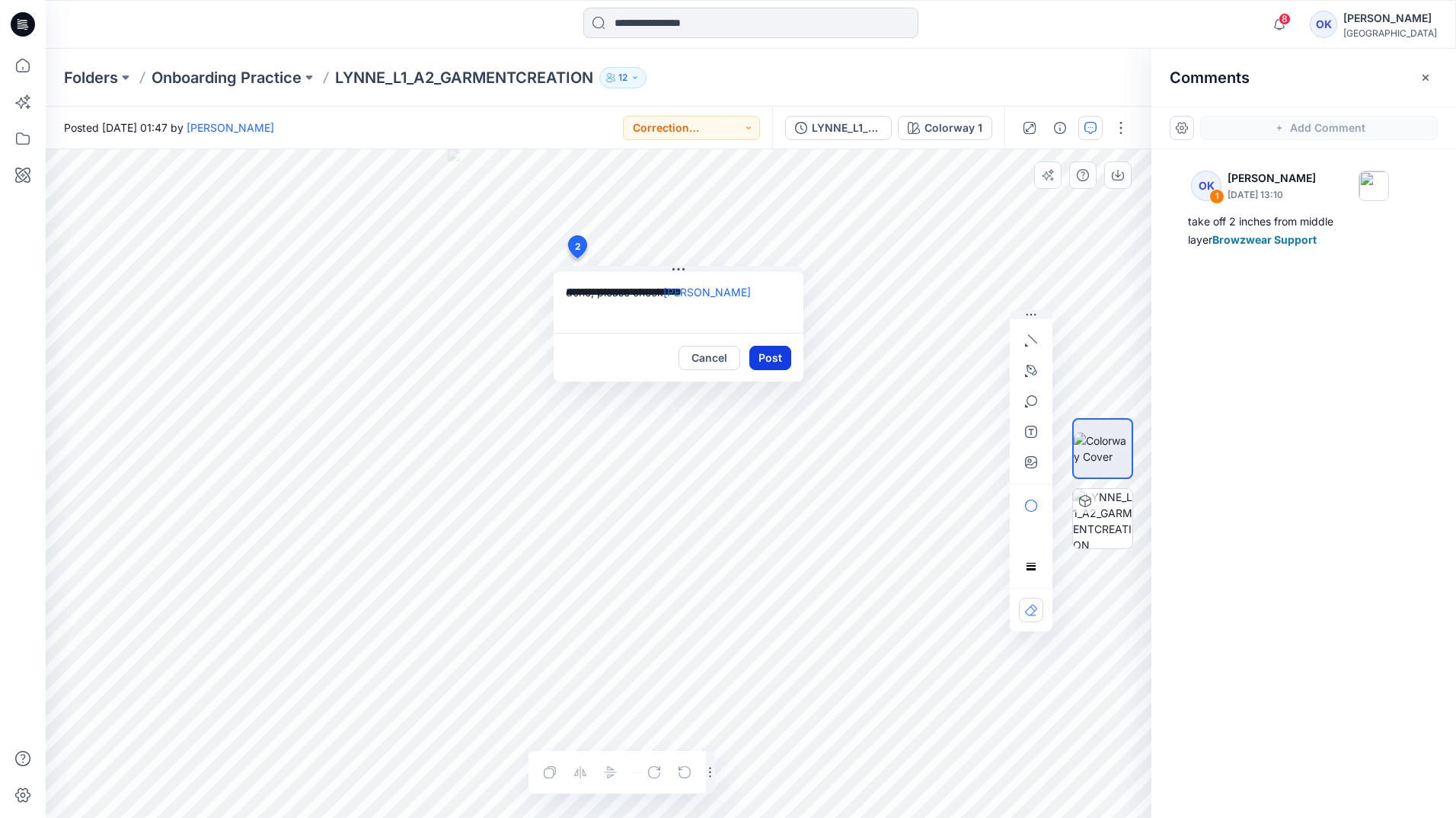
click at [778, 359] on button "Post" at bounding box center [771, 357] width 42 height 25
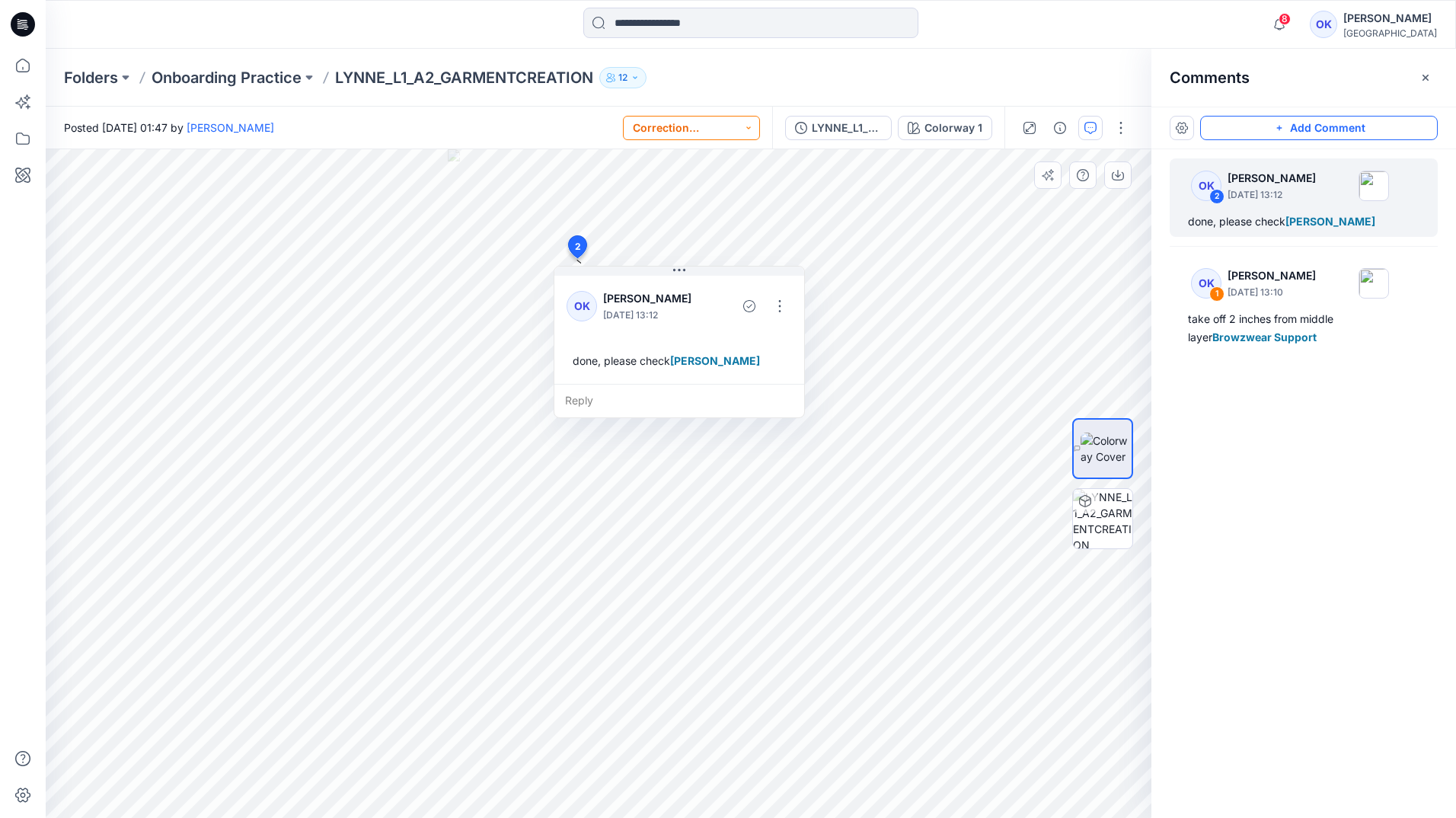
click at [746, 124] on button "Correction Requested" at bounding box center [691, 127] width 137 height 25
click at [693, 157] on p "Set Status" at bounding box center [681, 165] width 52 height 20
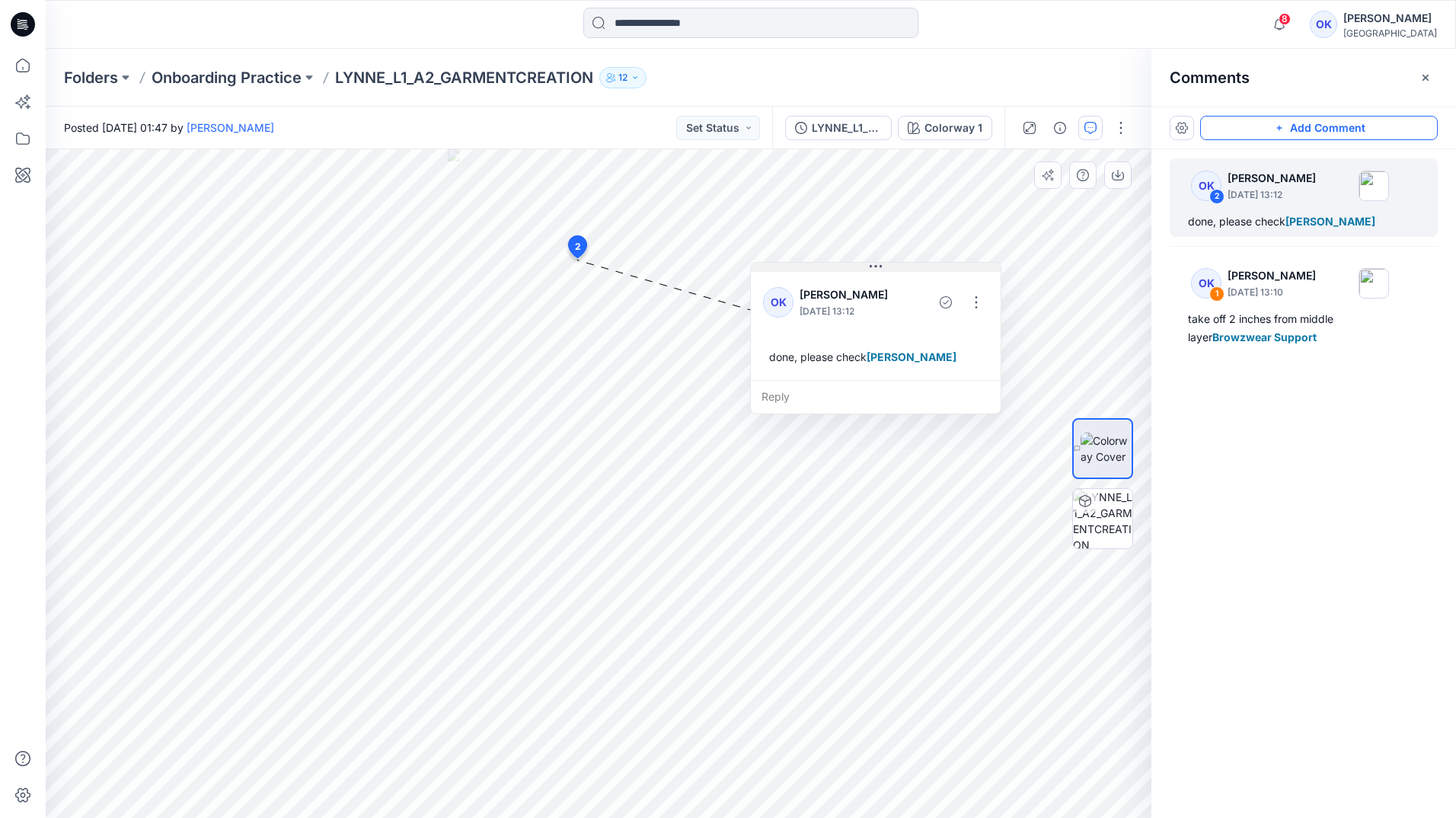
drag, startPoint x: 683, startPoint y: 270, endPoint x: 914, endPoint y: 262, distance: 231.1
click at [882, 265] on icon at bounding box center [875, 266] width 12 height 3
click at [753, 127] on button "Set Status" at bounding box center [718, 127] width 84 height 25
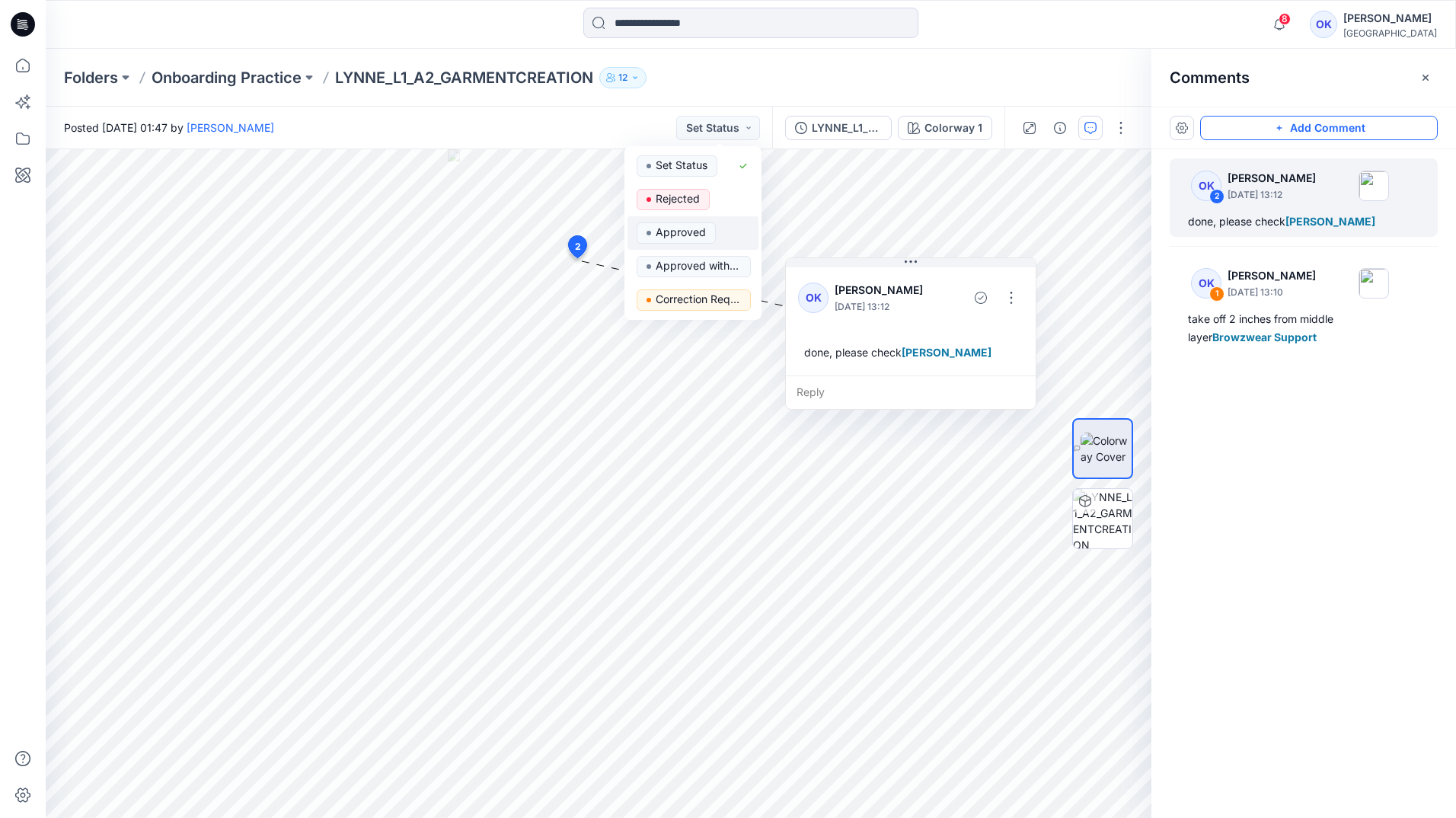
click at [668, 232] on p "Approved" at bounding box center [680, 233] width 50 height 20
click at [743, 126] on button "Approved" at bounding box center [719, 127] width 83 height 25
click at [685, 261] on p "Approved with corrections" at bounding box center [698, 266] width 85 height 20
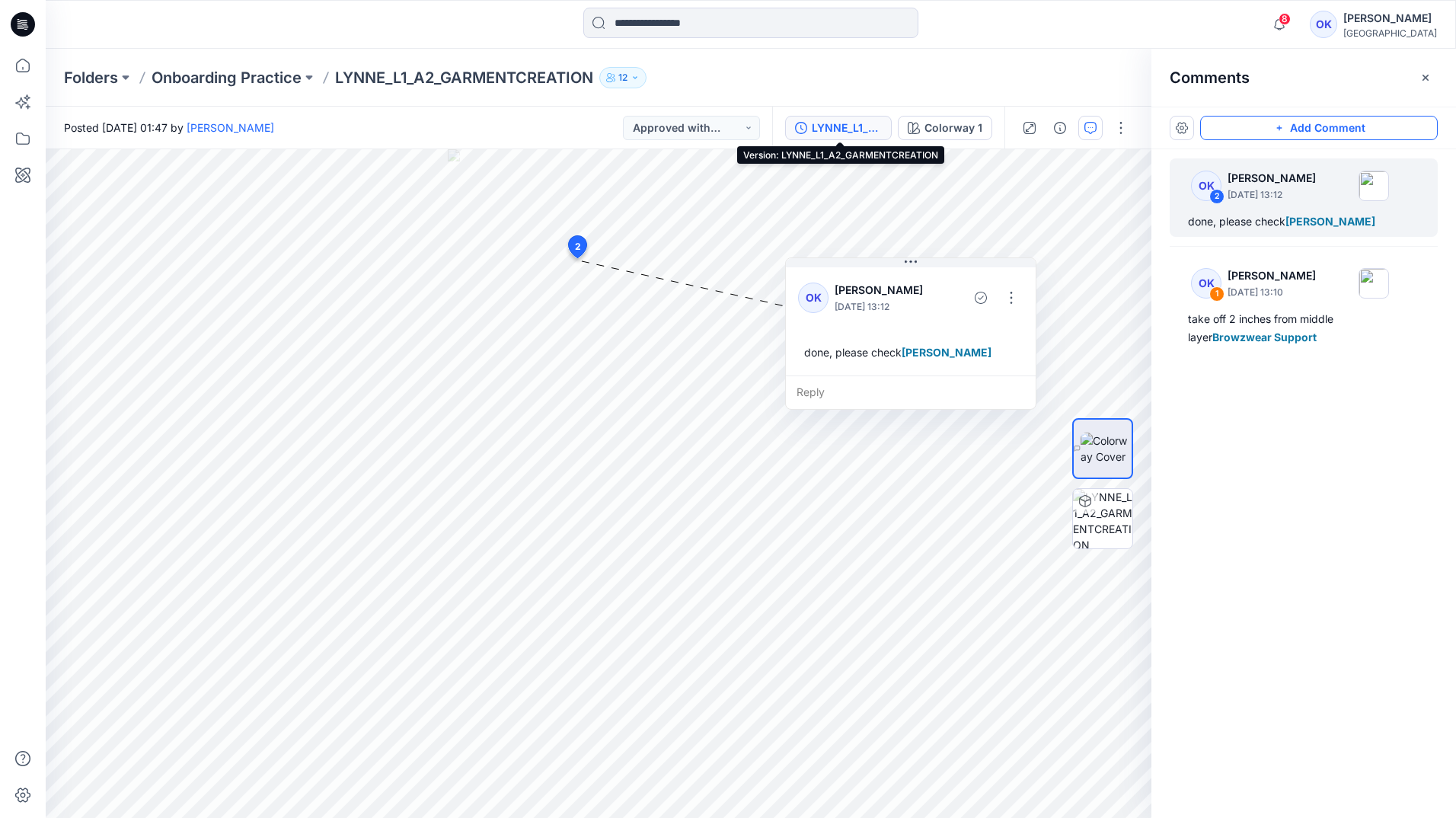
click at [807, 126] on icon "button" at bounding box center [801, 127] width 12 height 12
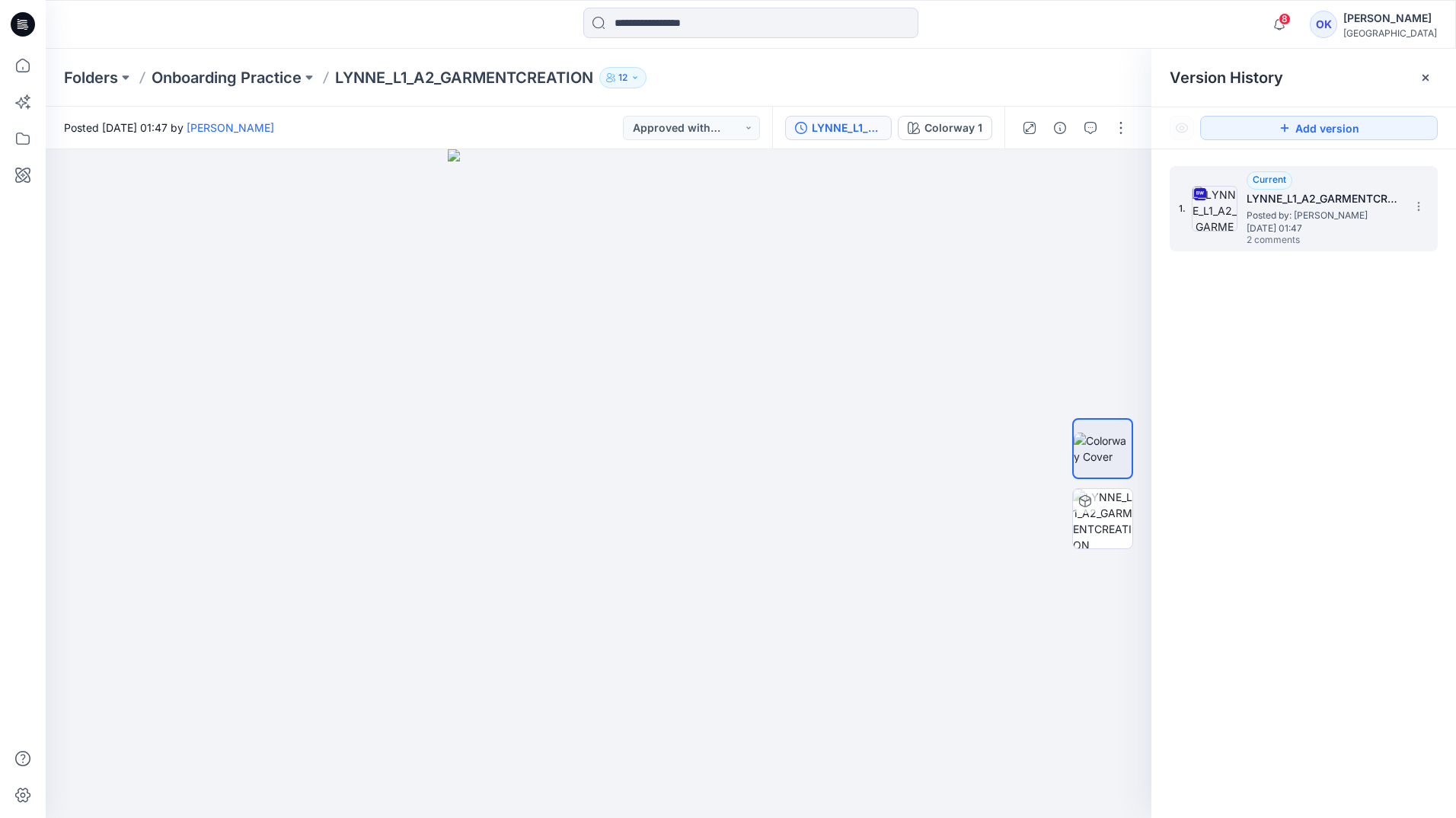
click at [1294, 208] on span "Posted by: [PERSON_NAME]" at bounding box center [1323, 215] width 153 height 15
click at [1425, 209] on section at bounding box center [1418, 205] width 25 height 25
click at [1333, 390] on div "1. Current LYNNE_L1_A2_GARMENTCREATION Posted by: [PERSON_NAME] [DATE] 01:47 2 …" at bounding box center [1303, 494] width 304 height 691
click at [1422, 218] on section at bounding box center [1418, 205] width 25 height 25
click at [1317, 240] on span "Download Source BW File" at bounding box center [1341, 236] width 128 height 18
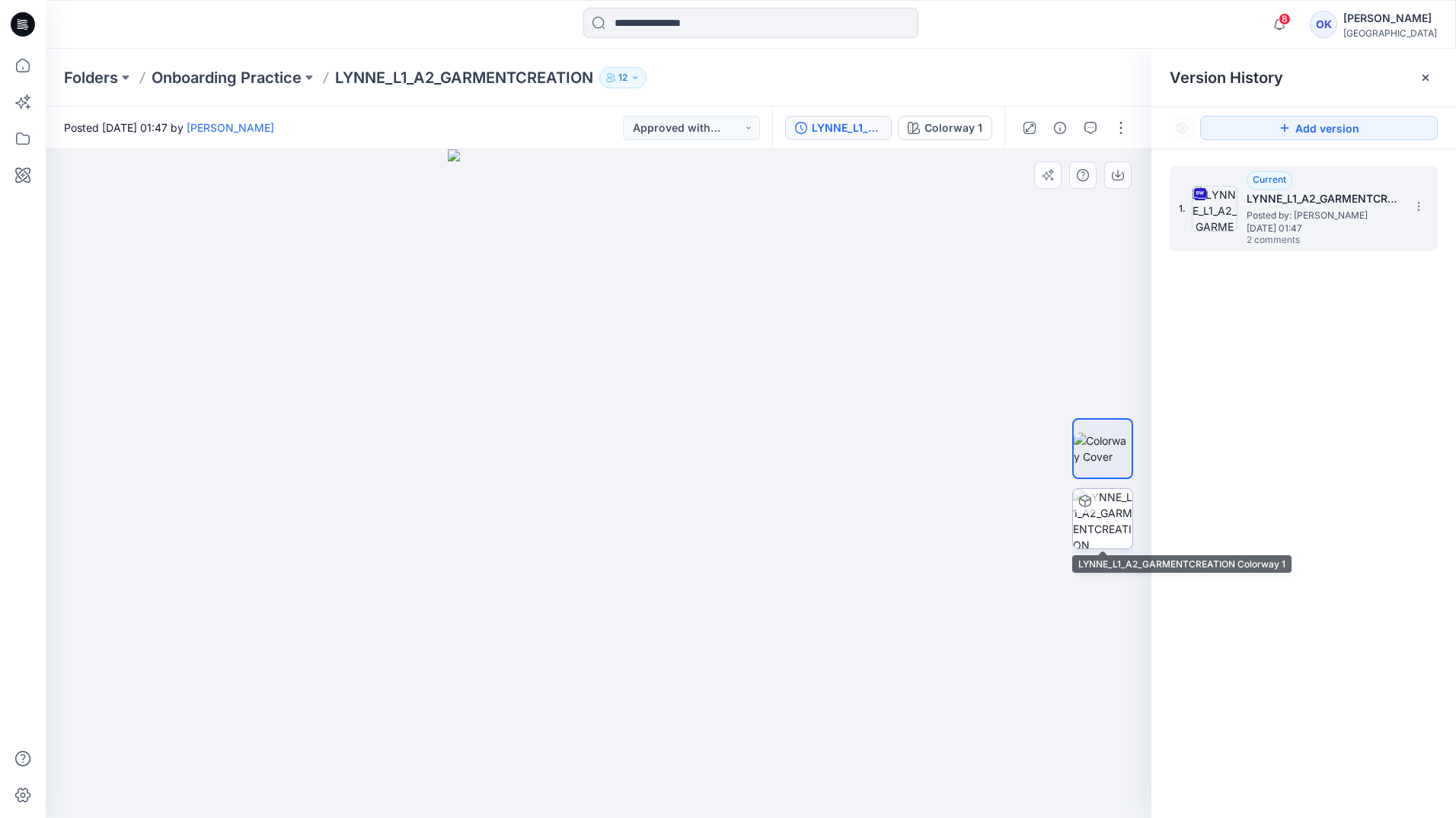
click at [1088, 516] on img at bounding box center [1102, 518] width 59 height 59
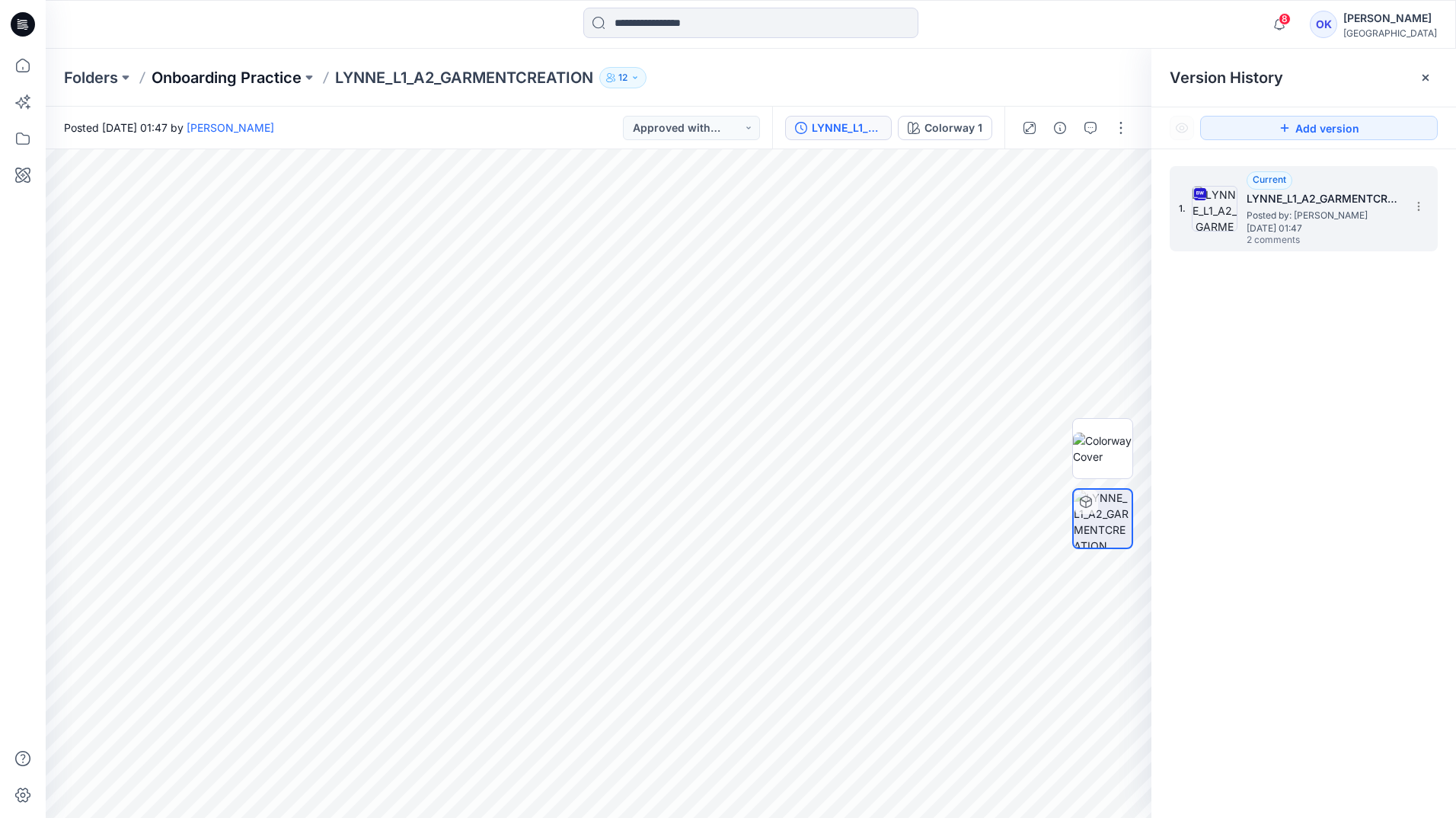
click at [214, 79] on p "Onboarding Practice" at bounding box center [226, 77] width 150 height 21
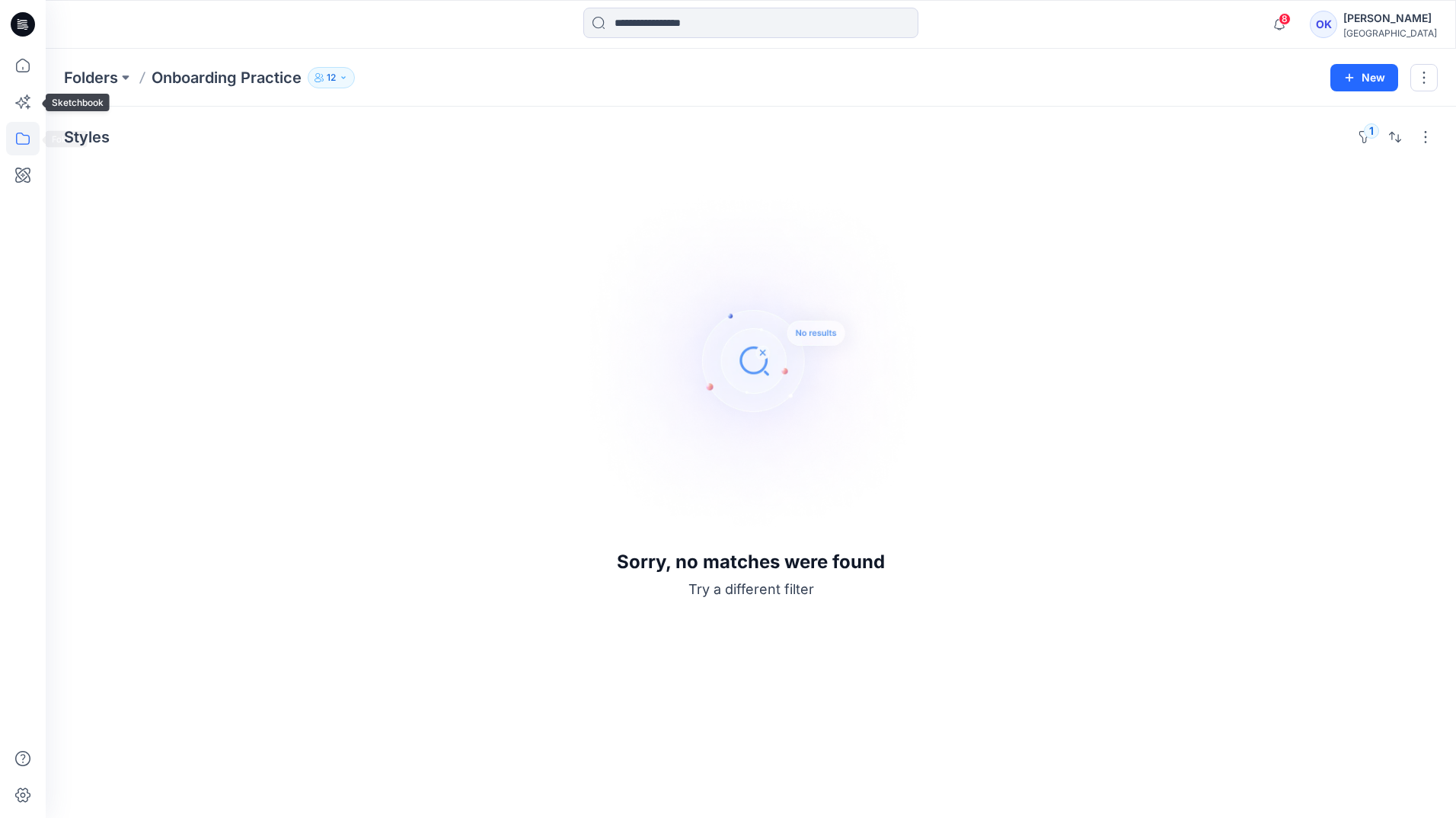
click at [15, 144] on icon at bounding box center [23, 138] width 34 height 34
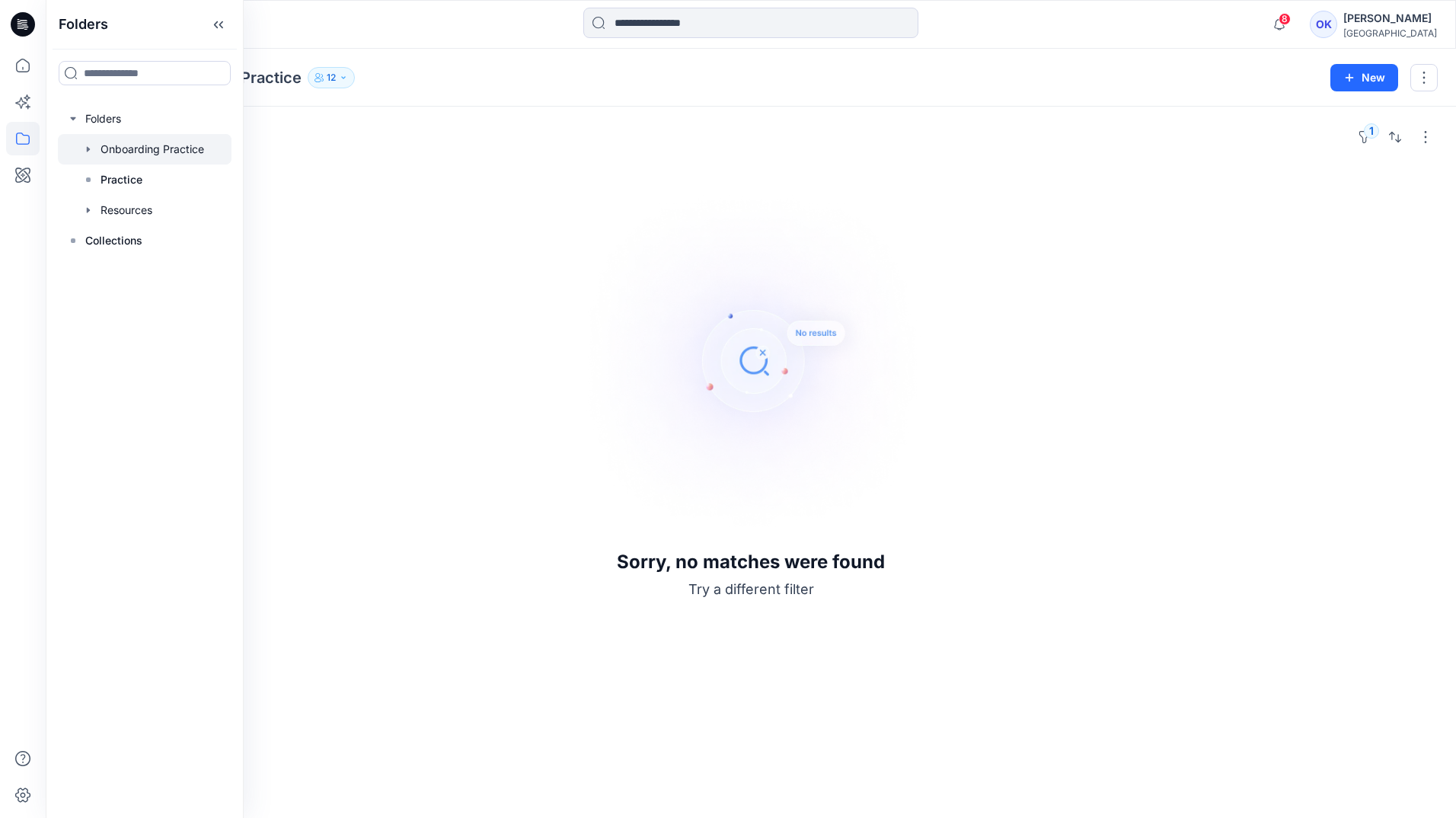
click at [157, 150] on div at bounding box center [145, 149] width 174 height 31
click at [127, 148] on div at bounding box center [145, 149] width 174 height 31
click at [698, 90] on div "Folders Onboarding Practice 12 New" at bounding box center [751, 78] width 1411 height 58
click at [1365, 135] on button "1" at bounding box center [1364, 136] width 25 height 25
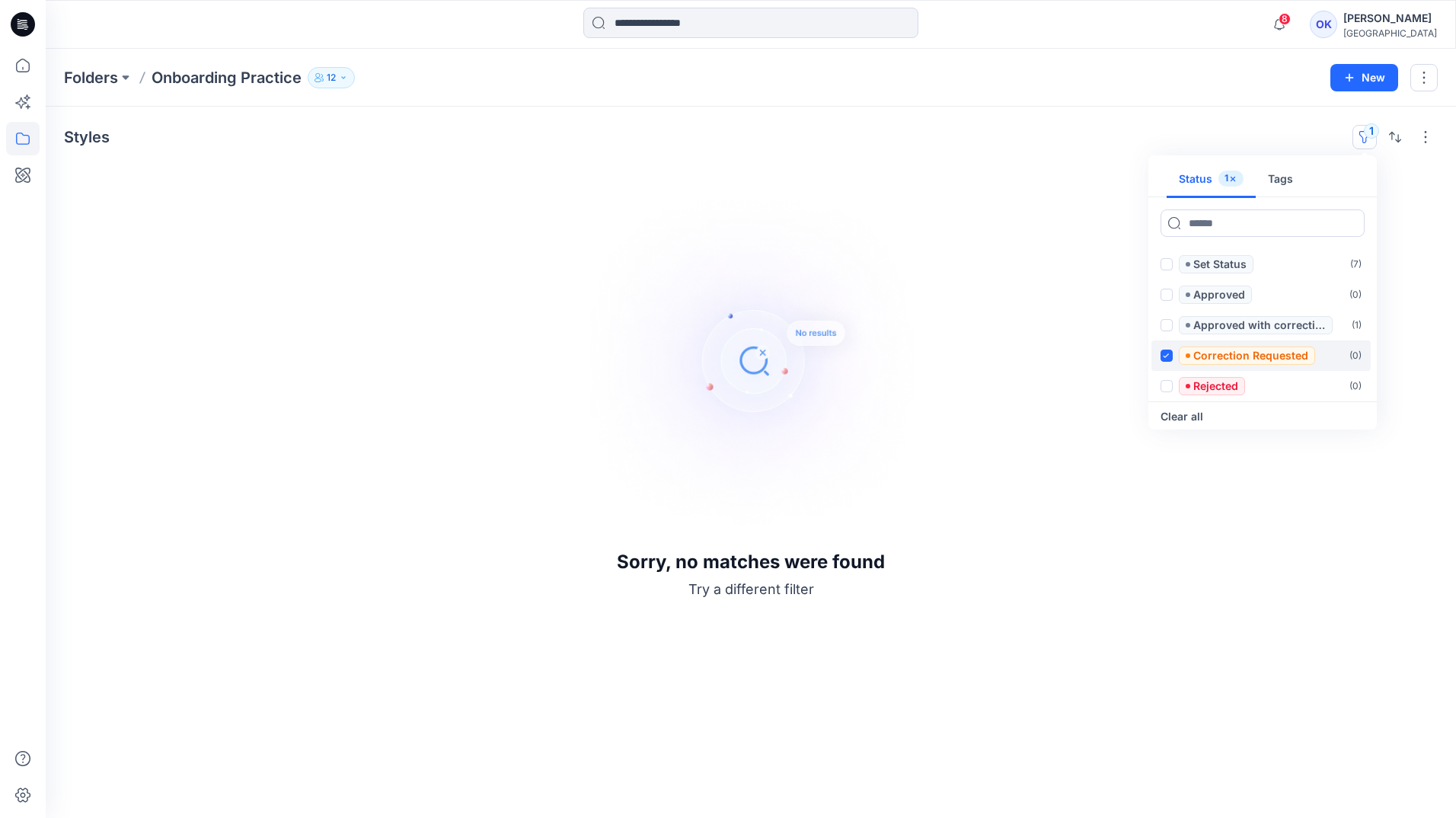
click at [1169, 359] on span at bounding box center [1166, 355] width 12 height 12
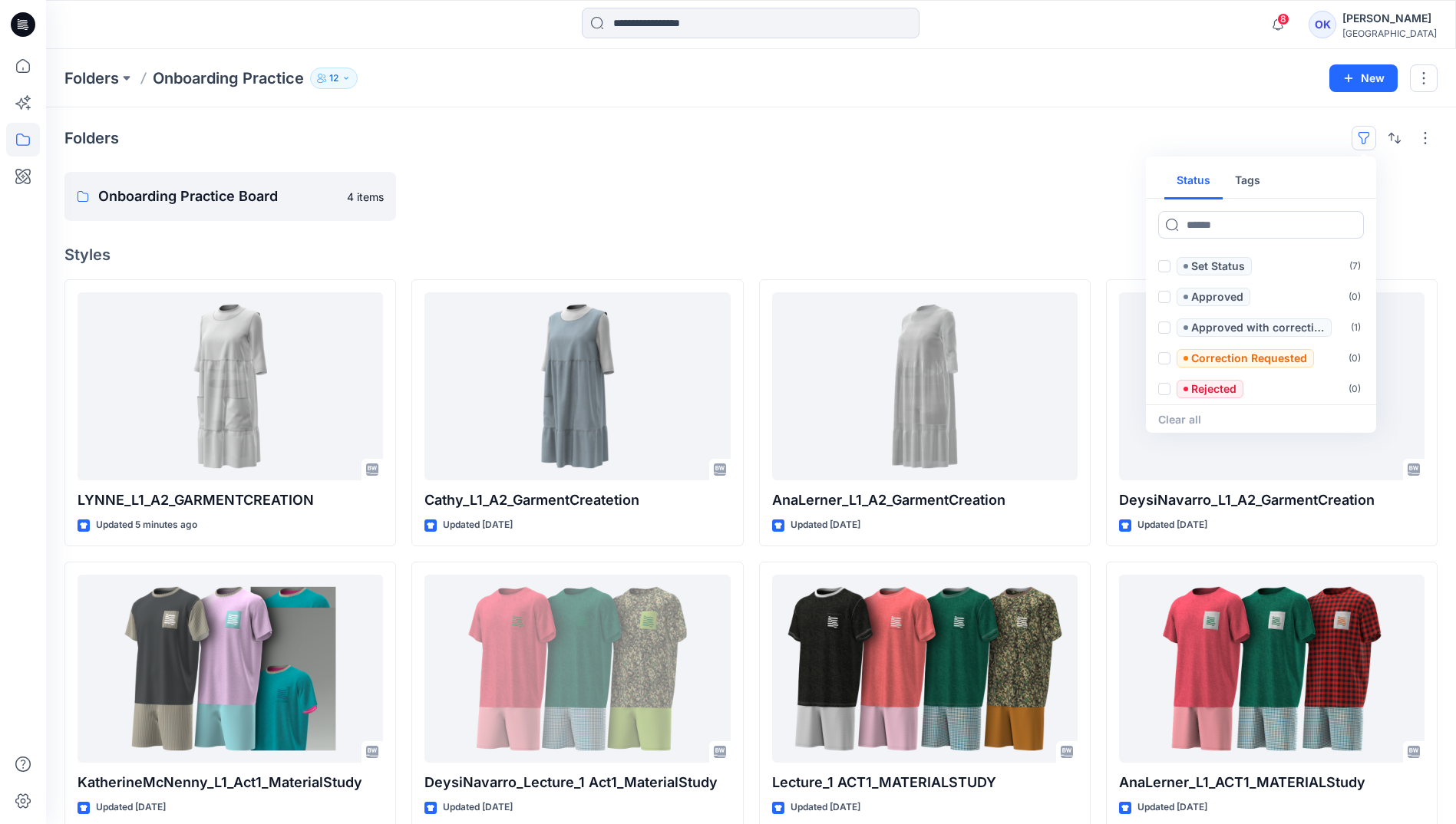
click at [777, 185] on div at bounding box center [925, 197] width 331 height 49
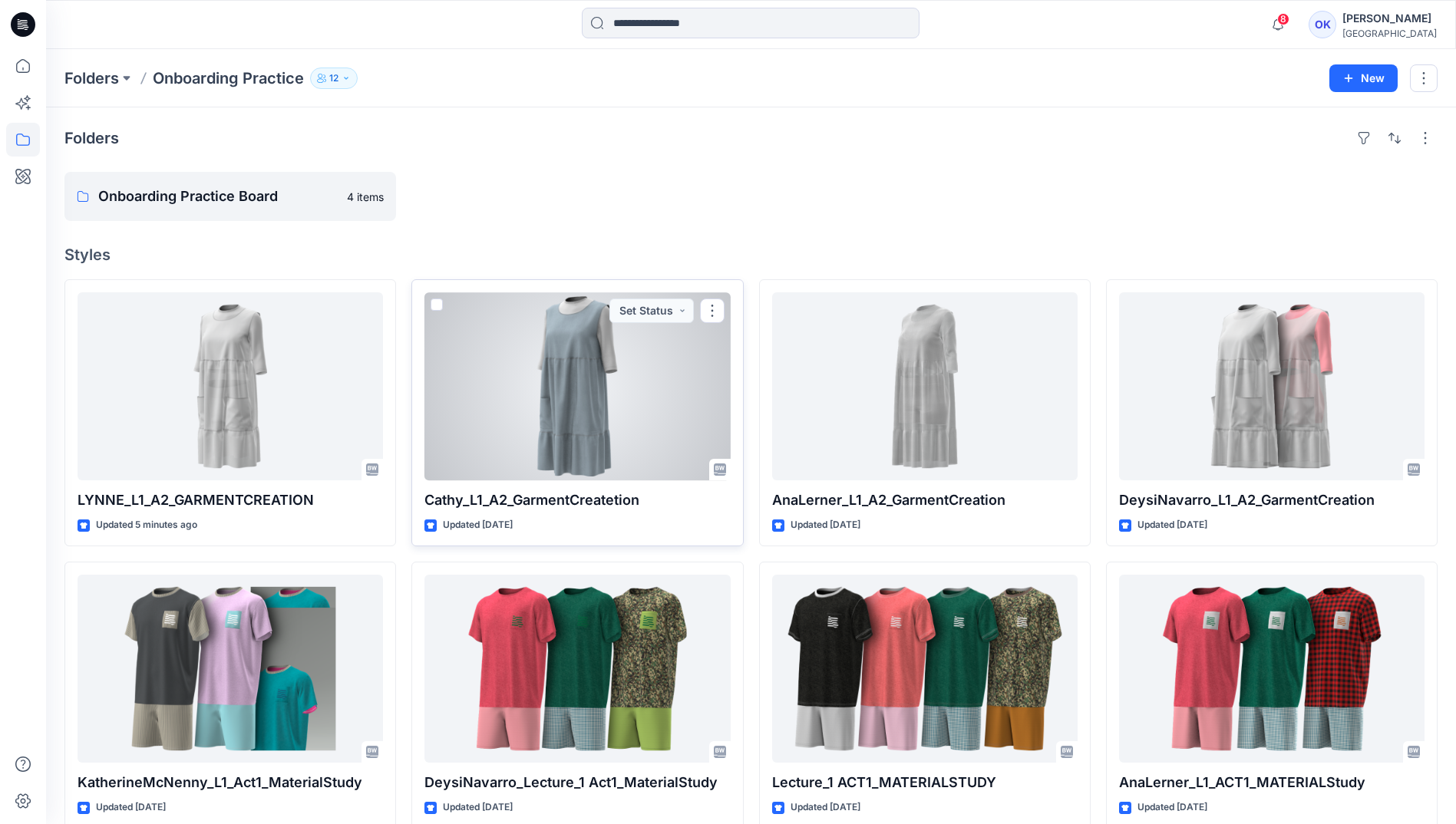
click at [492, 450] on div at bounding box center [577, 385] width 306 height 188
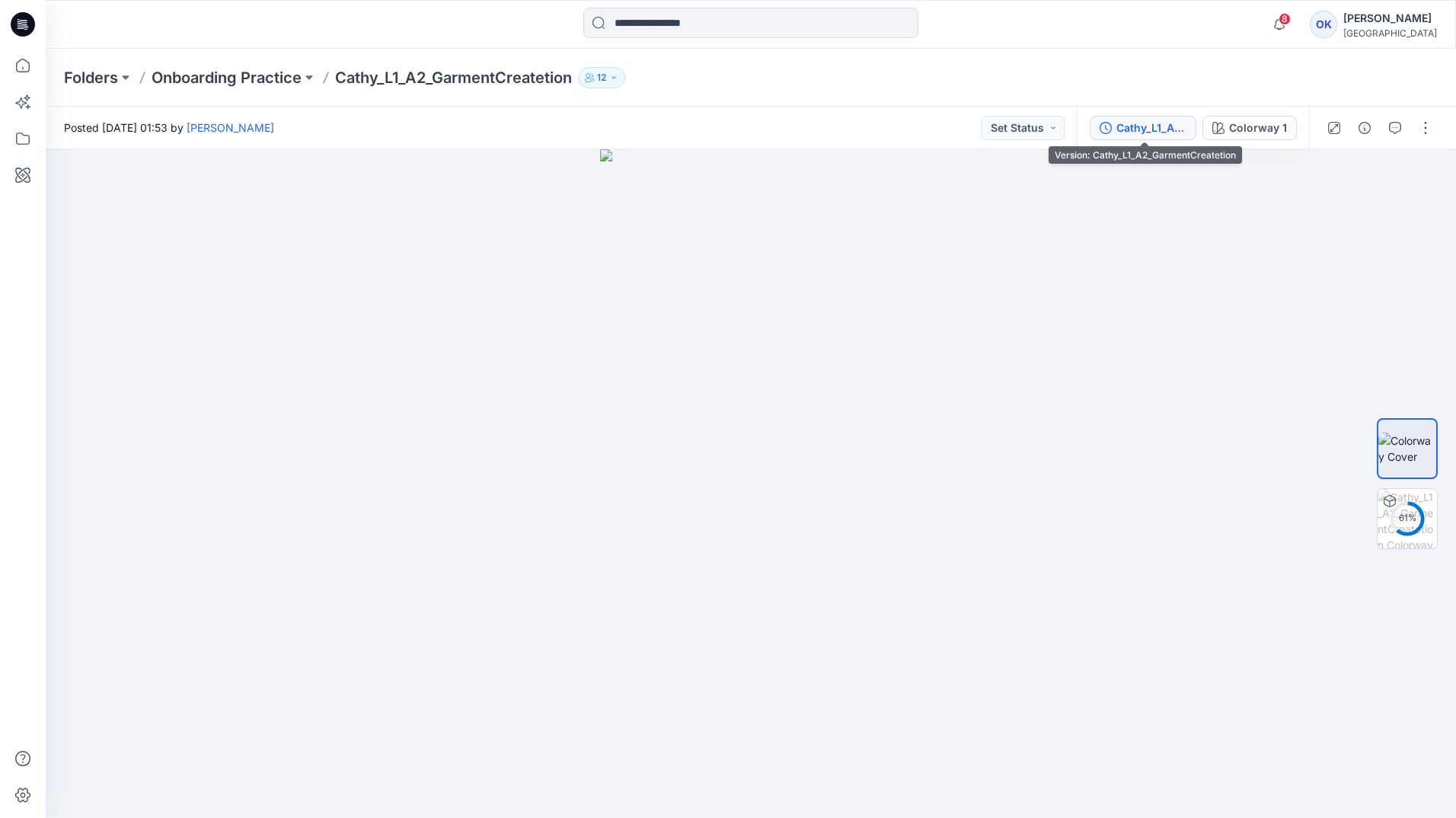
click at [1136, 127] on div "Cathy_L1_A2_GarmentCreatetion" at bounding box center [1151, 128] width 70 height 16
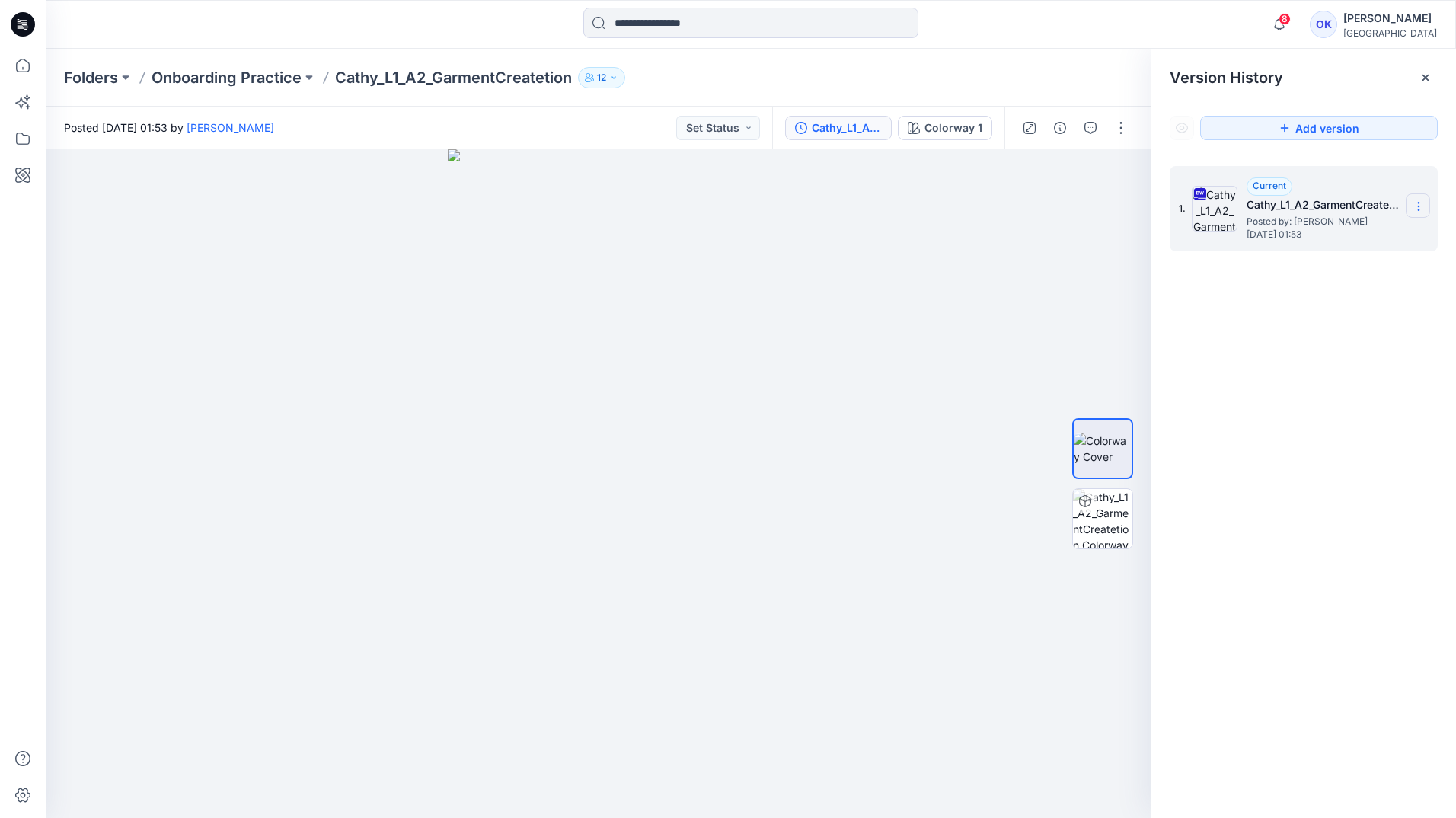
click at [1421, 205] on icon at bounding box center [1418, 205] width 12 height 12
click at [1333, 239] on span "Download Source BW File" at bounding box center [1341, 236] width 128 height 18
